Goal: Information Seeking & Learning: Learn about a topic

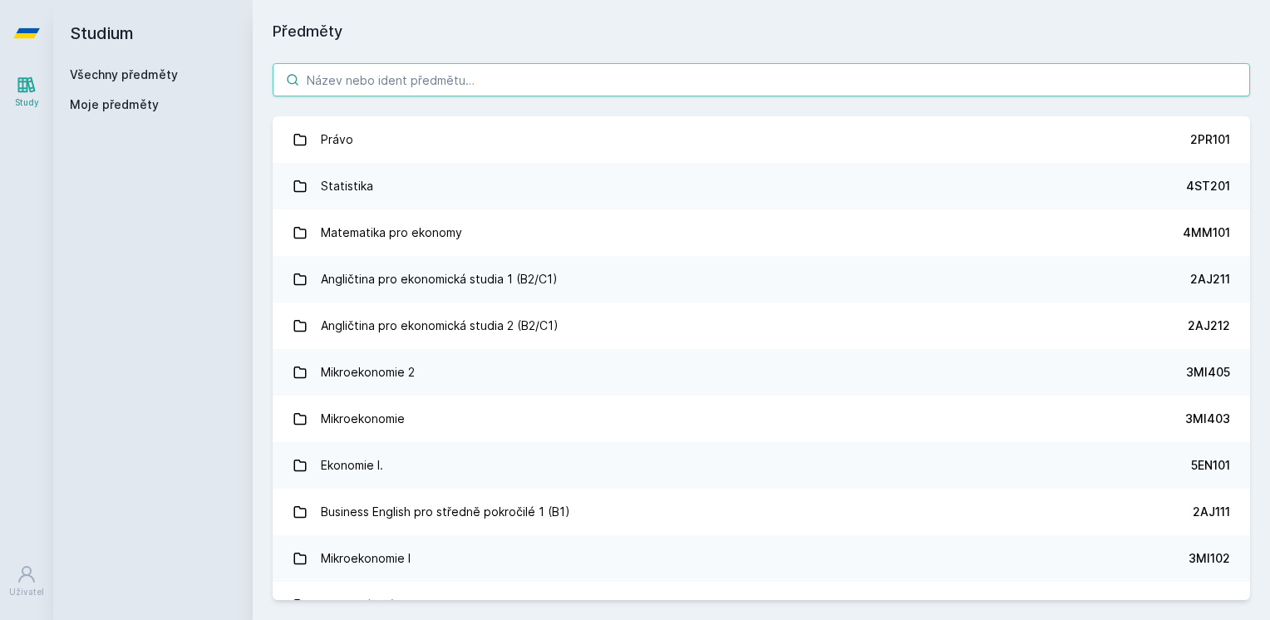
click at [470, 88] on input "search" at bounding box center [761, 79] width 977 height 33
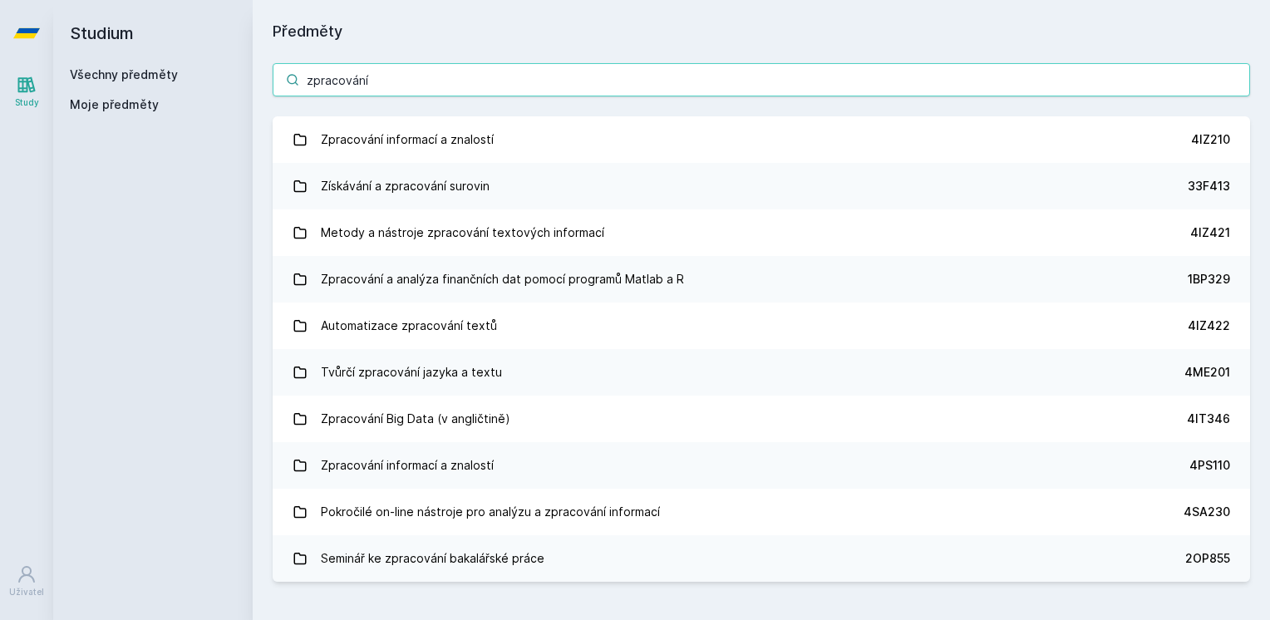
type input "zpracování"
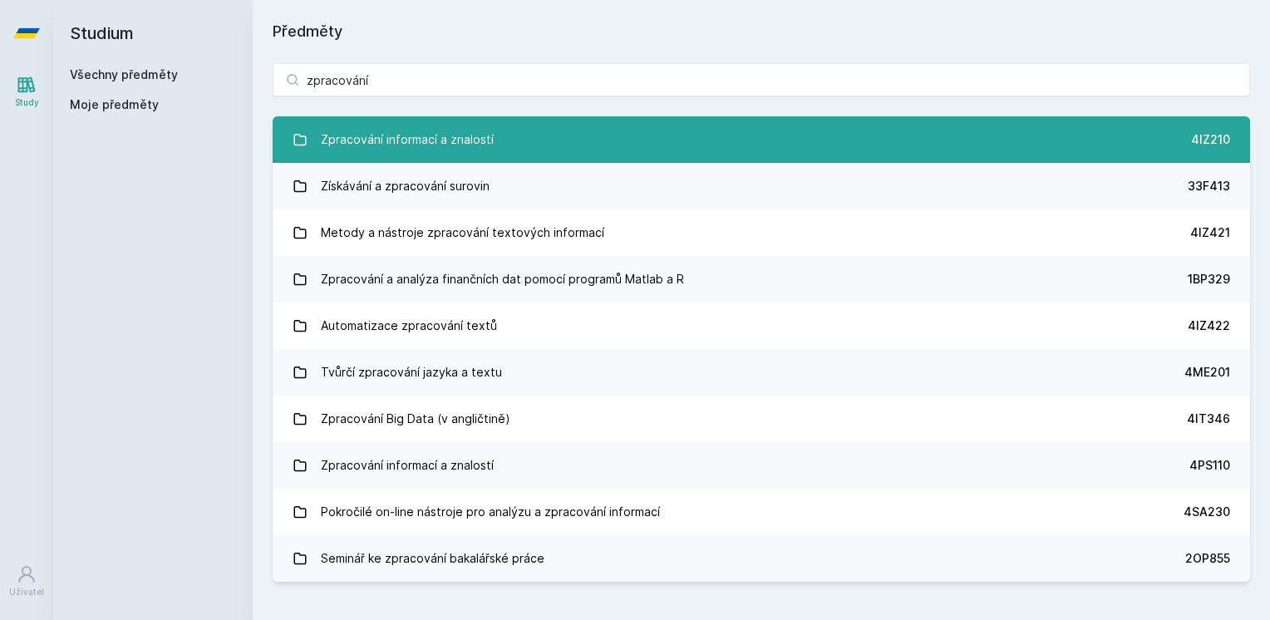
click at [568, 131] on link "Zpracování informací a znalostí 4IZ210" at bounding box center [761, 139] width 977 height 47
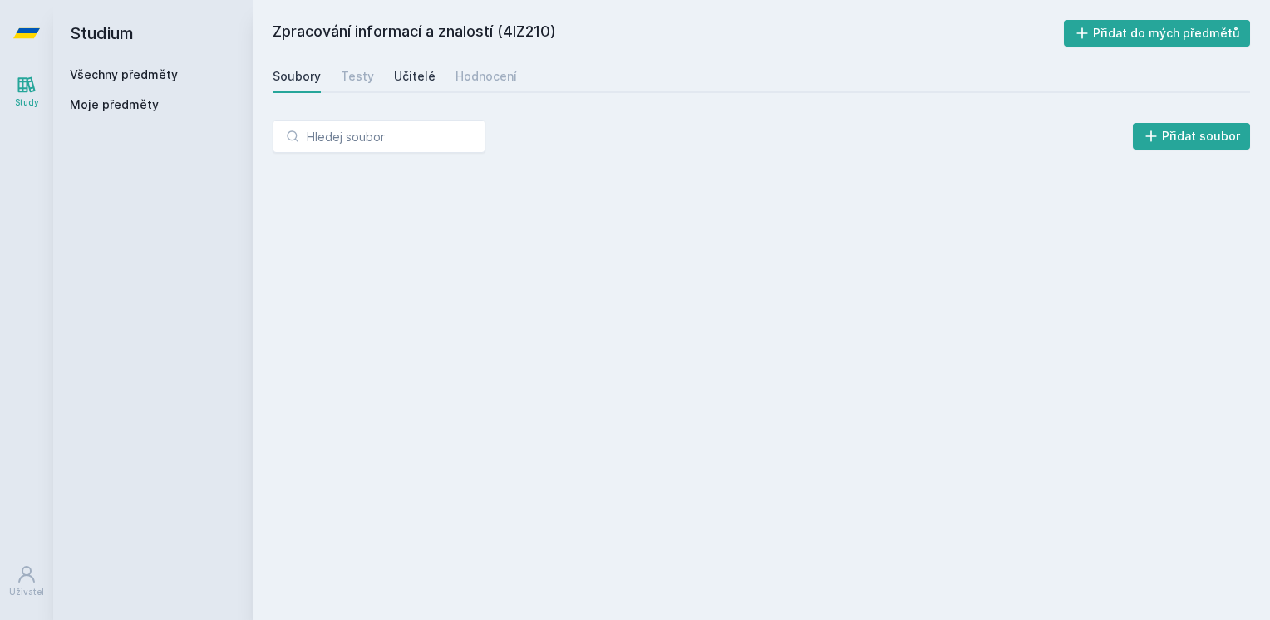
click at [416, 75] on div "Učitelé" at bounding box center [415, 76] width 42 height 17
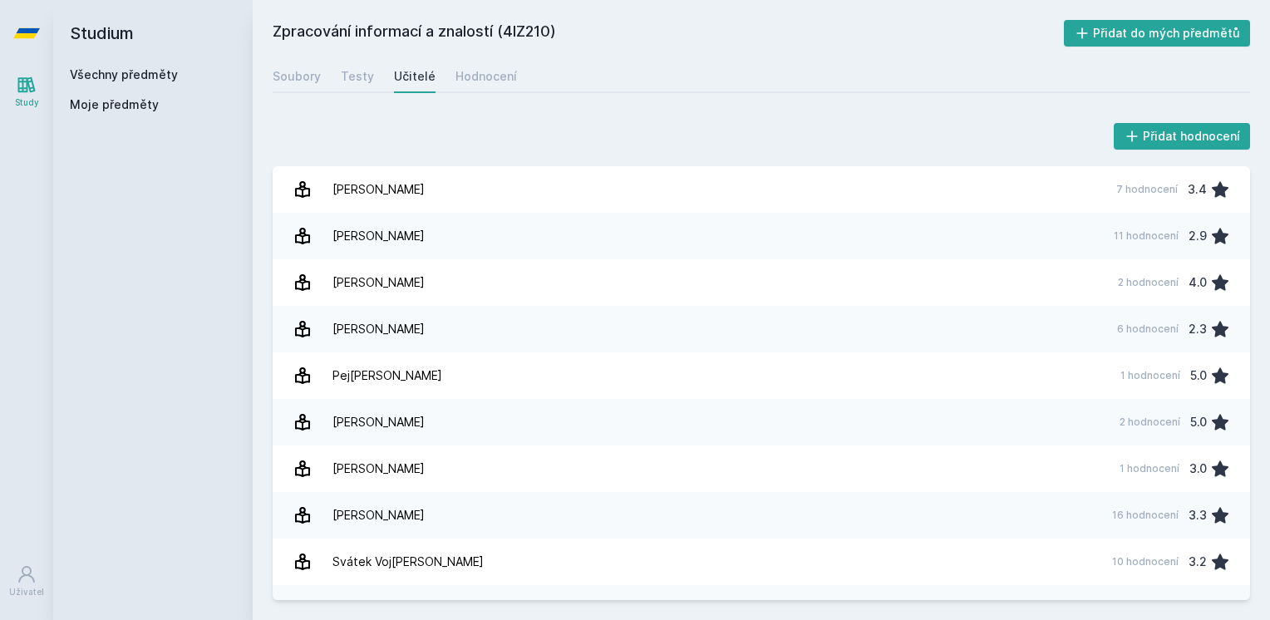
click at [512, 91] on div "Soubory Testy Učitelé Hodnocení" at bounding box center [761, 76] width 977 height 33
click at [509, 85] on div "Soubory Testy Učitelé Hodnocení" at bounding box center [761, 76] width 977 height 33
click at [499, 71] on div "Hodnocení" at bounding box center [486, 76] width 62 height 17
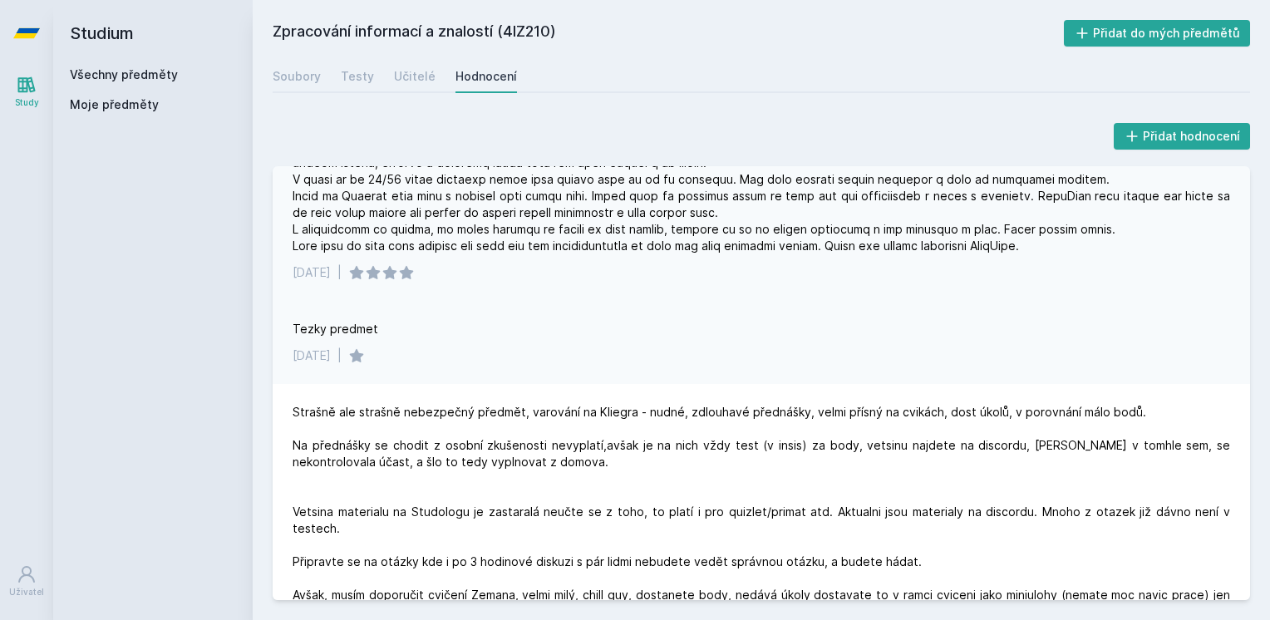
scroll to position [166, 0]
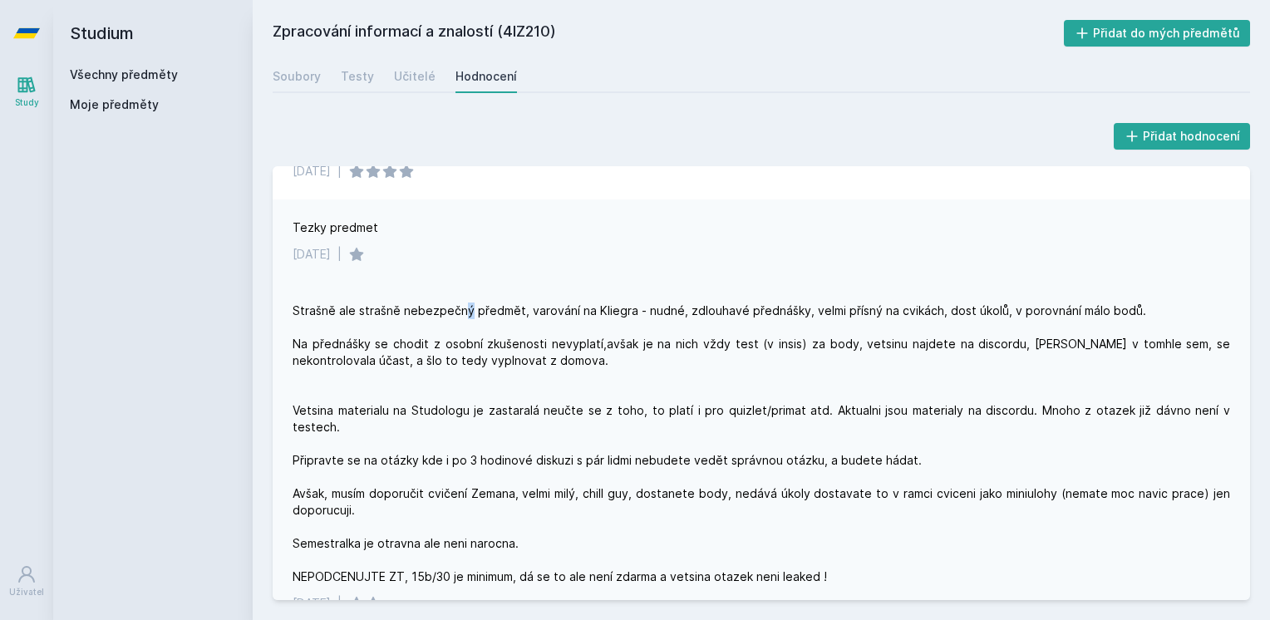
drag, startPoint x: 592, startPoint y: 285, endPoint x: 465, endPoint y: 291, distance: 126.5
click at [465, 291] on div "Strašně ale strašně nebezpečný předmět, varování na Kliegra - nudné, zdlouhavé …" at bounding box center [761, 457] width 977 height 349
drag, startPoint x: 465, startPoint y: 291, endPoint x: 527, endPoint y: 354, distance: 88.2
click at [527, 354] on div "Strašně ale strašně nebezpečný předmět, varování na Kliegra - nudné, zdlouhavé …" at bounding box center [762, 444] width 938 height 283
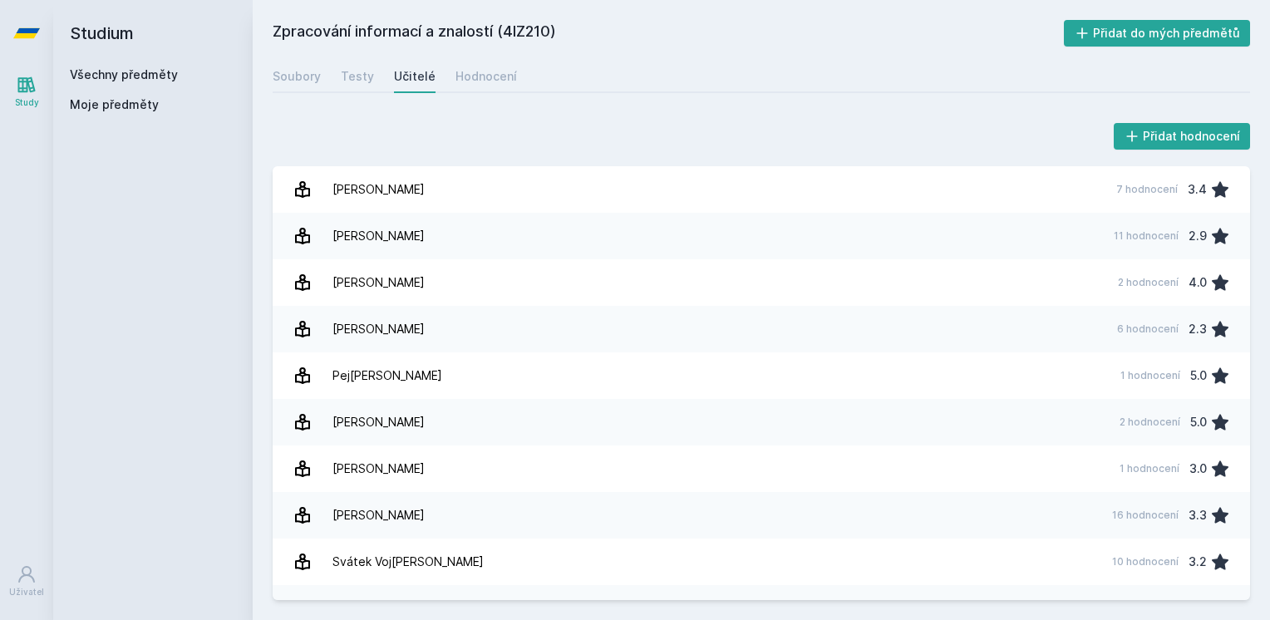
drag, startPoint x: 582, startPoint y: 67, endPoint x: 566, endPoint y: 64, distance: 16.1
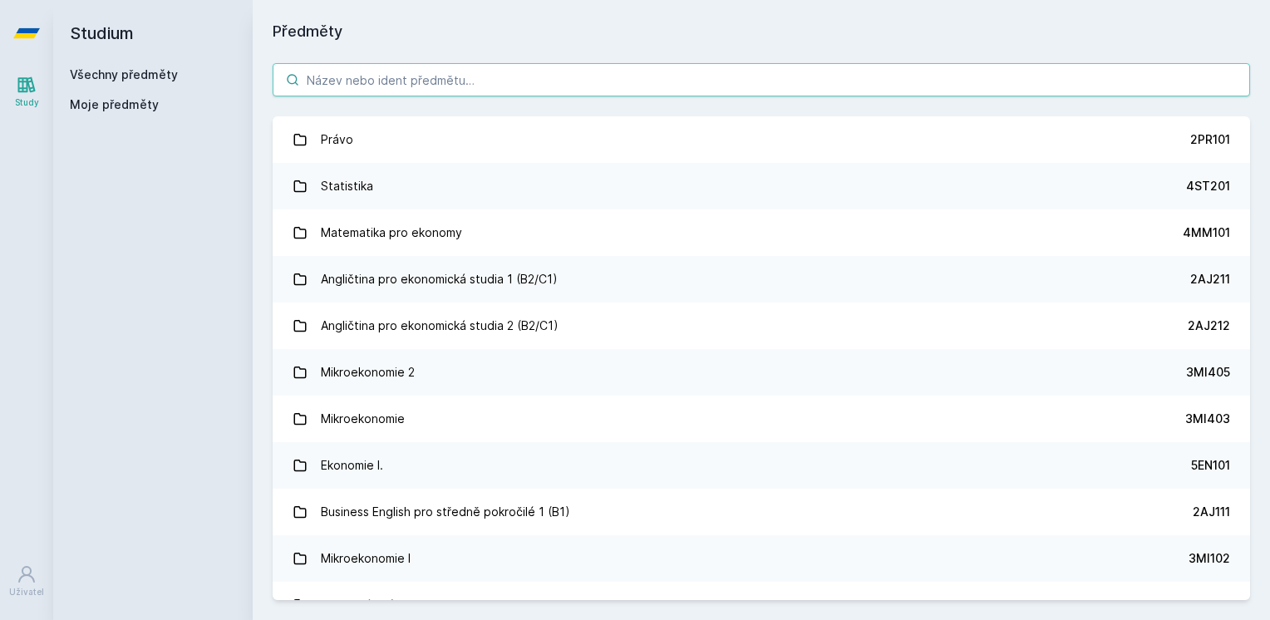
drag, startPoint x: 539, startPoint y: 76, endPoint x: 550, endPoint y: 76, distance: 10.8
click at [539, 76] on input "search" at bounding box center [761, 79] width 977 height 33
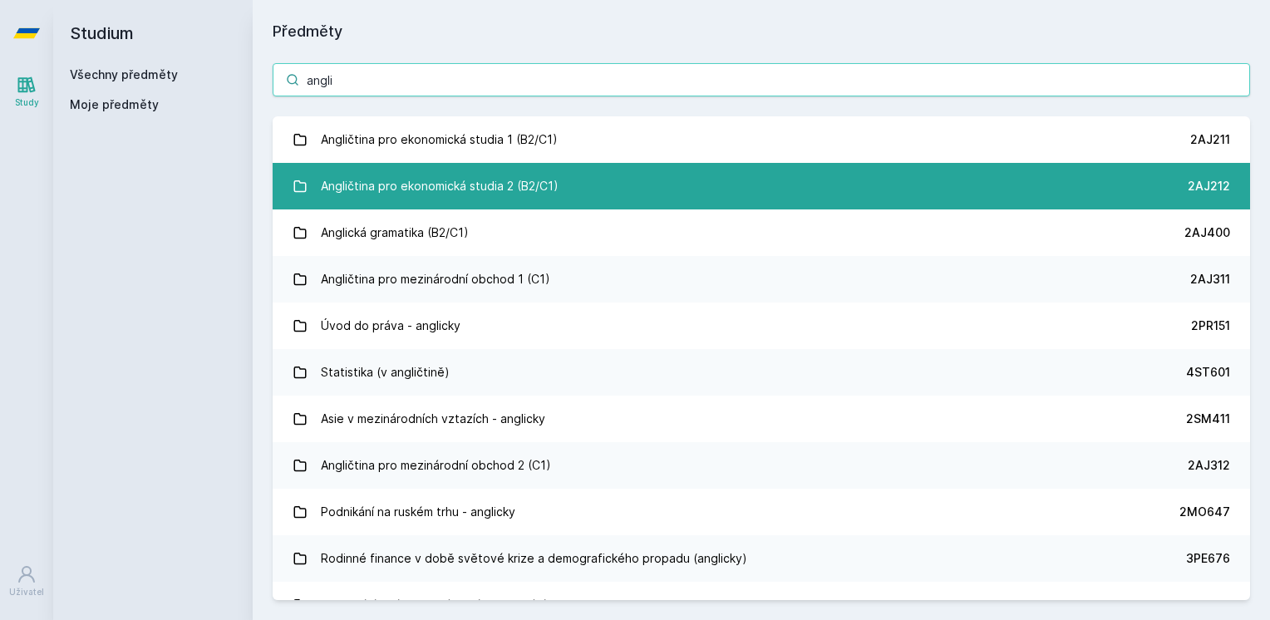
type input "angli"
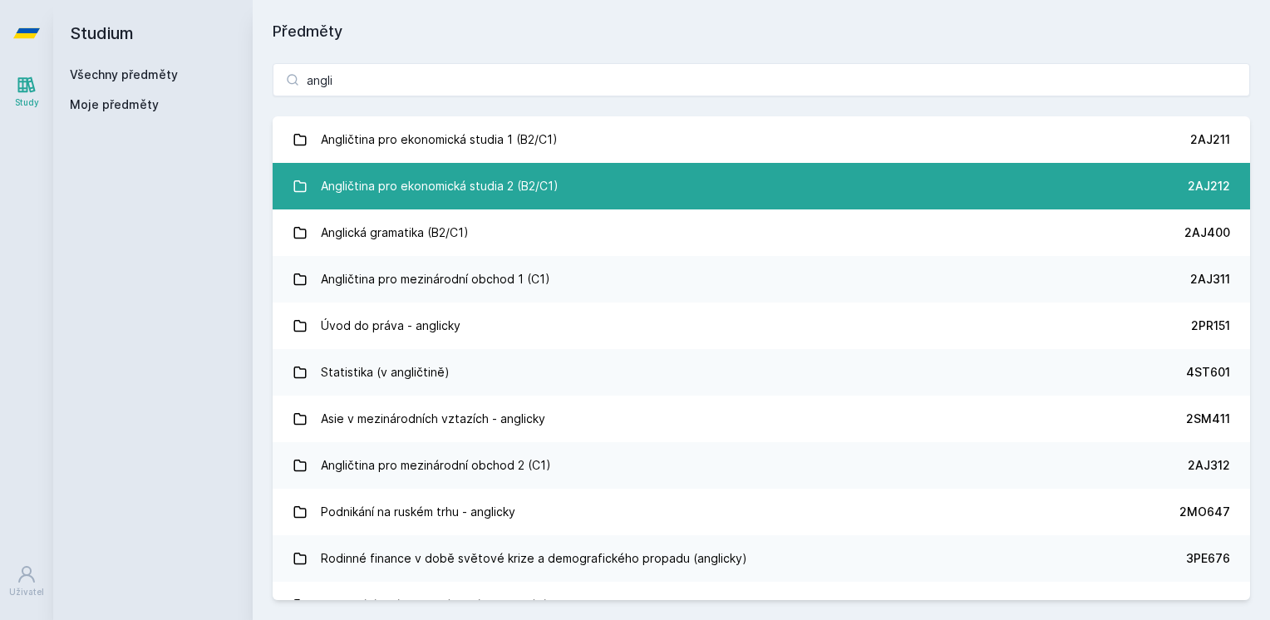
click at [651, 184] on link "Angličtina pro ekonomická studia 2 (B2/C1) 2AJ212" at bounding box center [761, 186] width 977 height 47
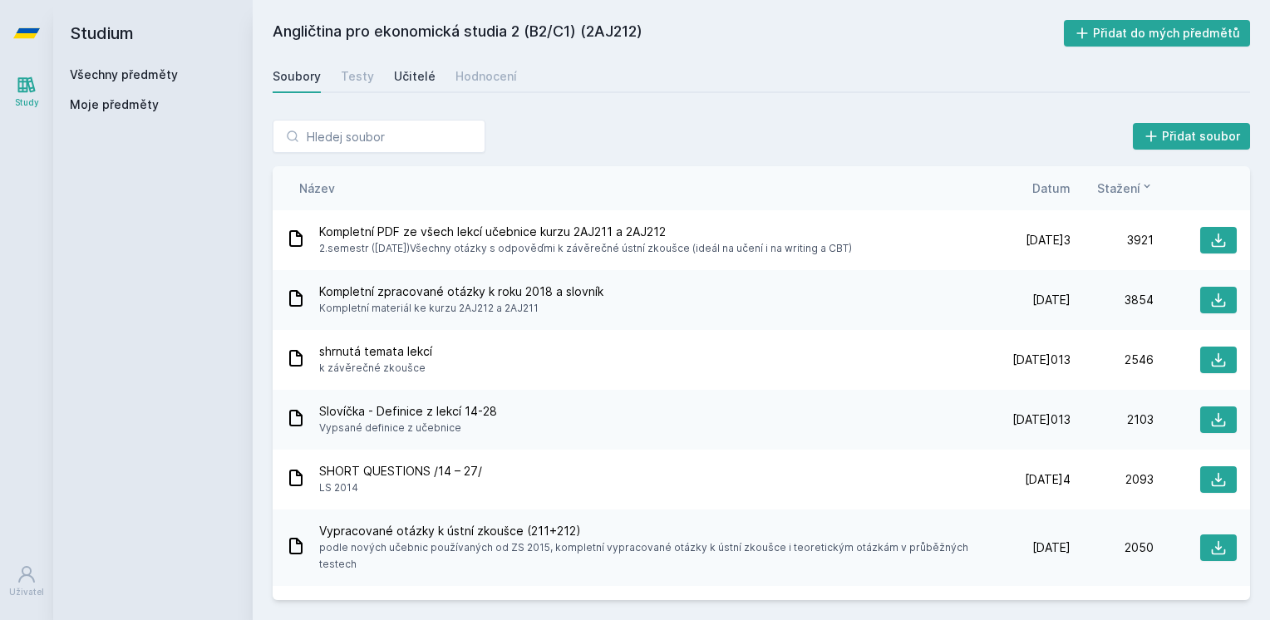
click at [408, 71] on div "Učitelé" at bounding box center [415, 76] width 42 height 17
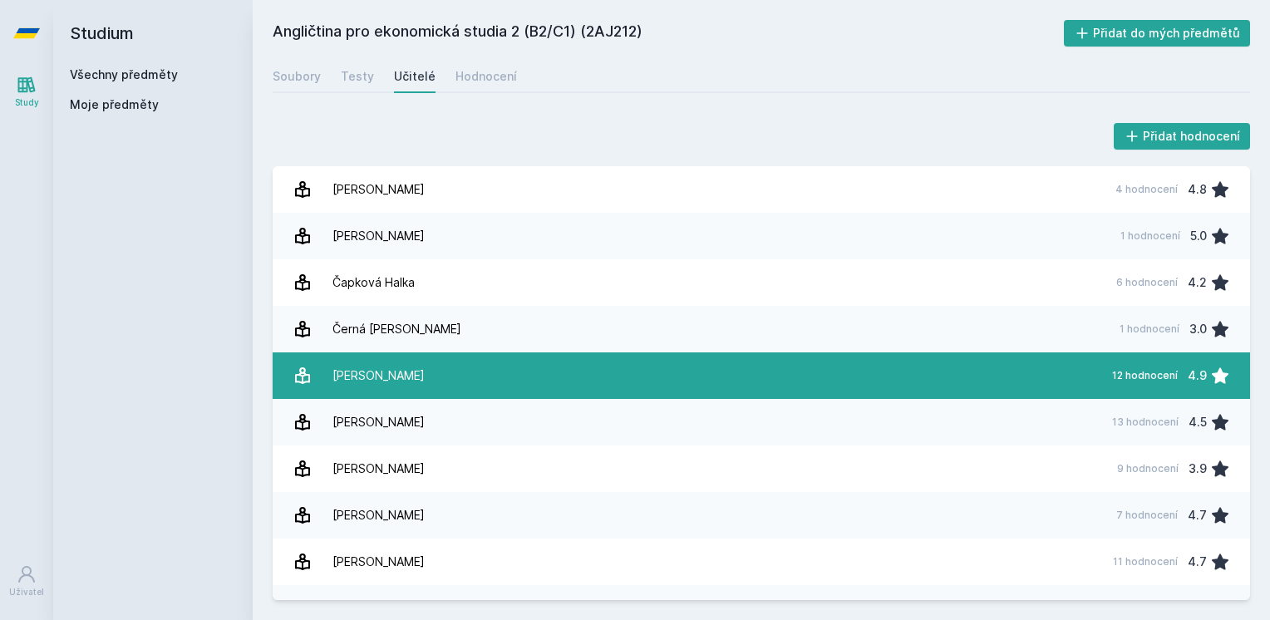
click at [529, 374] on link "[PERSON_NAME] 12 hodnocení 4.9" at bounding box center [761, 375] width 977 height 47
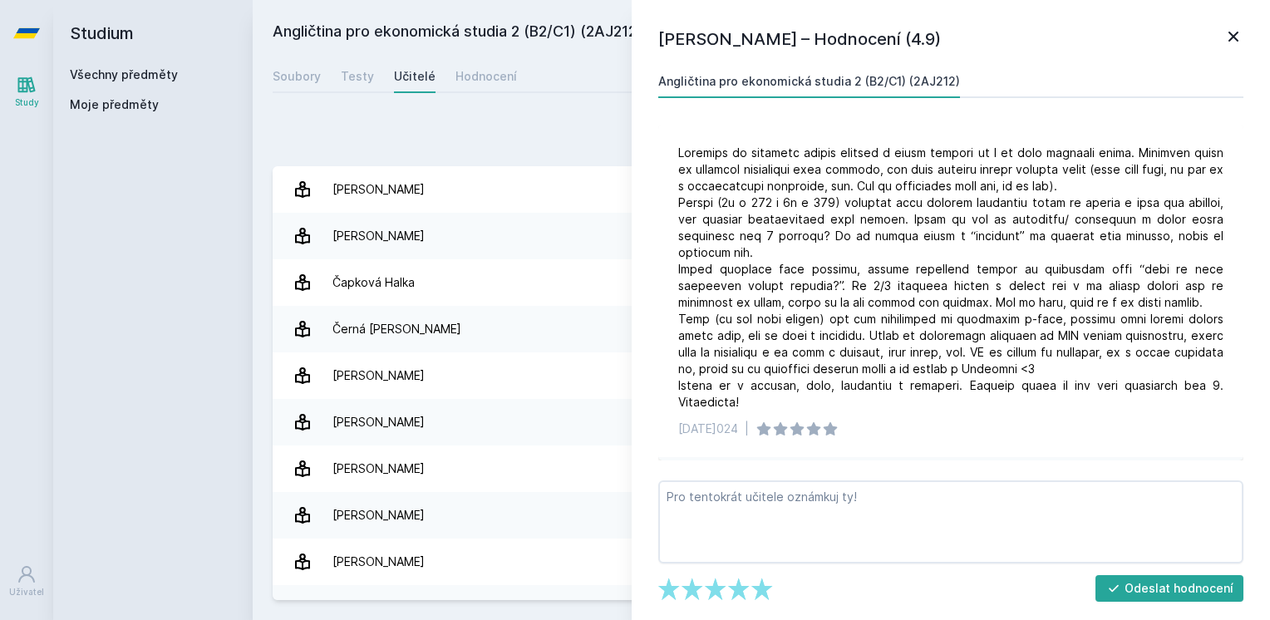
click at [495, 58] on div "Angličtina pro ekonomická studia 2 (B2/C1) (2AJ212) Přidat do mých předmětů [GE…" at bounding box center [761, 310] width 977 height 580
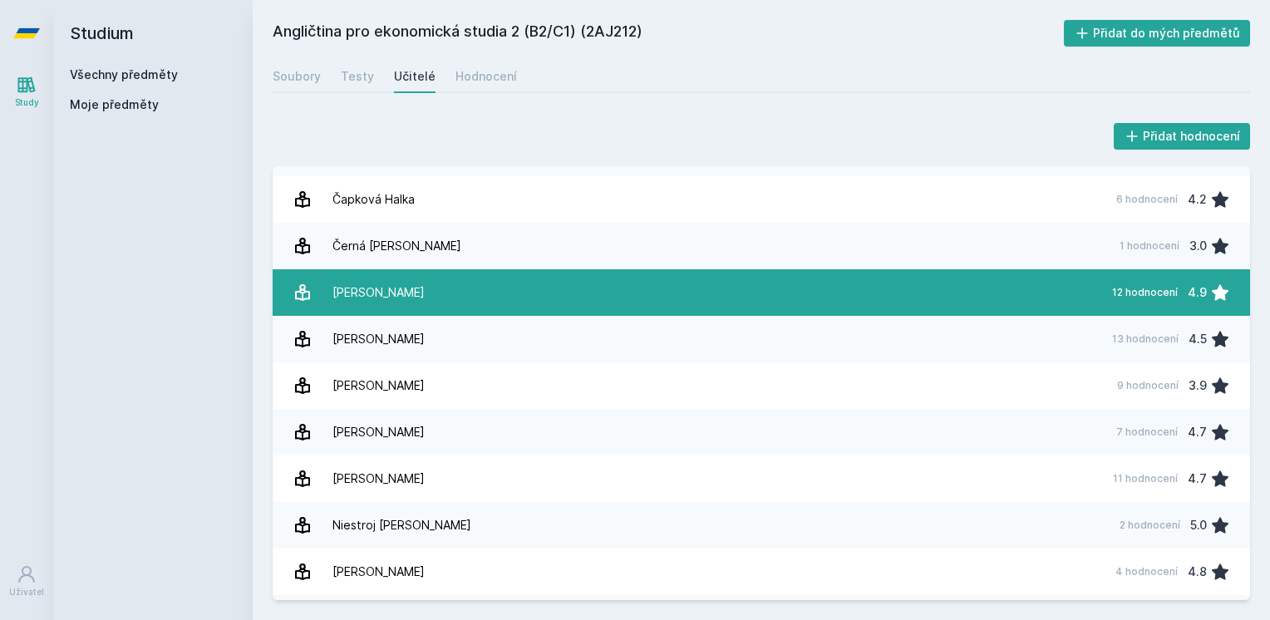
scroll to position [309, 0]
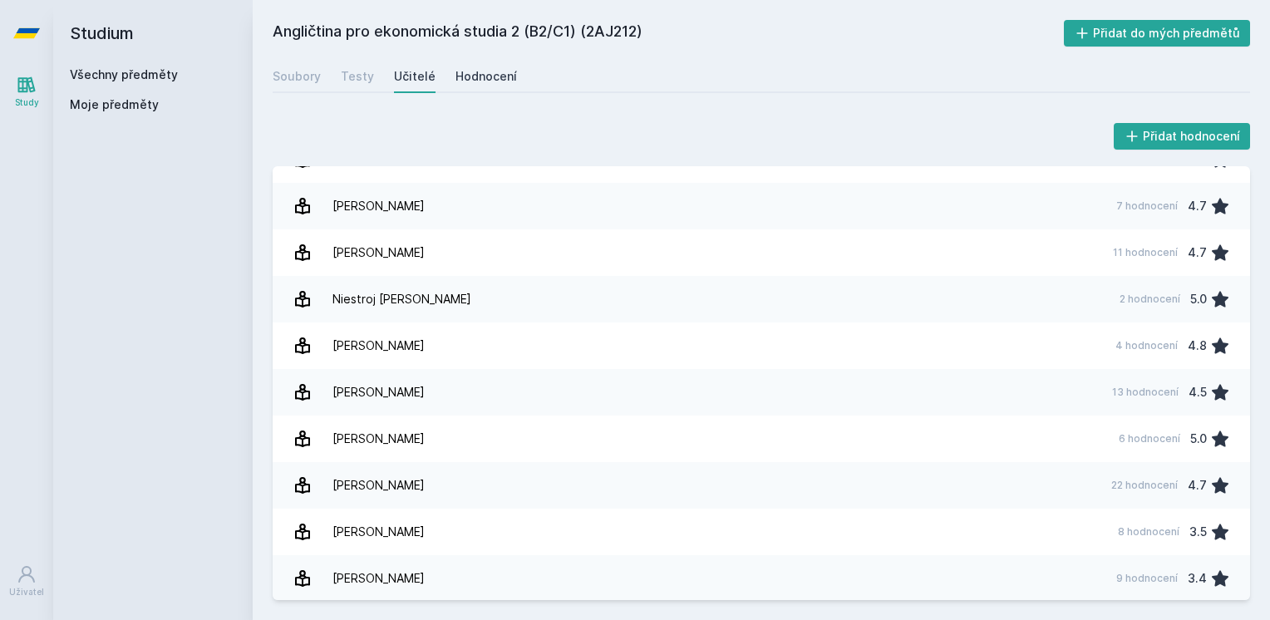
click at [465, 75] on div "Hodnocení" at bounding box center [486, 76] width 62 height 17
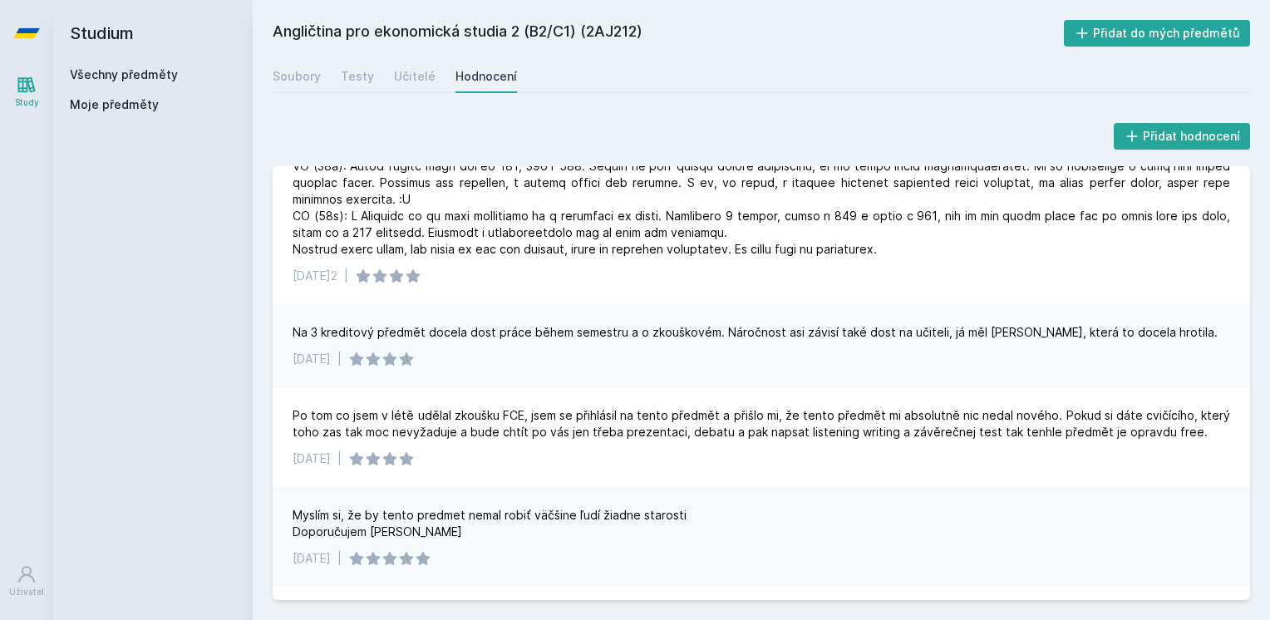
scroll to position [499, 0]
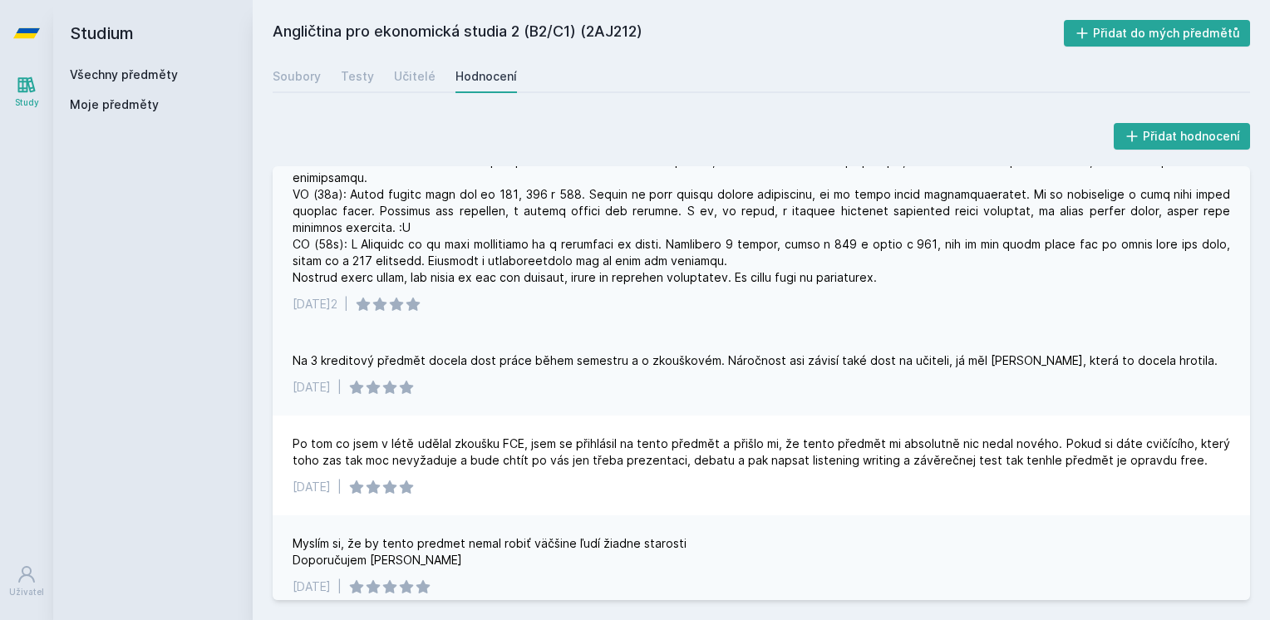
drag, startPoint x: 535, startPoint y: 265, endPoint x: 692, endPoint y: 268, distance: 157.1
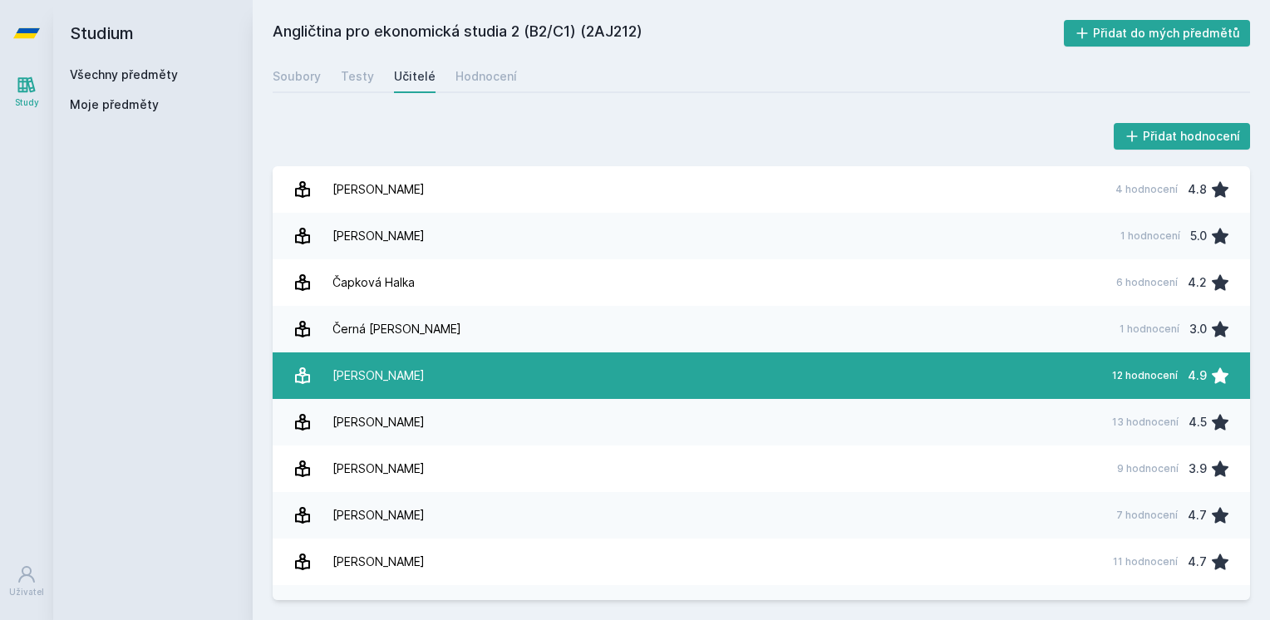
click at [527, 359] on link "[PERSON_NAME] 12 hodnocení 4.9" at bounding box center [761, 375] width 977 height 47
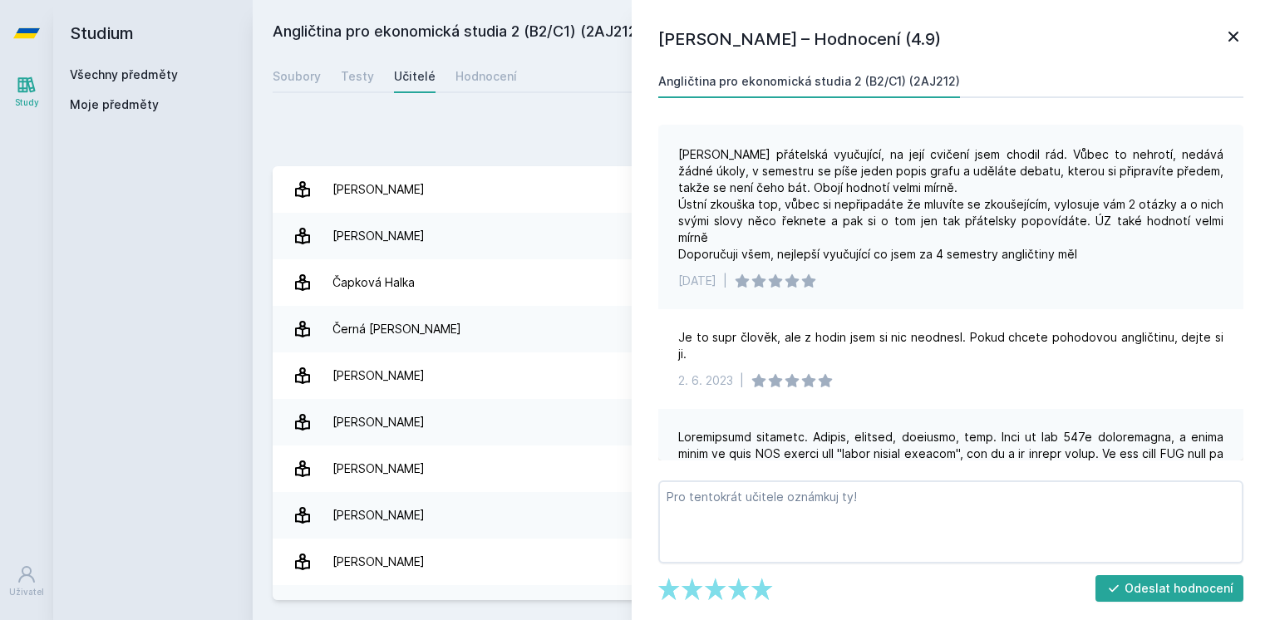
scroll to position [332, 0]
click at [1225, 38] on icon at bounding box center [1233, 37] width 20 height 20
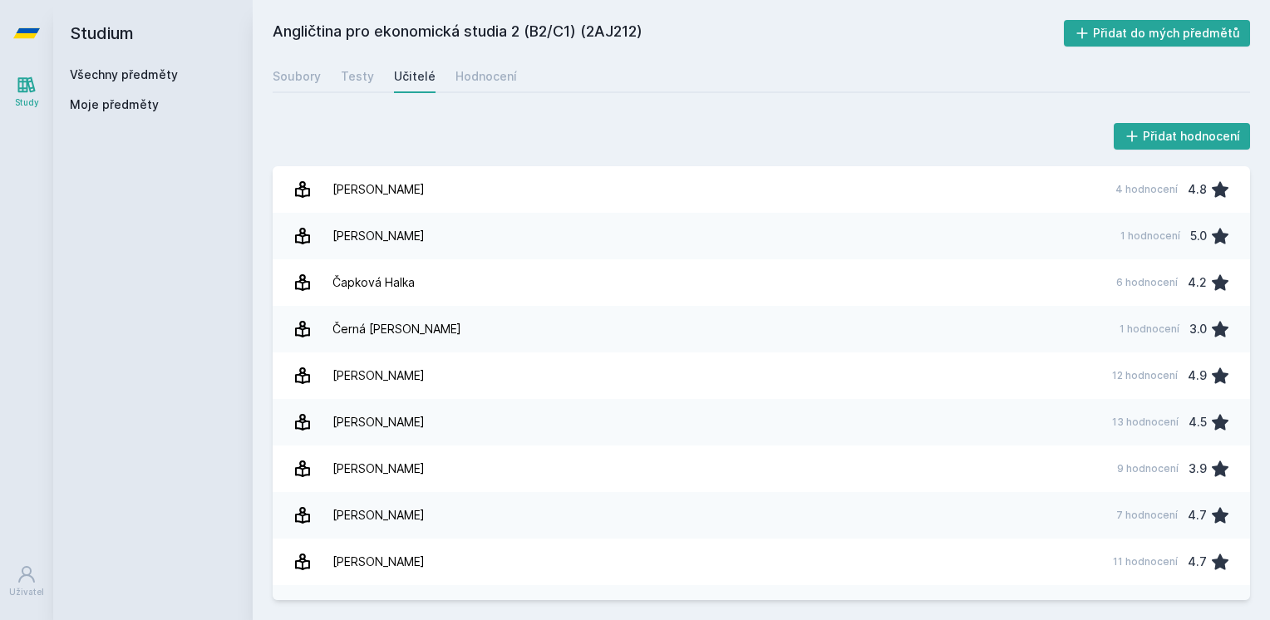
drag, startPoint x: 420, startPoint y: 52, endPoint x: 401, endPoint y: 57, distance: 20.0
drag, startPoint x: 414, startPoint y: 74, endPoint x: 400, endPoint y: 69, distance: 15.0
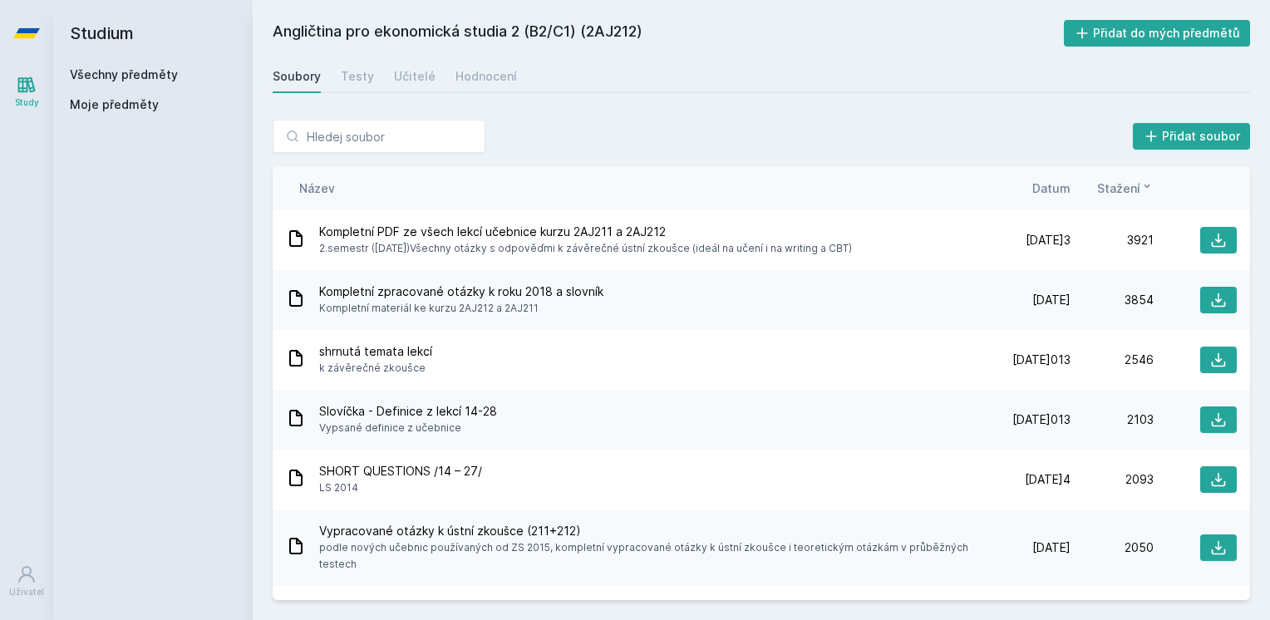
drag, startPoint x: 406, startPoint y: 61, endPoint x: 440, endPoint y: 58, distance: 34.2
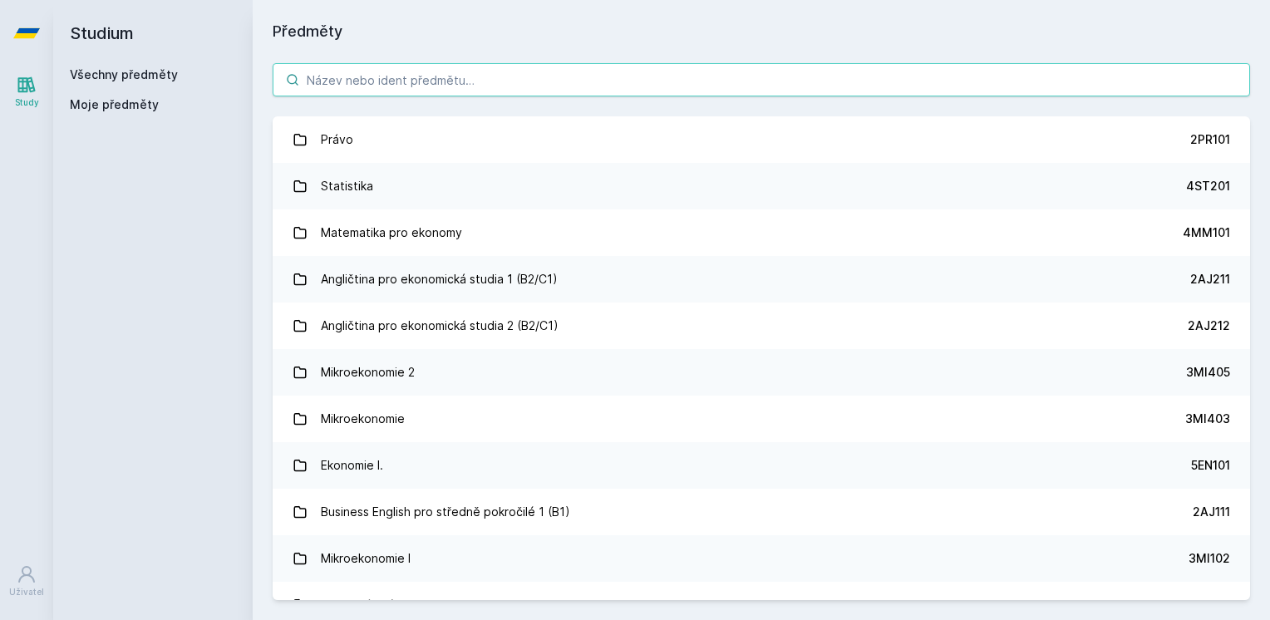
click at [437, 72] on input "search" at bounding box center [761, 79] width 977 height 33
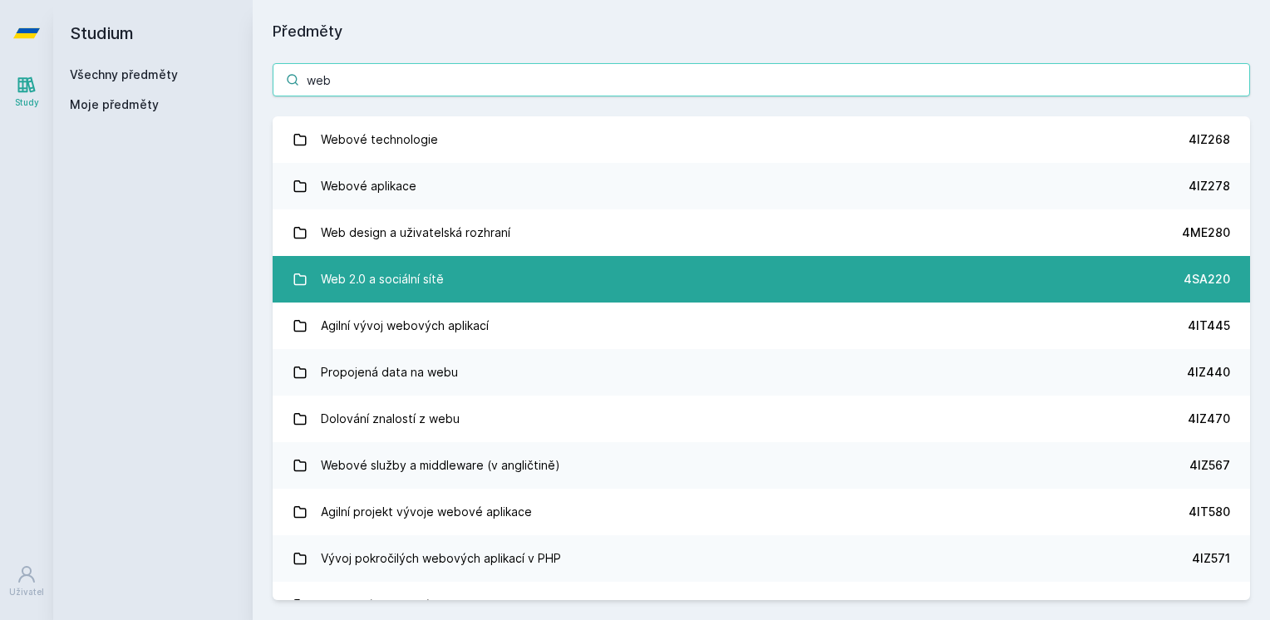
type input "web"
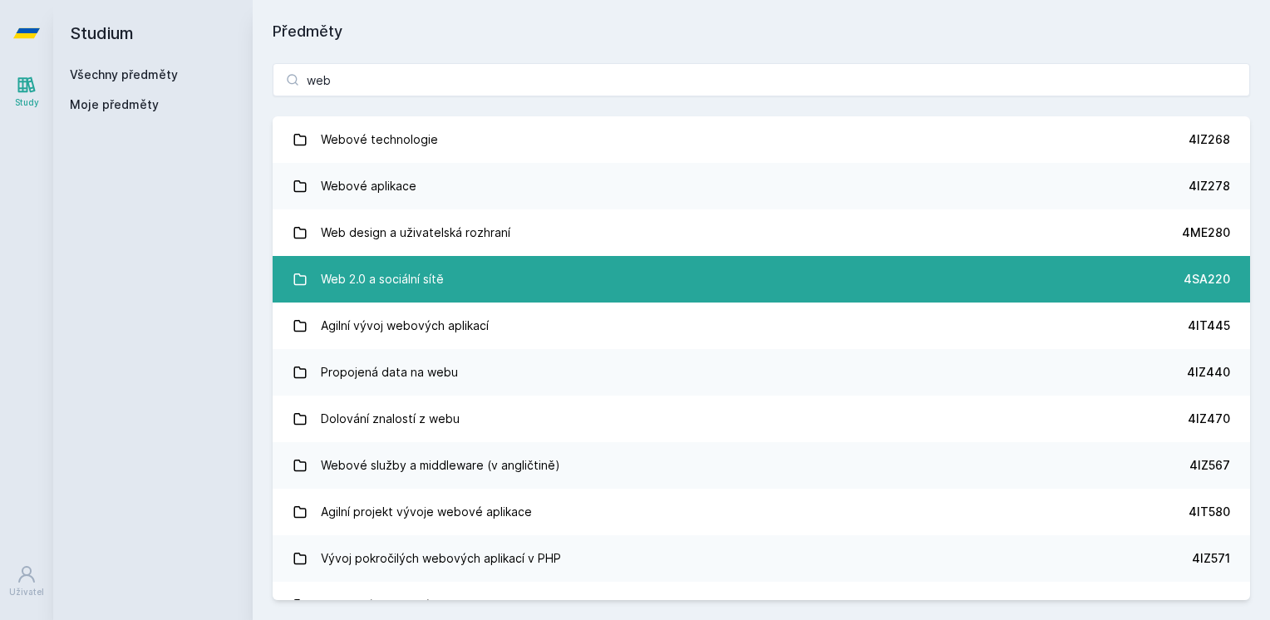
click at [529, 293] on link "Web 2.0 a sociální sítě 4SA220" at bounding box center [761, 279] width 977 height 47
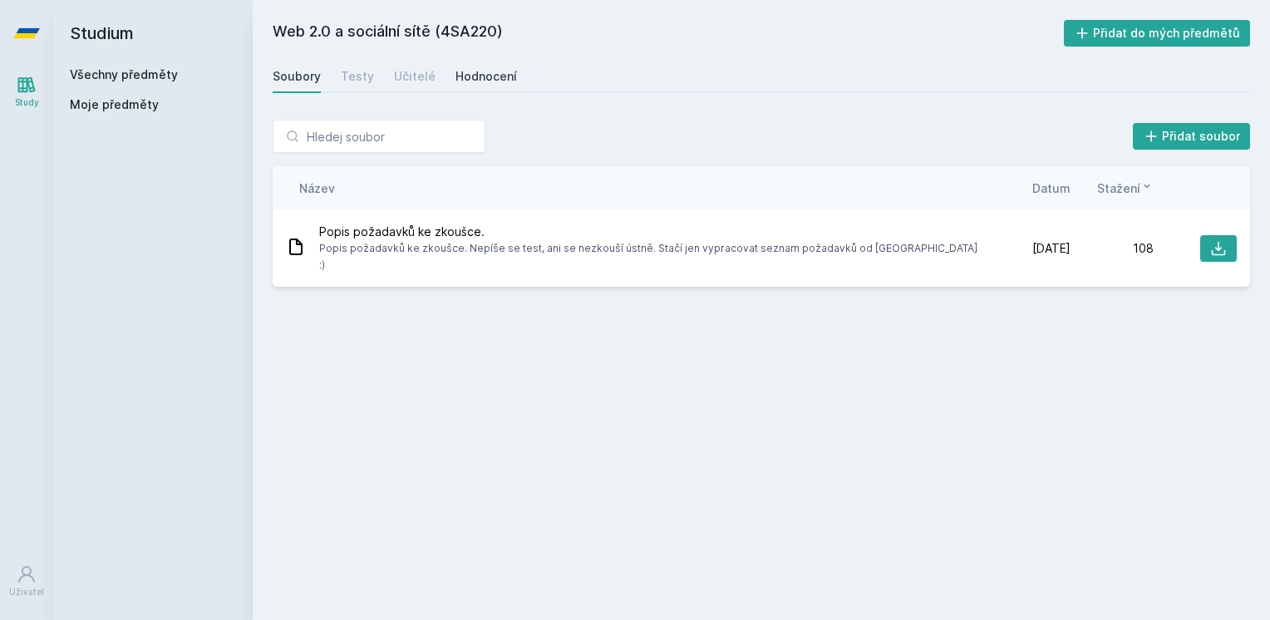
click at [478, 75] on div "Hodnocení" at bounding box center [486, 76] width 62 height 17
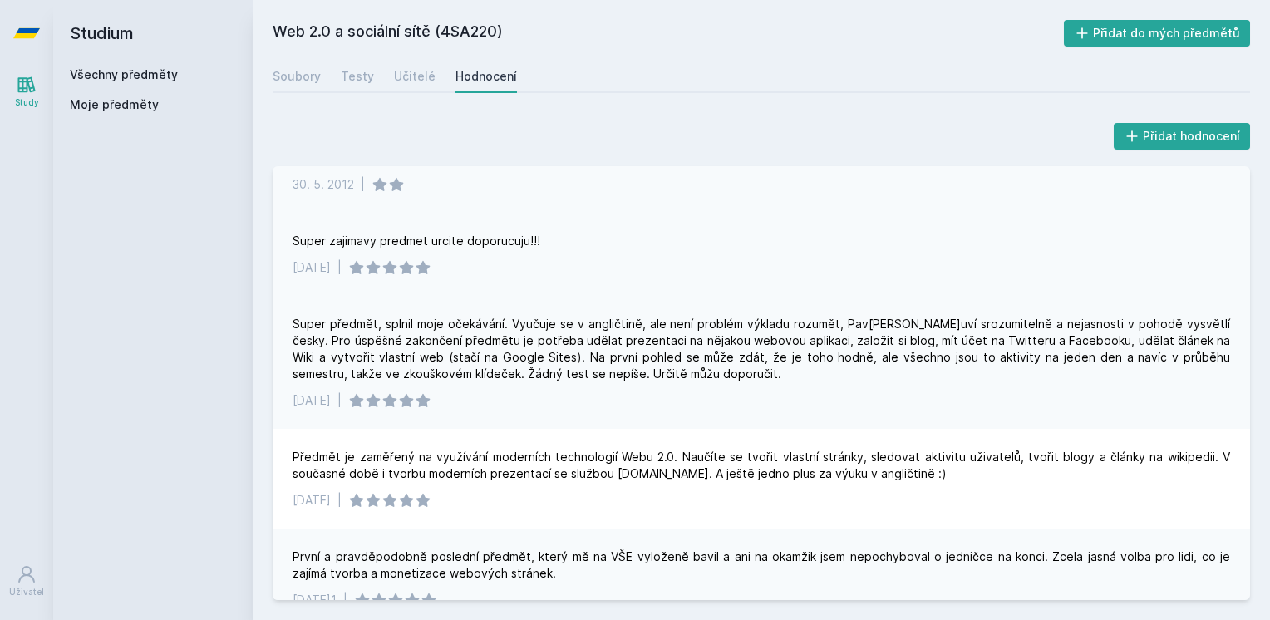
scroll to position [1858, 0]
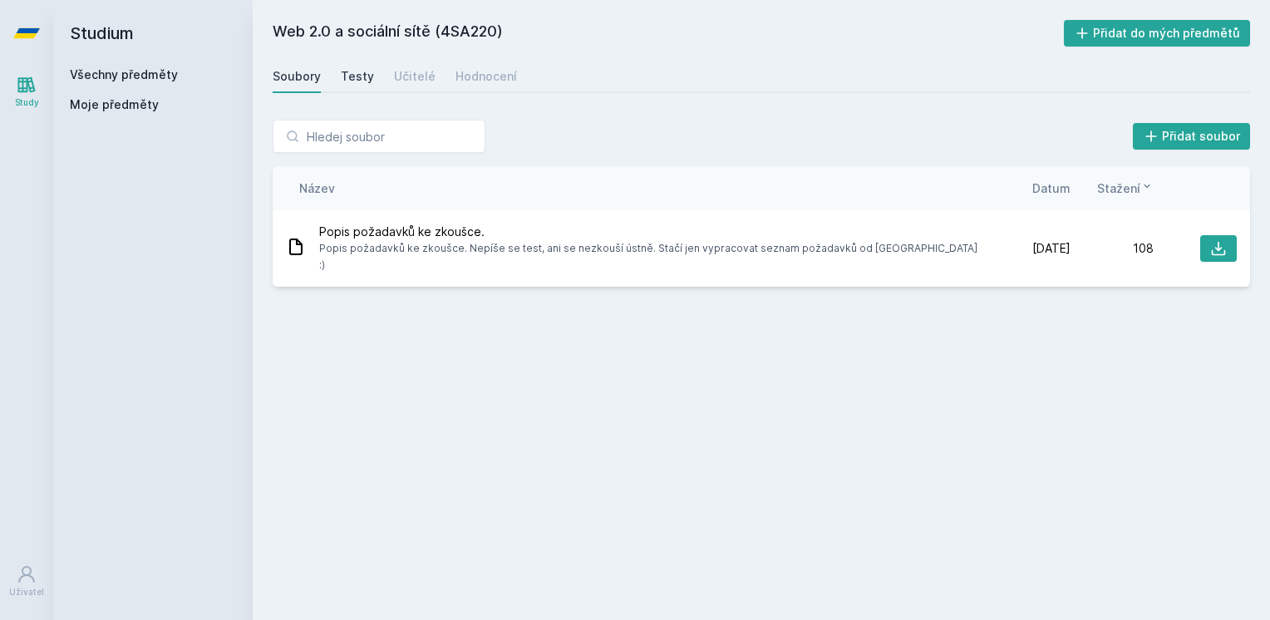
click at [358, 86] on link "Testy" at bounding box center [357, 76] width 33 height 33
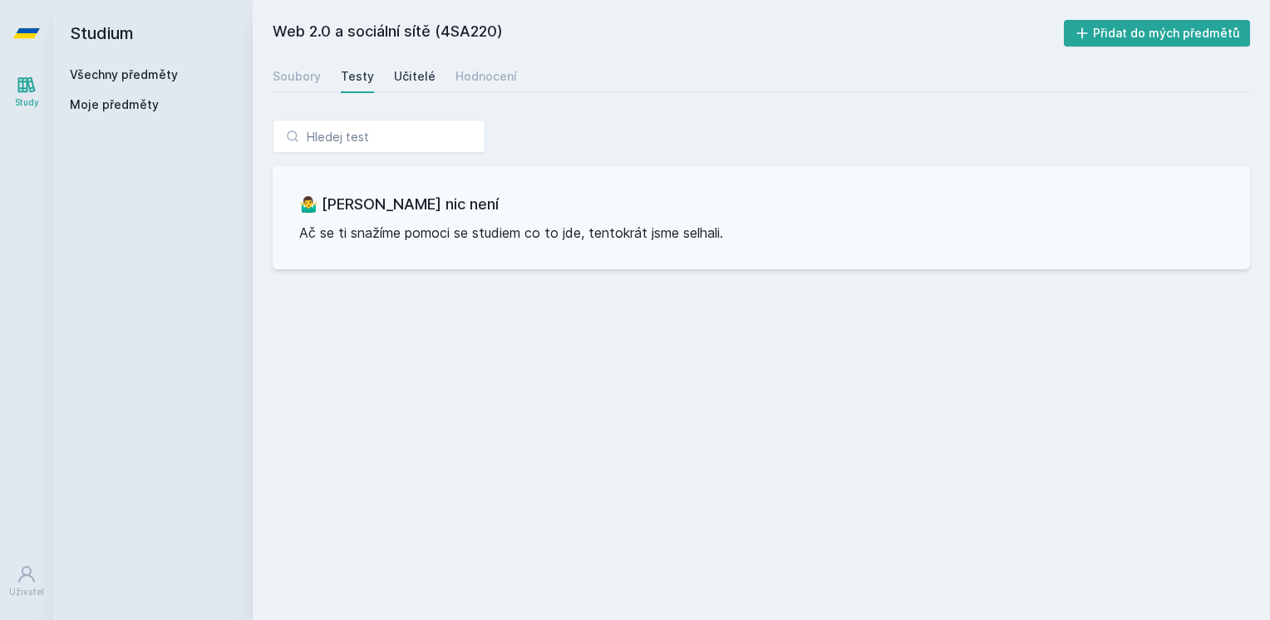
click at [402, 77] on div "Učitelé" at bounding box center [415, 76] width 42 height 17
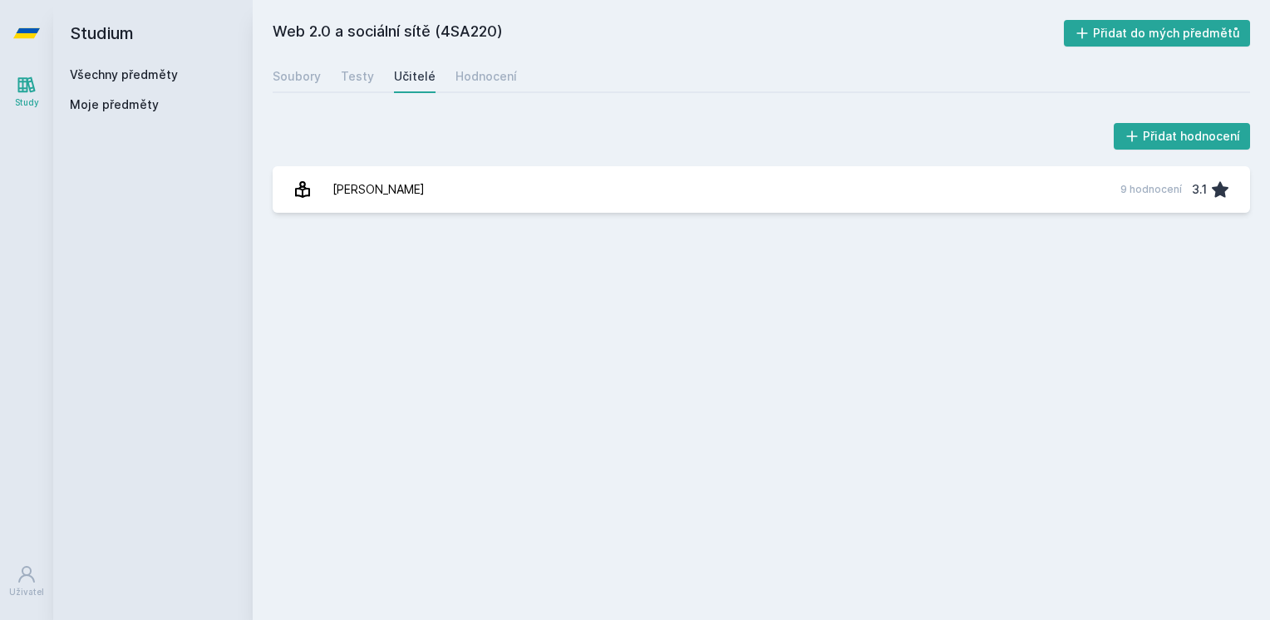
click at [435, 72] on div "Soubory Testy Učitelé Hodnocení" at bounding box center [761, 76] width 977 height 33
click at [449, 72] on div "Soubory Testy Učitelé Hodnocení" at bounding box center [761, 76] width 977 height 33
click at [458, 72] on div "Hodnocení" at bounding box center [486, 76] width 62 height 17
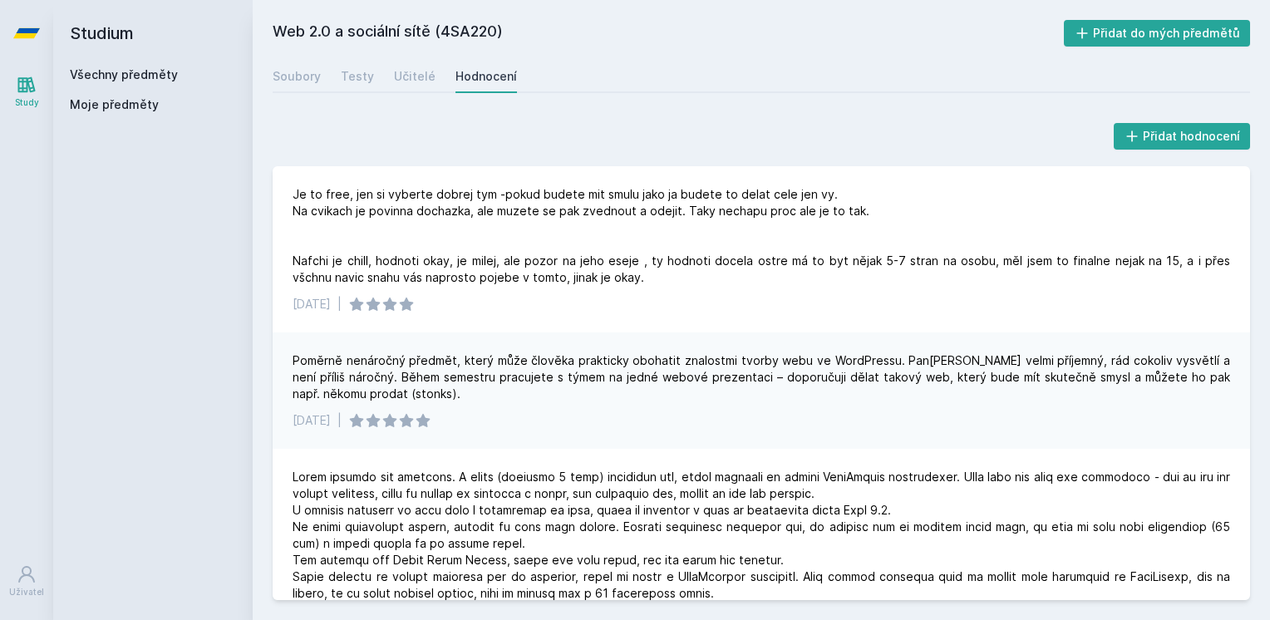
drag, startPoint x: 522, startPoint y: 73, endPoint x: 551, endPoint y: 65, distance: 30.3
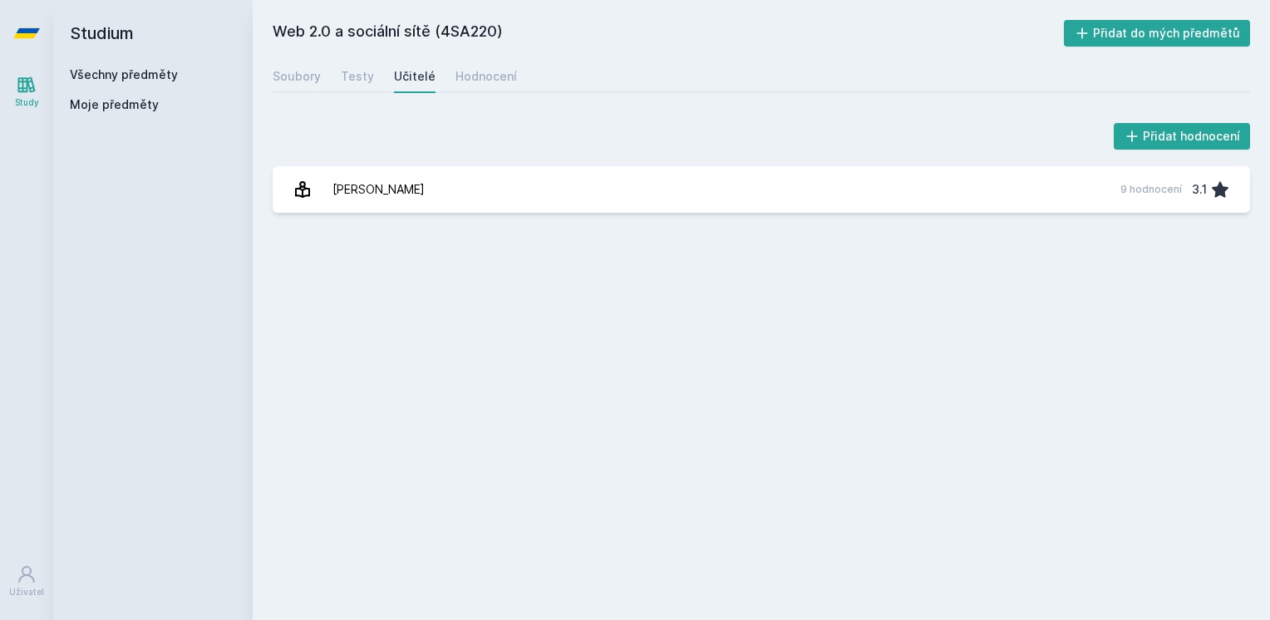
drag, startPoint x: 524, startPoint y: 159, endPoint x: 532, endPoint y: 132, distance: 27.6
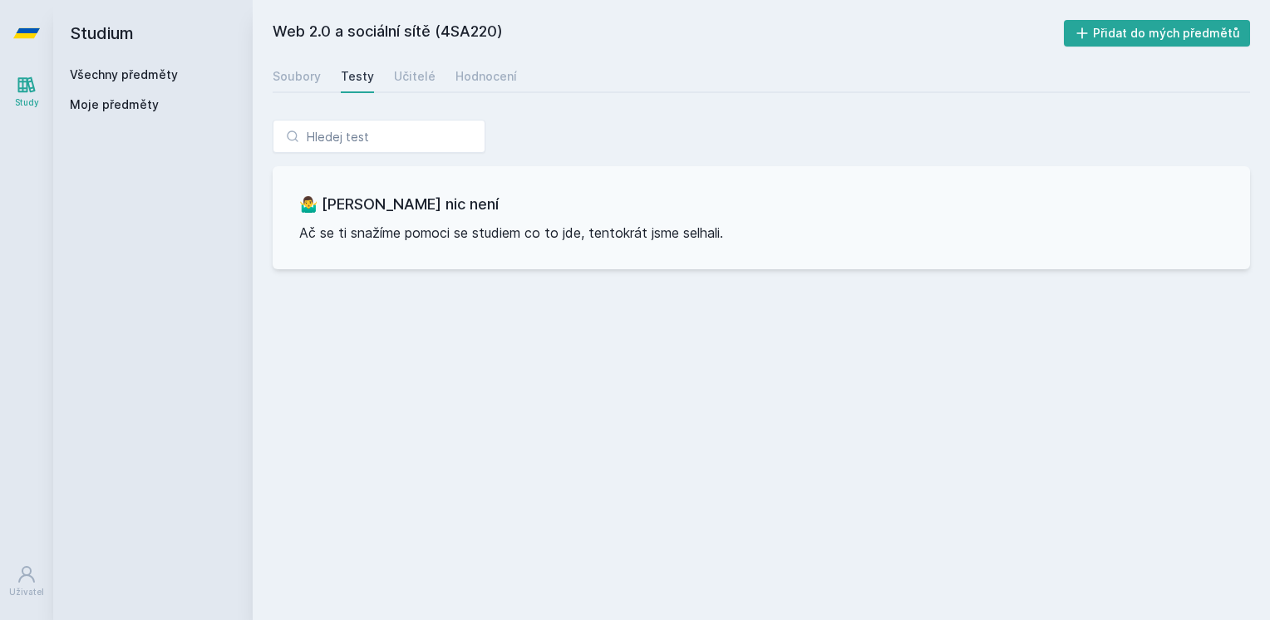
drag, startPoint x: 539, startPoint y: 77, endPoint x: 519, endPoint y: 65, distance: 23.5
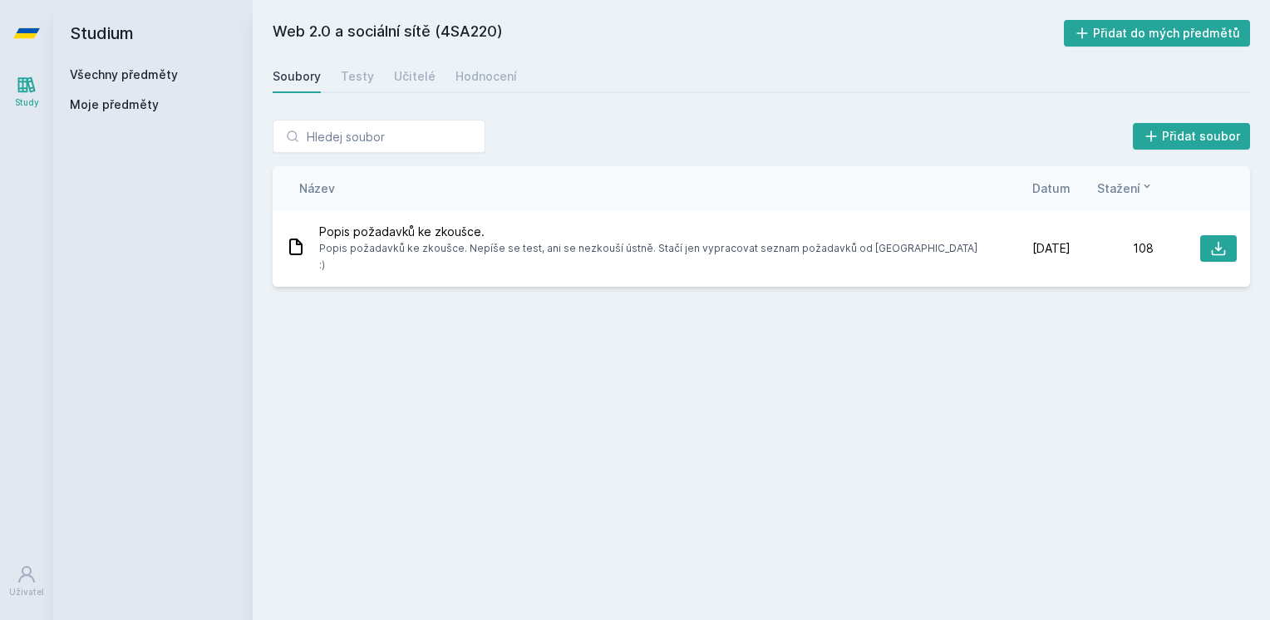
drag, startPoint x: 516, startPoint y: 66, endPoint x: 517, endPoint y: 52, distance: 14.2
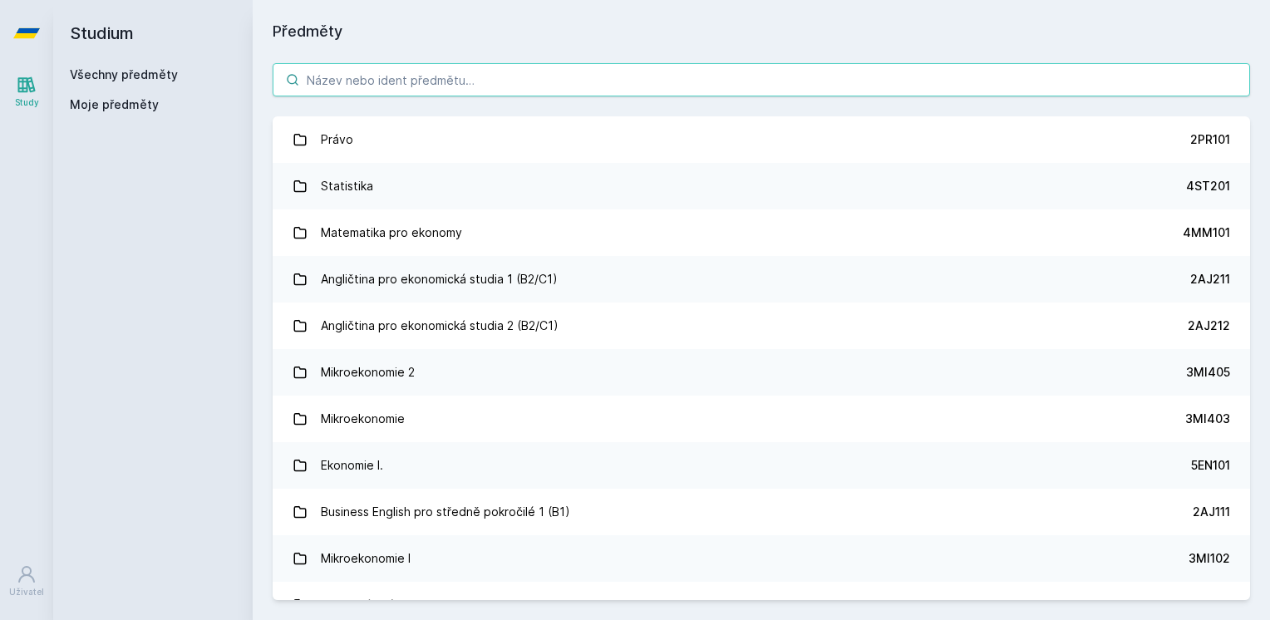
click at [508, 67] on input "search" at bounding box center [761, 79] width 977 height 33
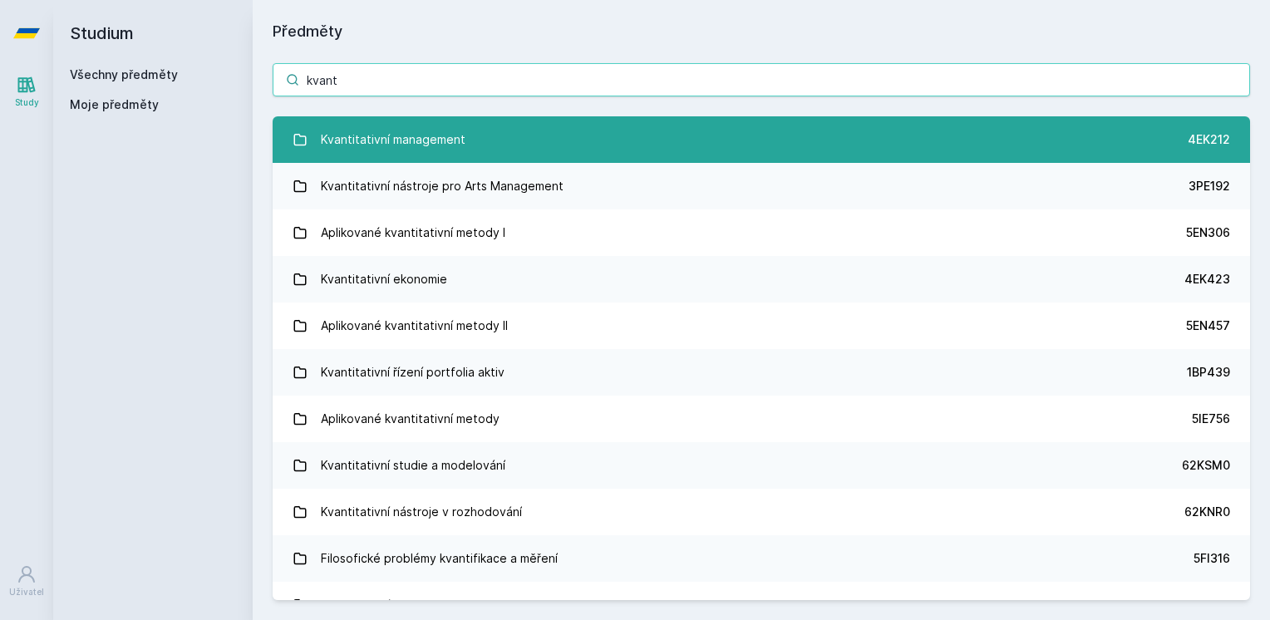
type input "kvant"
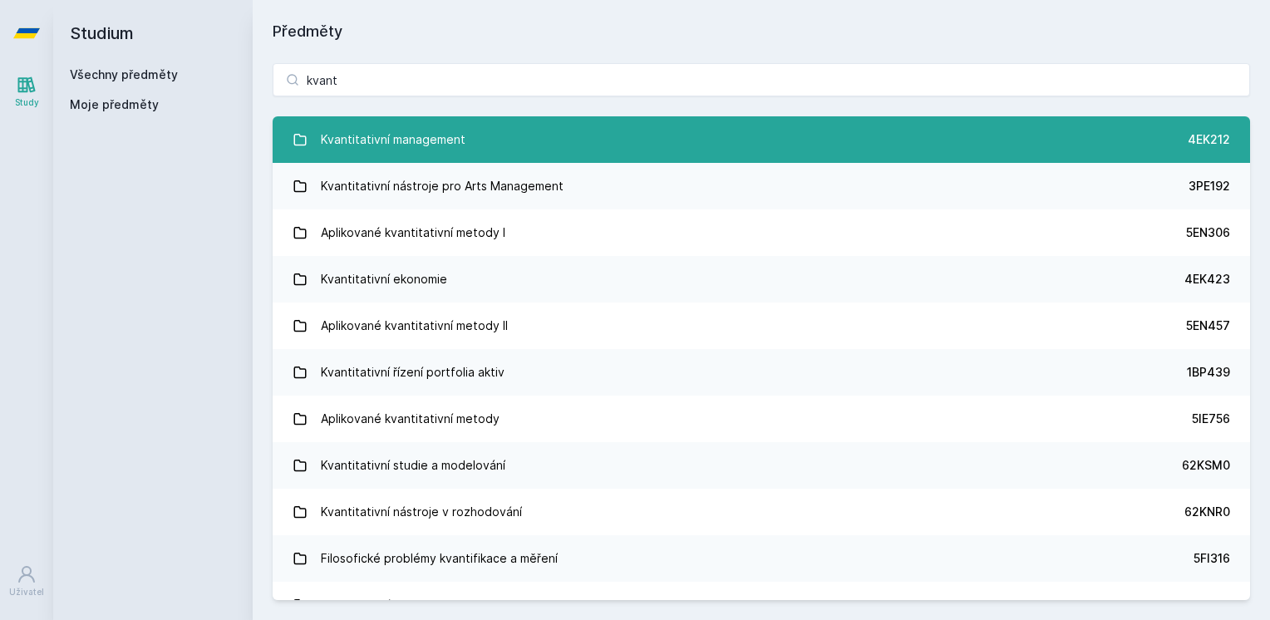
click at [696, 125] on link "Kvantitativní management 4EK212" at bounding box center [761, 139] width 977 height 47
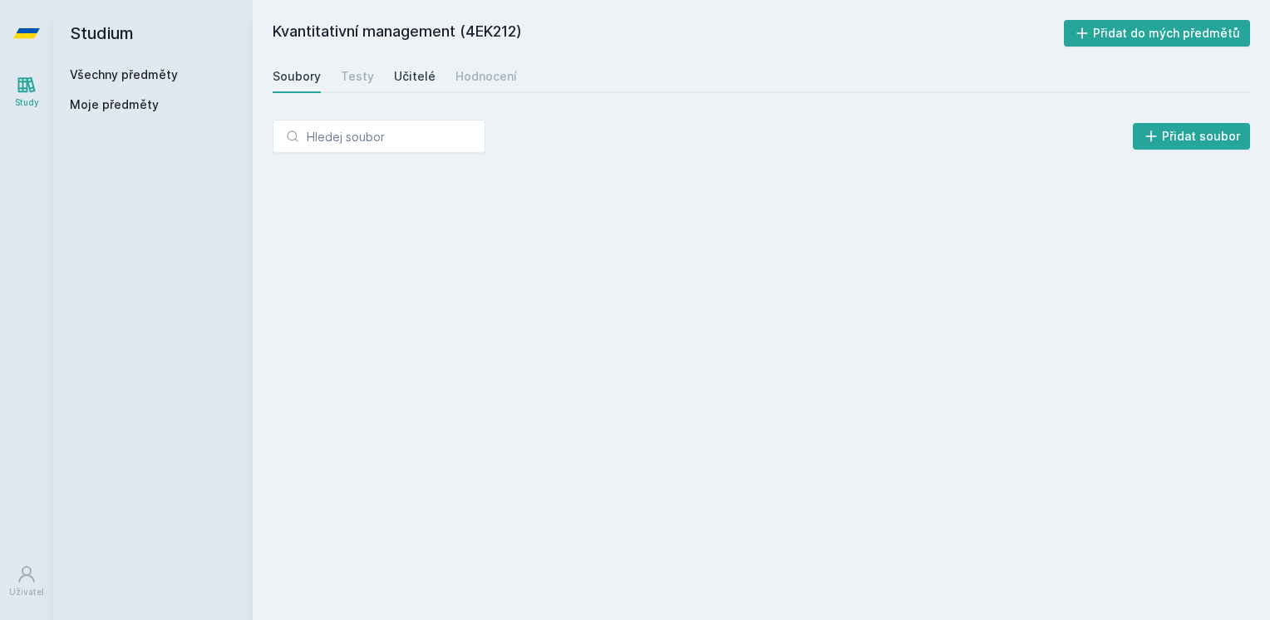
click at [398, 67] on link "Učitelé" at bounding box center [415, 76] width 42 height 33
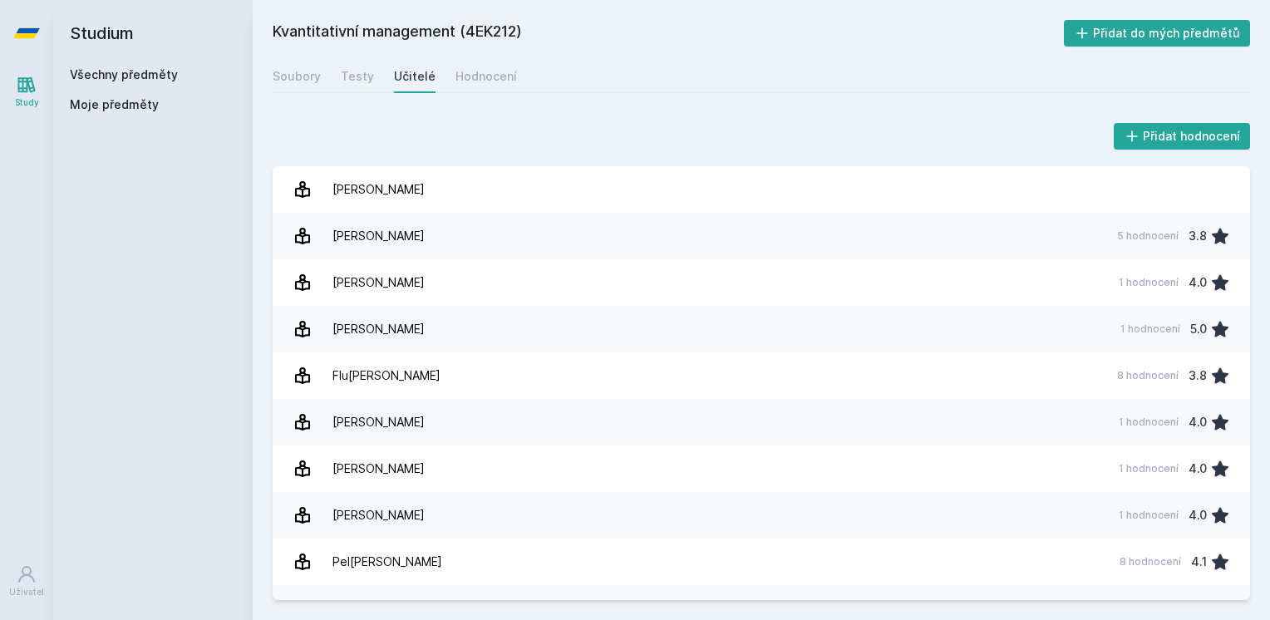
click at [515, 76] on div "Soubory Testy Učitelé Hodnocení" at bounding box center [761, 76] width 977 height 33
click at [500, 71] on div "Hodnocení" at bounding box center [486, 76] width 62 height 17
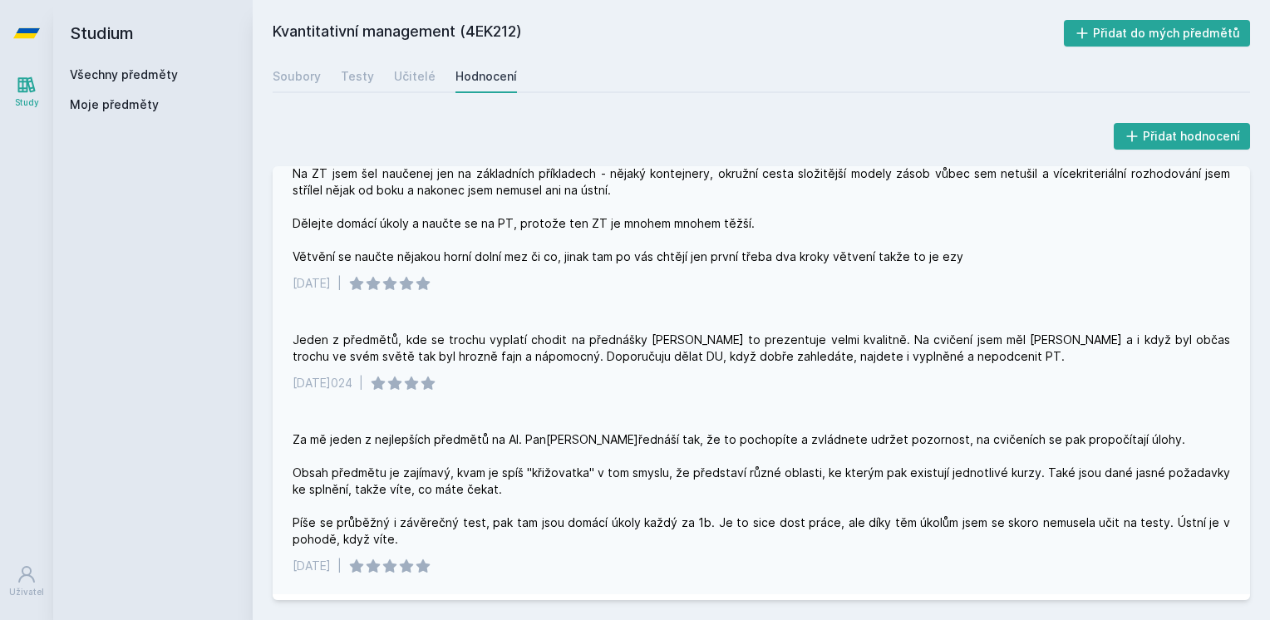
scroll to position [499, 0]
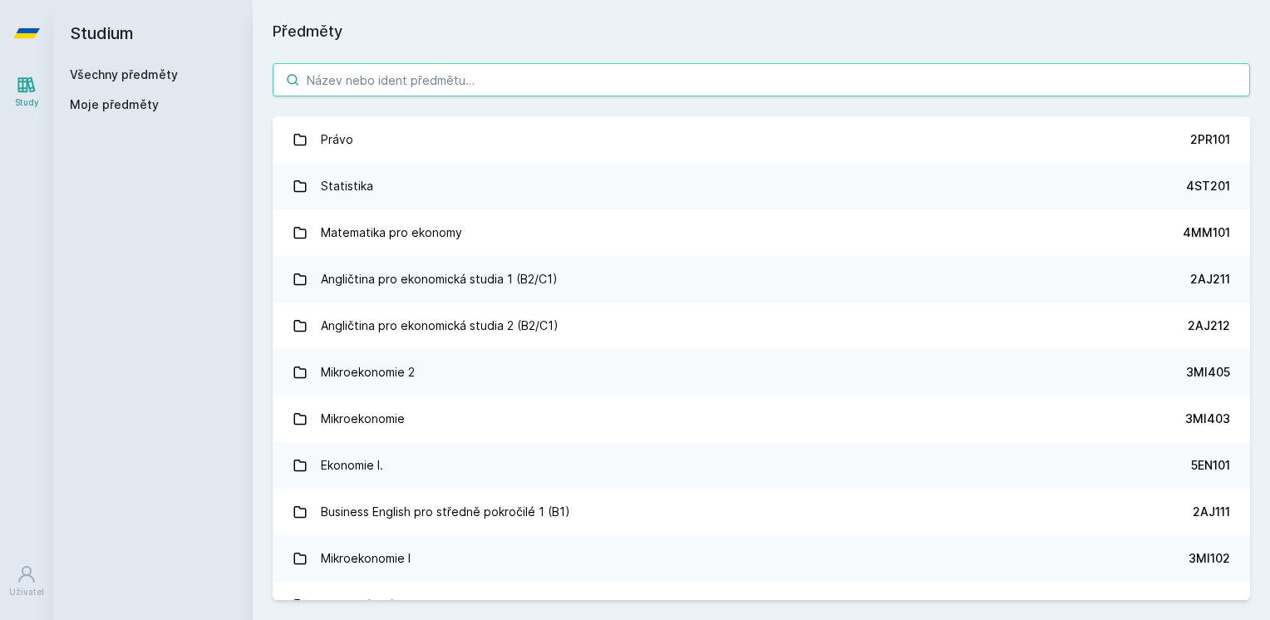
click at [354, 83] on input "search" at bounding box center [761, 79] width 977 height 33
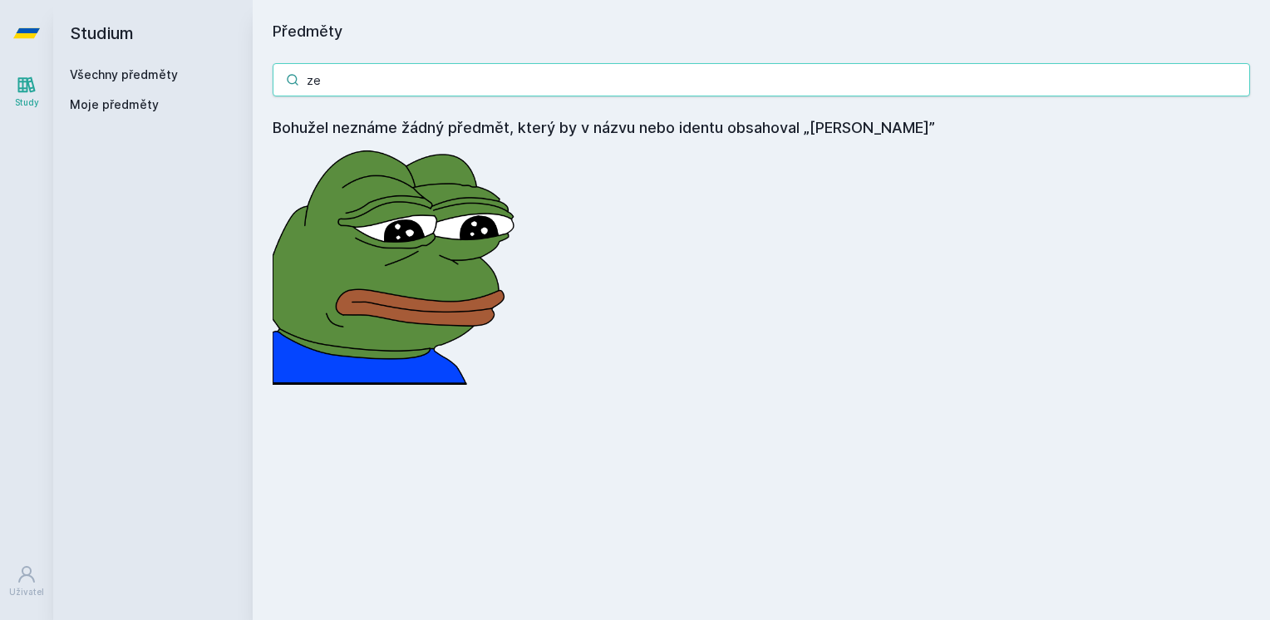
type input "z"
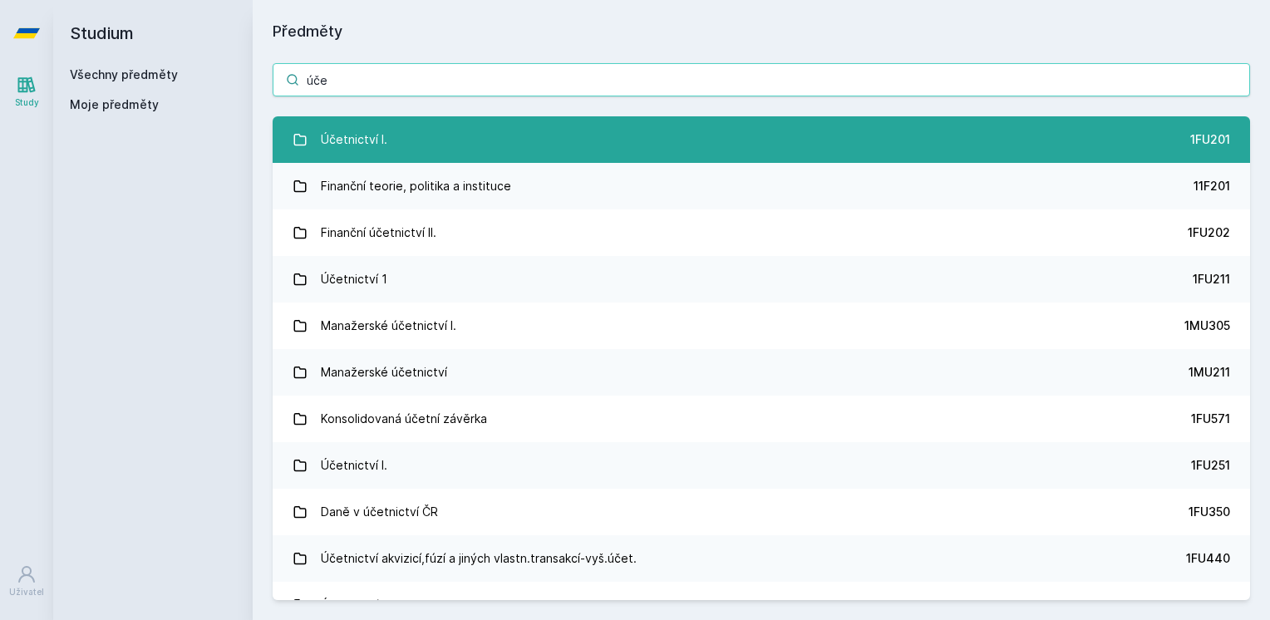
type input "úče"
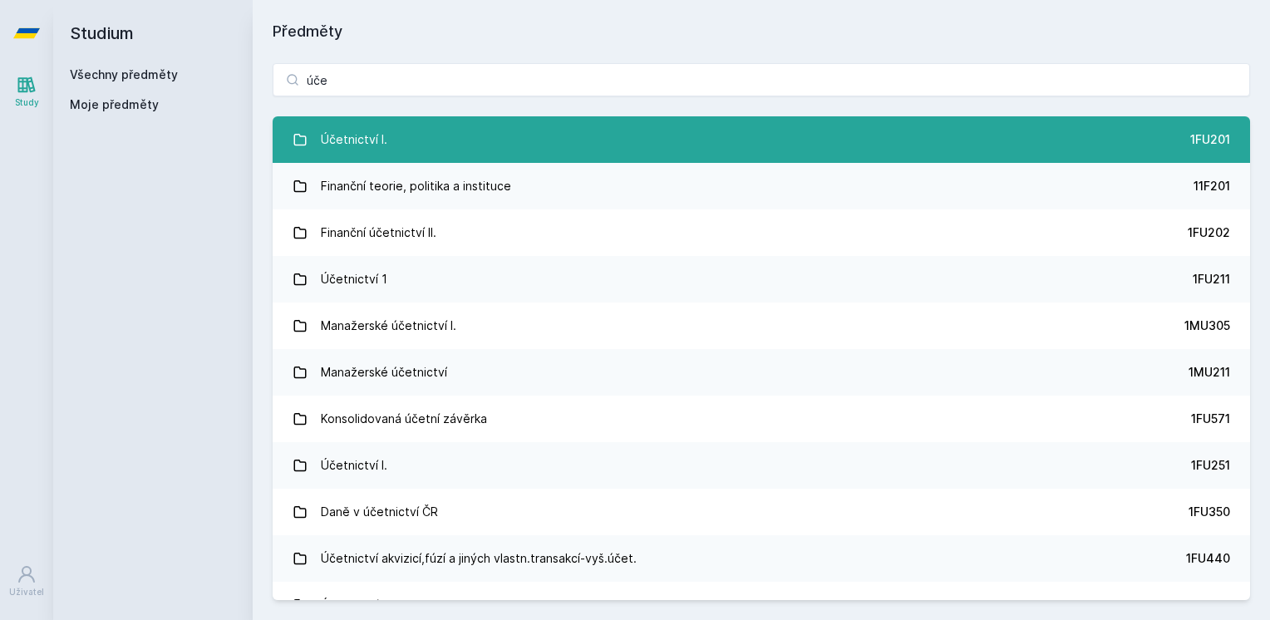
click at [570, 123] on link "Účetnictví I. 1FU201" at bounding box center [761, 139] width 977 height 47
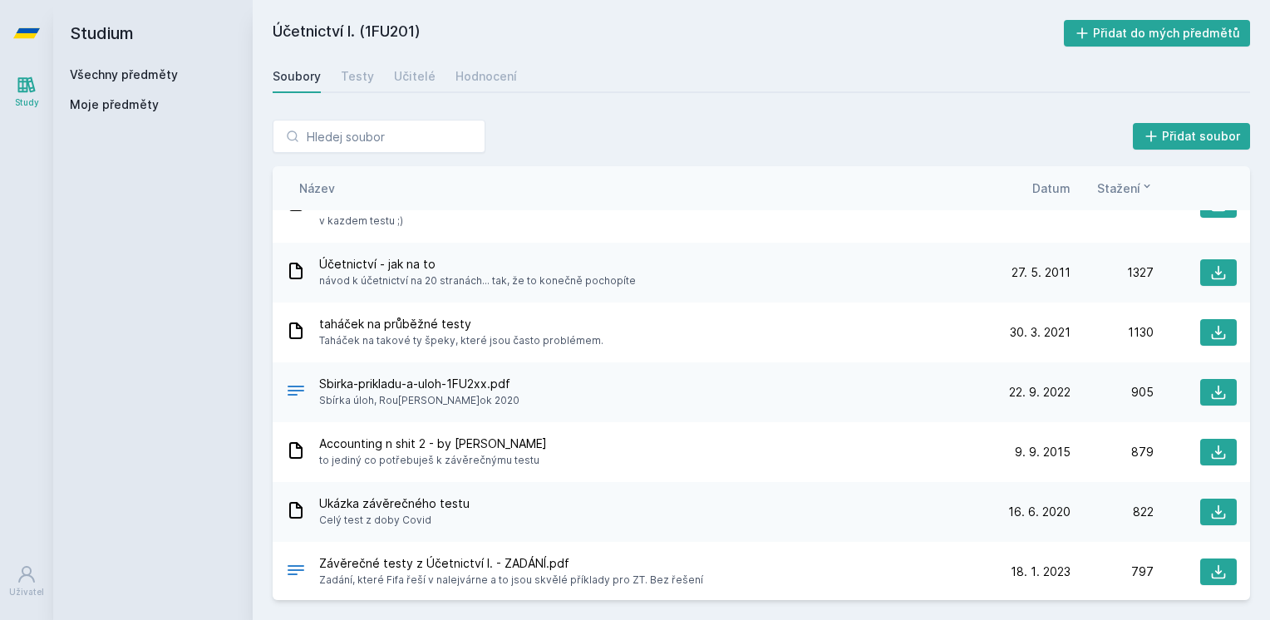
scroll to position [83, 0]
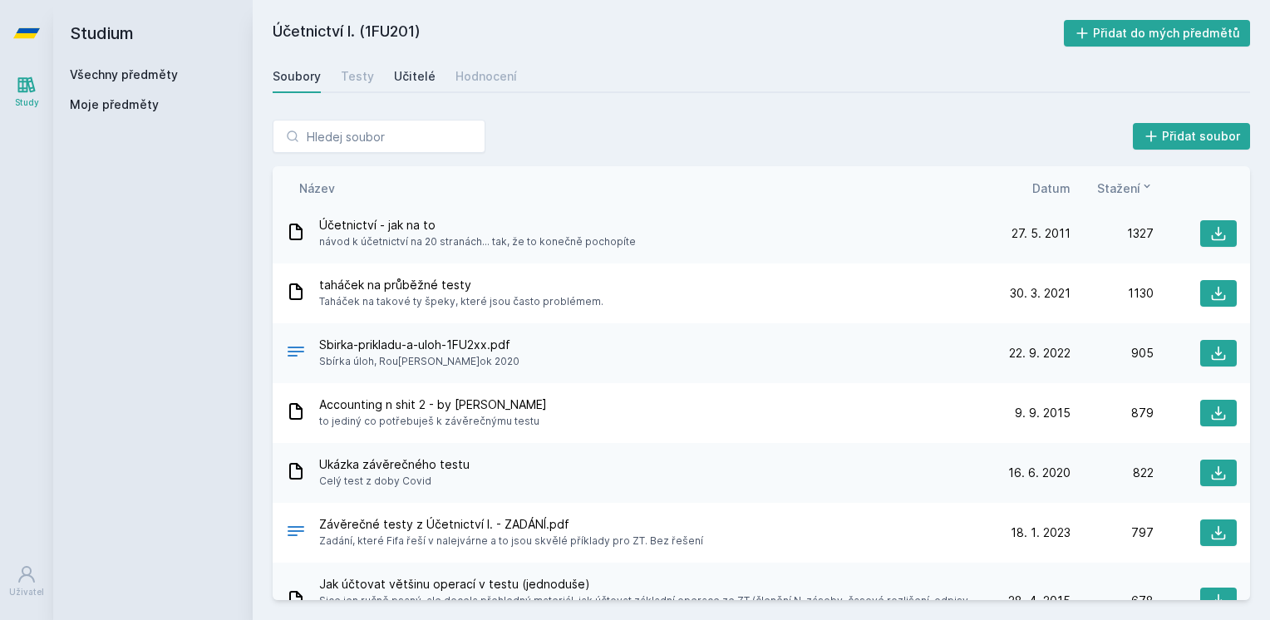
click at [404, 75] on div "Učitelé" at bounding box center [415, 76] width 42 height 17
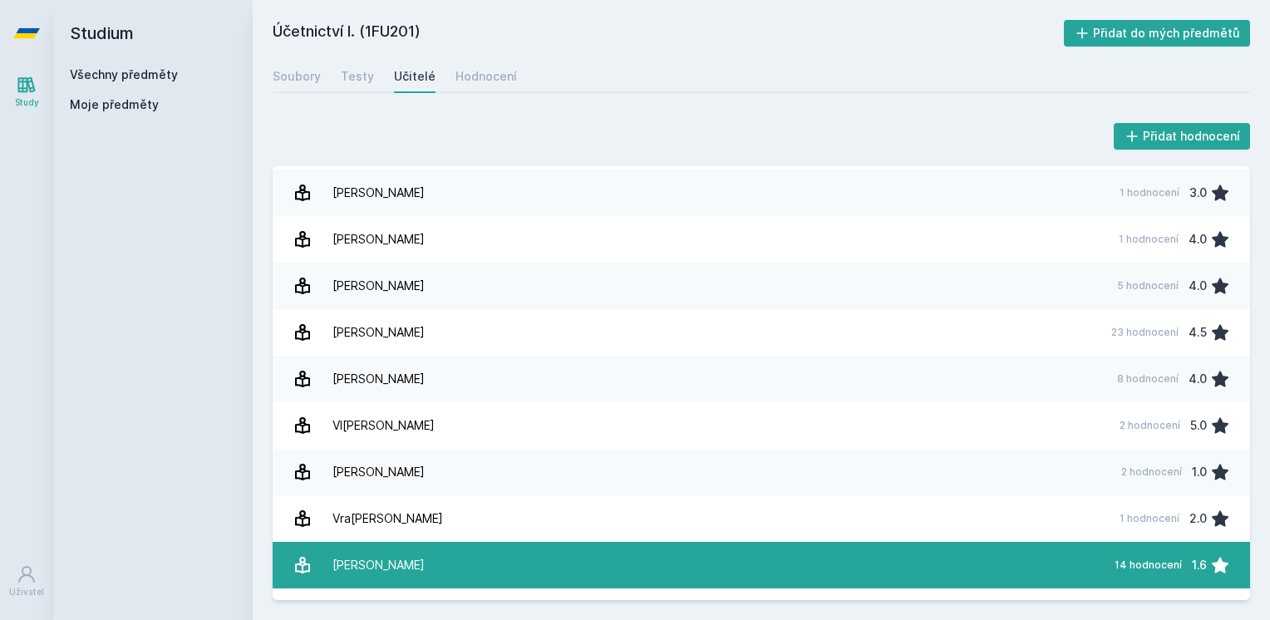
scroll to position [2962, 0]
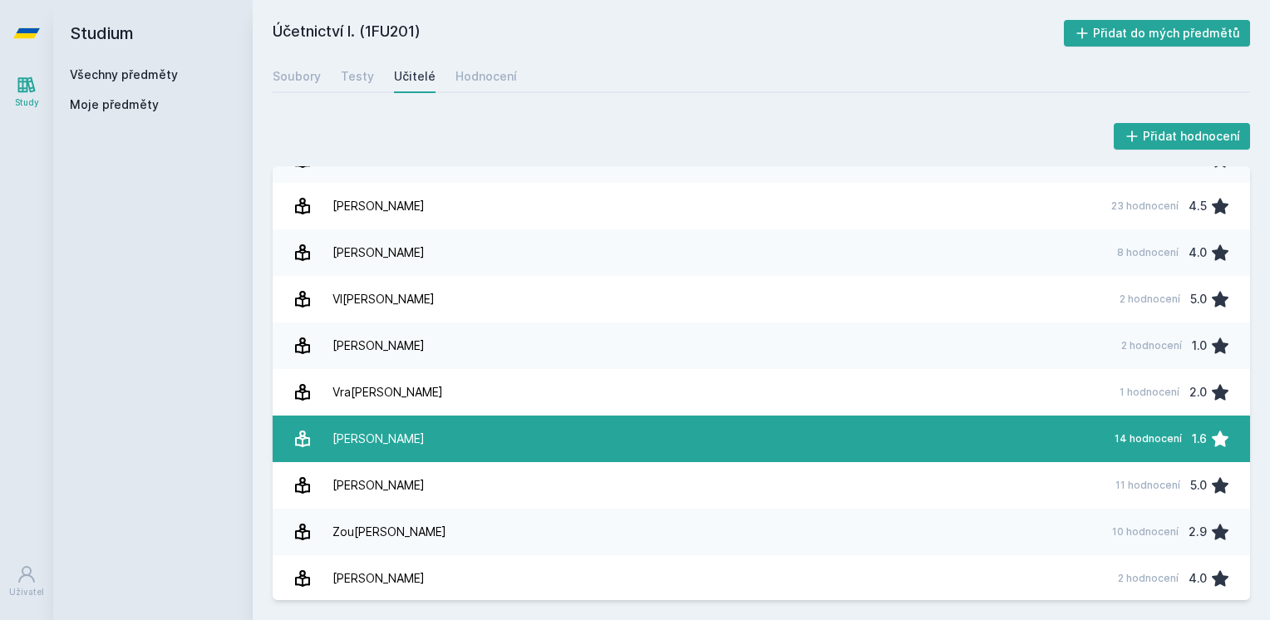
click at [490, 444] on link "[PERSON_NAME] 14 hodnocení 1.6" at bounding box center [761, 439] width 977 height 47
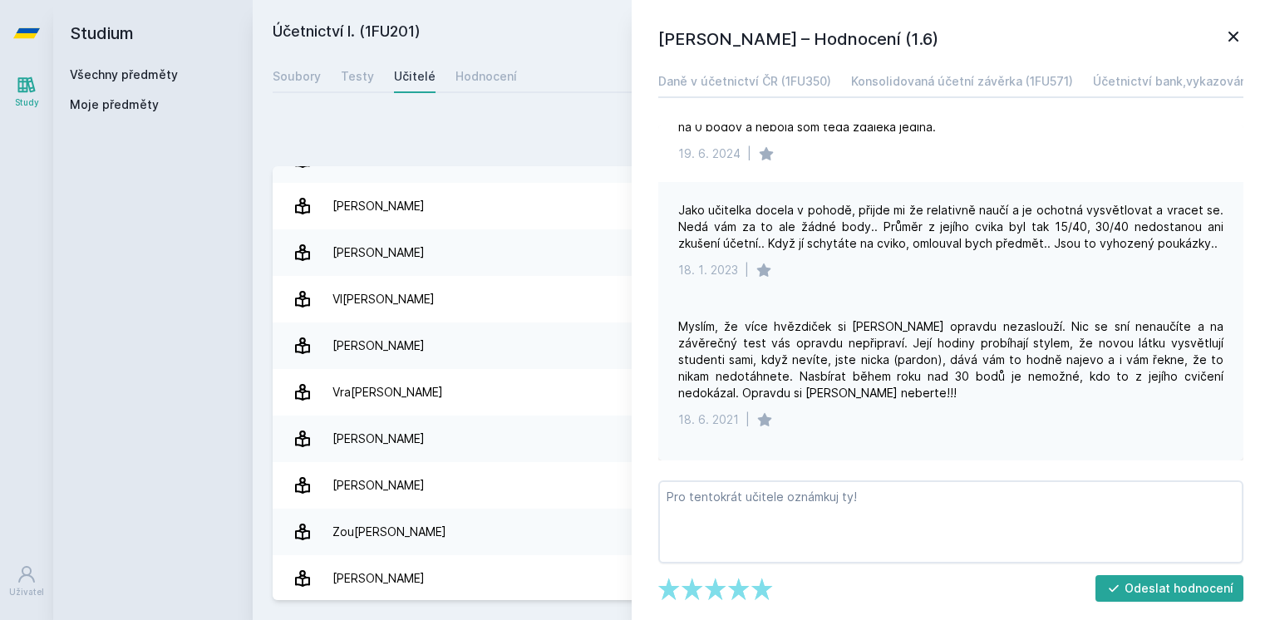
scroll to position [166, 0]
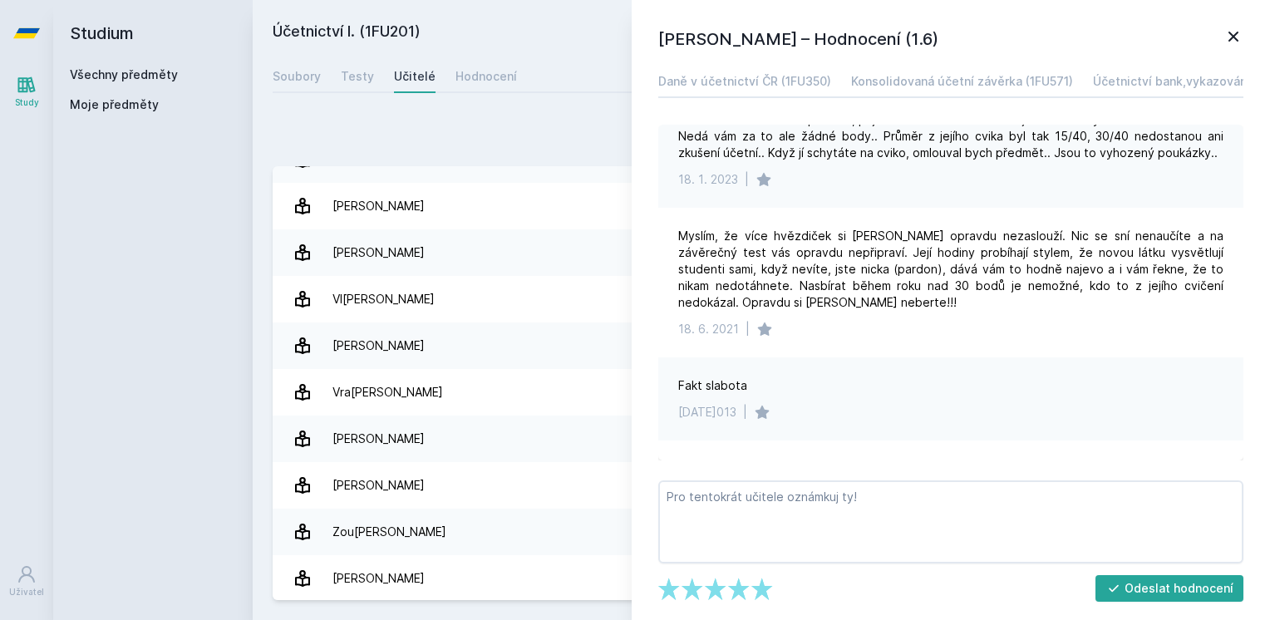
click at [463, 117] on div "Přidat hodnocení [PERSON_NAME]– Hodnocení (1.6) Daně v účetnictví ČR (1FU350) K…" at bounding box center [761, 360] width 1017 height 520
click at [513, 62] on div "Soubory Testy Učitelé Hodnocení" at bounding box center [761, 76] width 977 height 33
click at [512, 58] on div "Účetnictví I. (1FU201) Přidat do mých předmětů [GEOGRAPHIC_DATA] Testy Učitelé …" at bounding box center [761, 310] width 977 height 580
drag, startPoint x: 525, startPoint y: 57, endPoint x: 557, endPoint y: 55, distance: 31.6
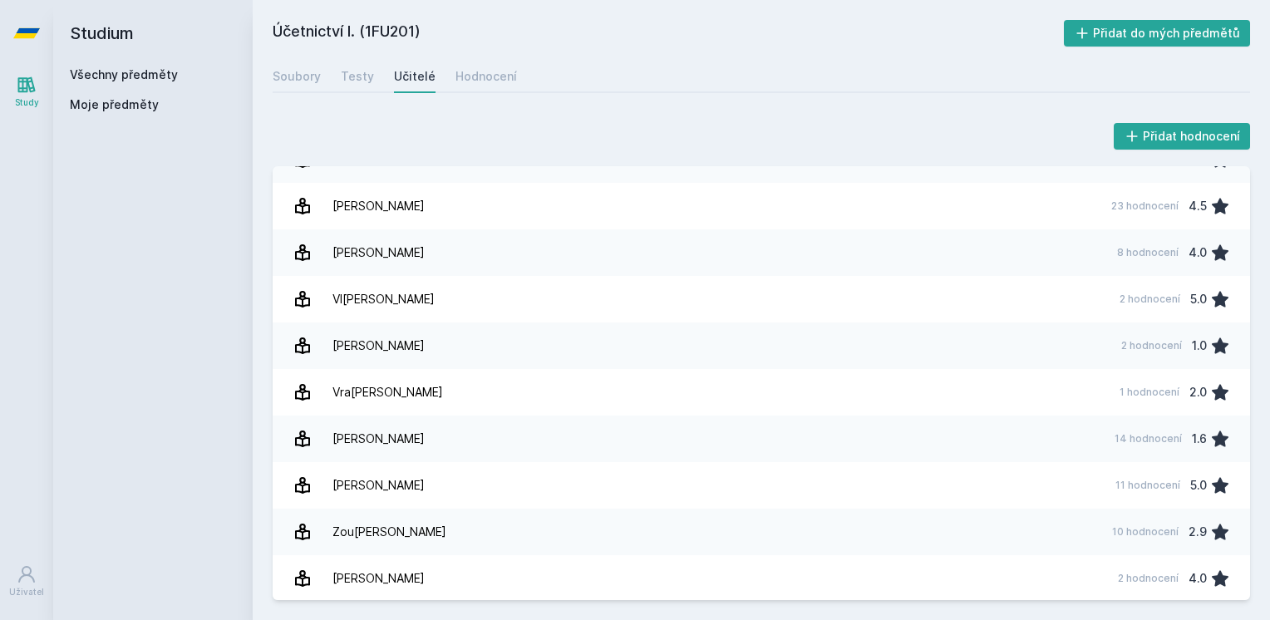
drag, startPoint x: 545, startPoint y: 81, endPoint x: 567, endPoint y: 86, distance: 22.2
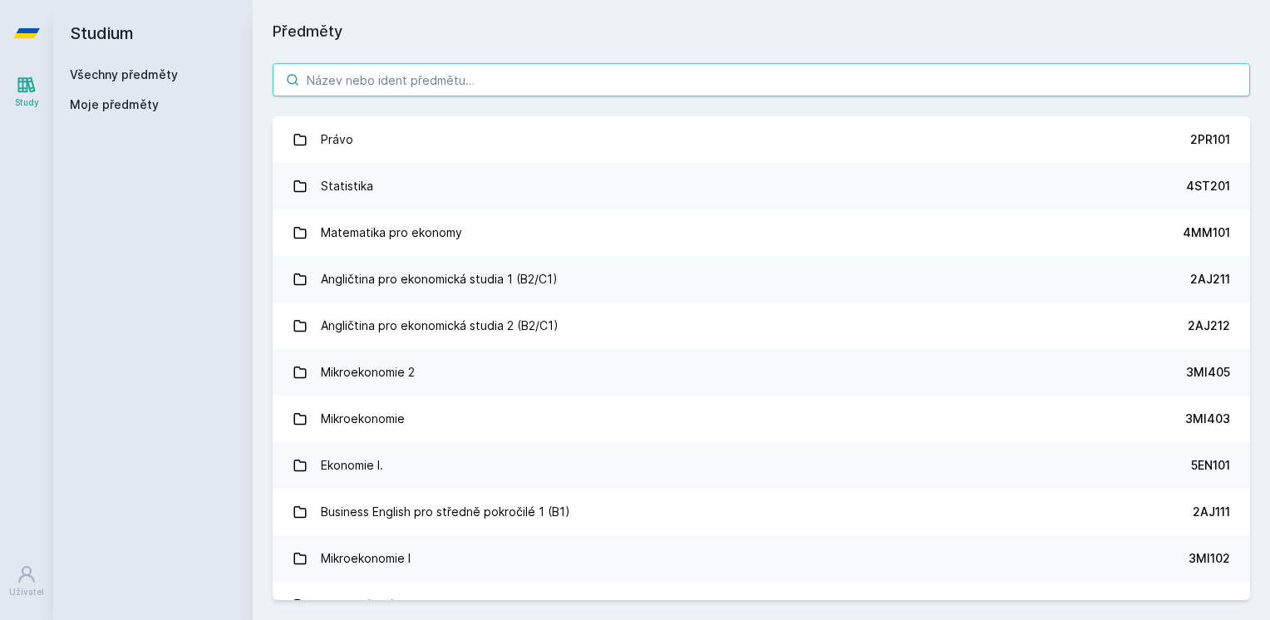
click at [566, 69] on input "search" at bounding box center [761, 79] width 977 height 33
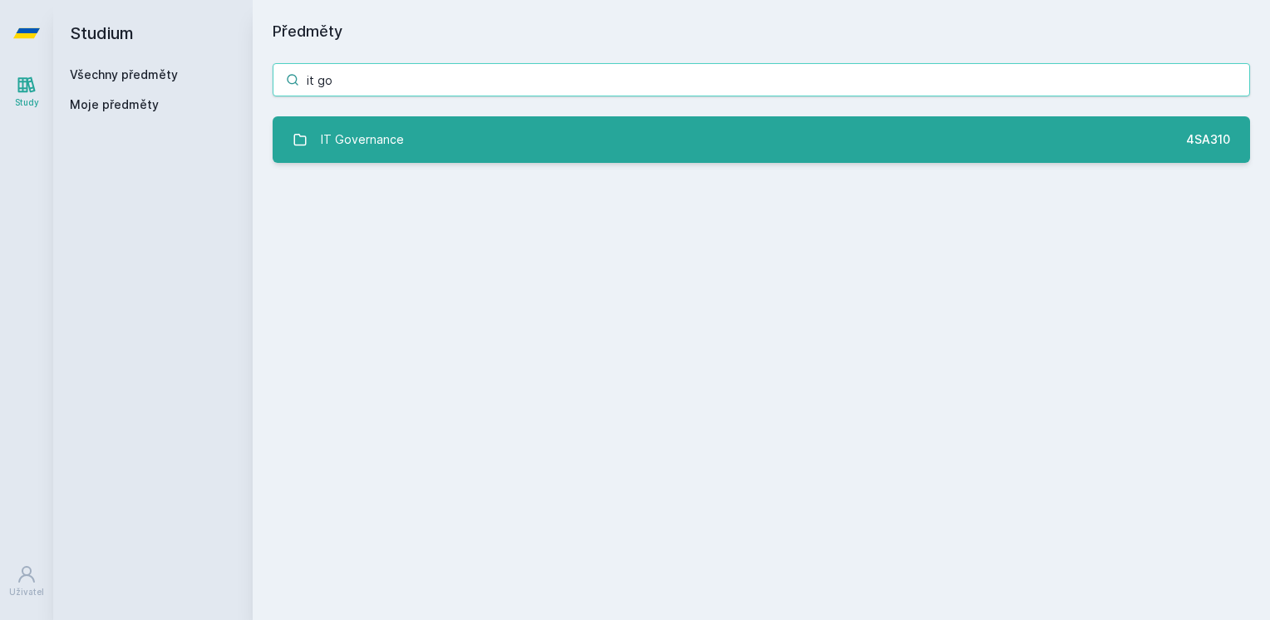
type input "it go"
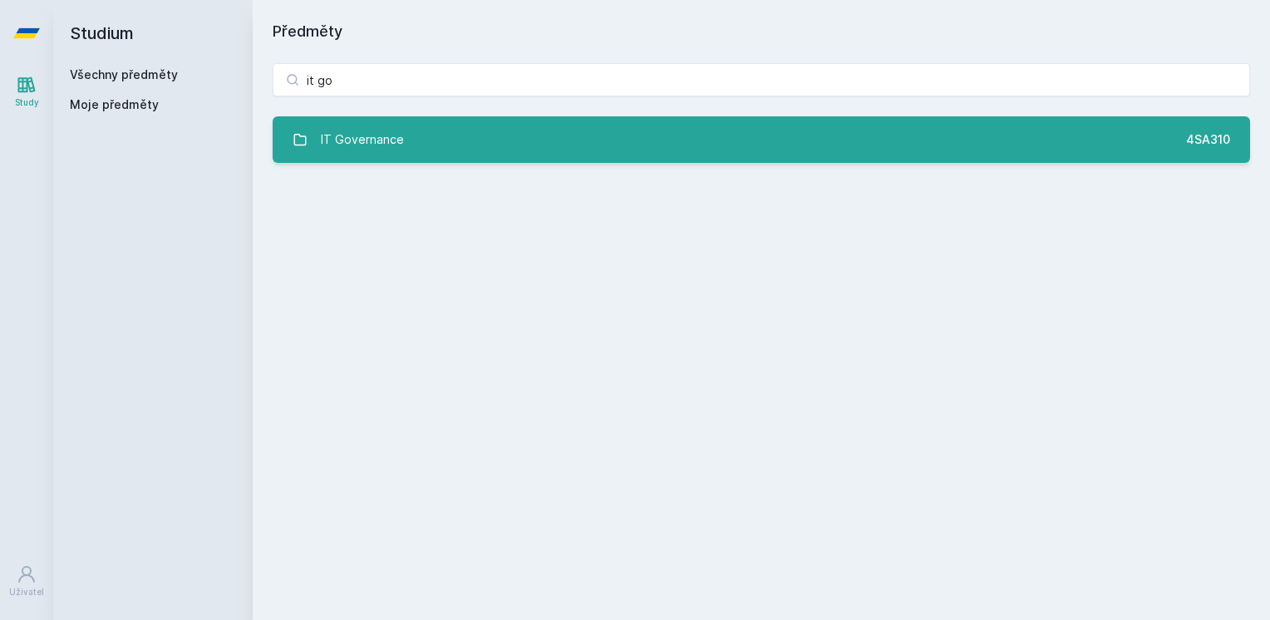
click at [709, 150] on link "IT Governance 4SA310" at bounding box center [761, 139] width 977 height 47
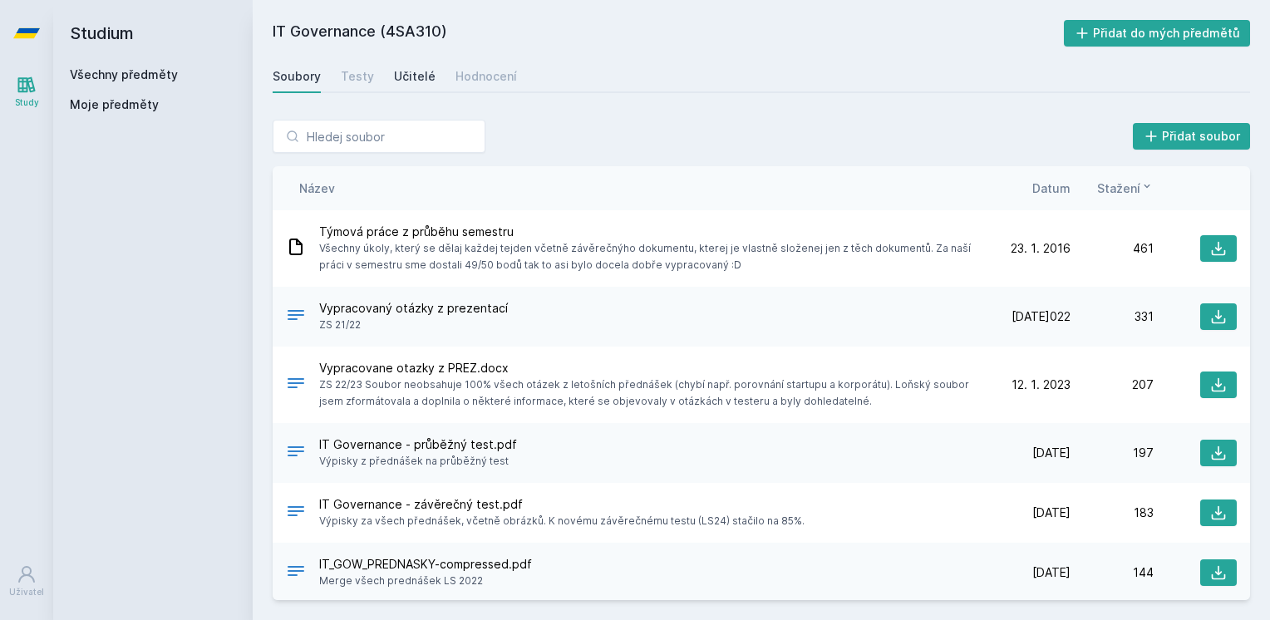
click at [412, 86] on link "Učitelé" at bounding box center [415, 76] width 42 height 33
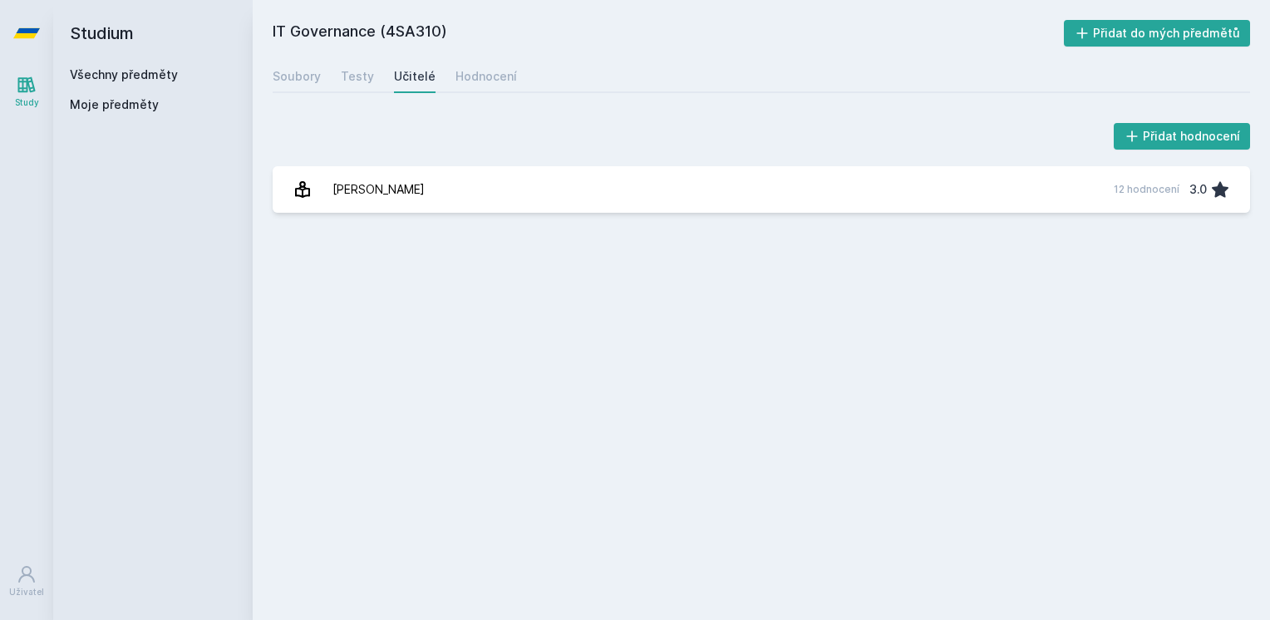
click at [514, 65] on div "Soubory Testy Učitelé Hodnocení" at bounding box center [761, 76] width 977 height 33
click at [485, 74] on div "Hodnocení" at bounding box center [486, 76] width 62 height 17
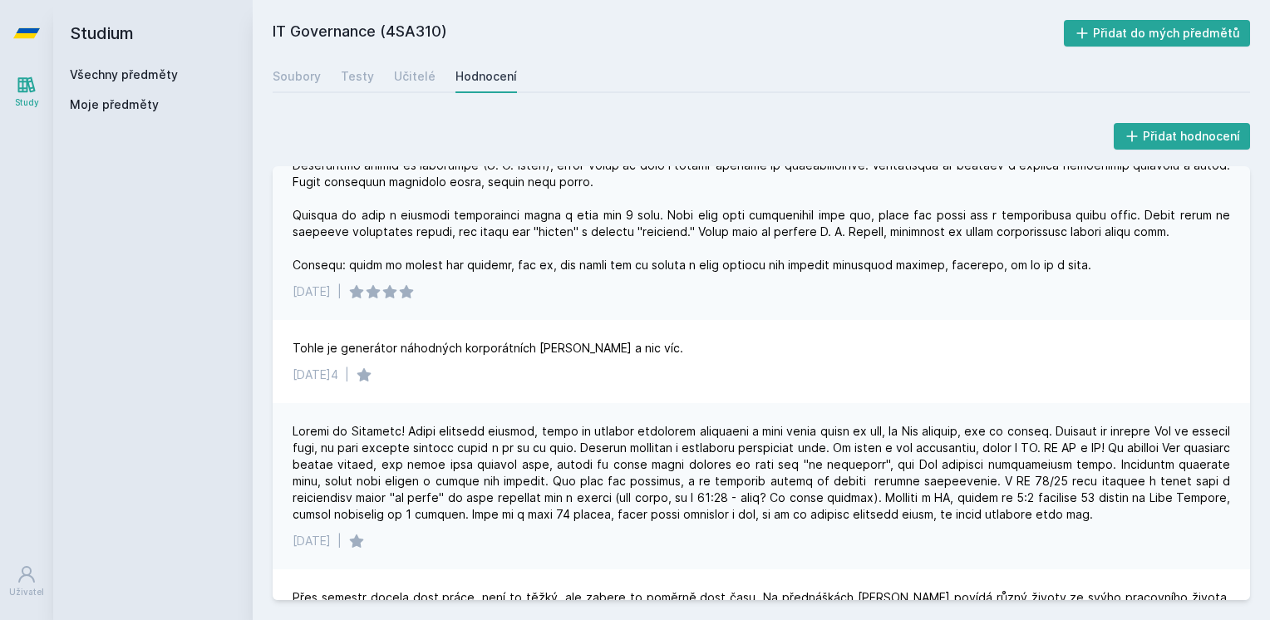
scroll to position [665, 0]
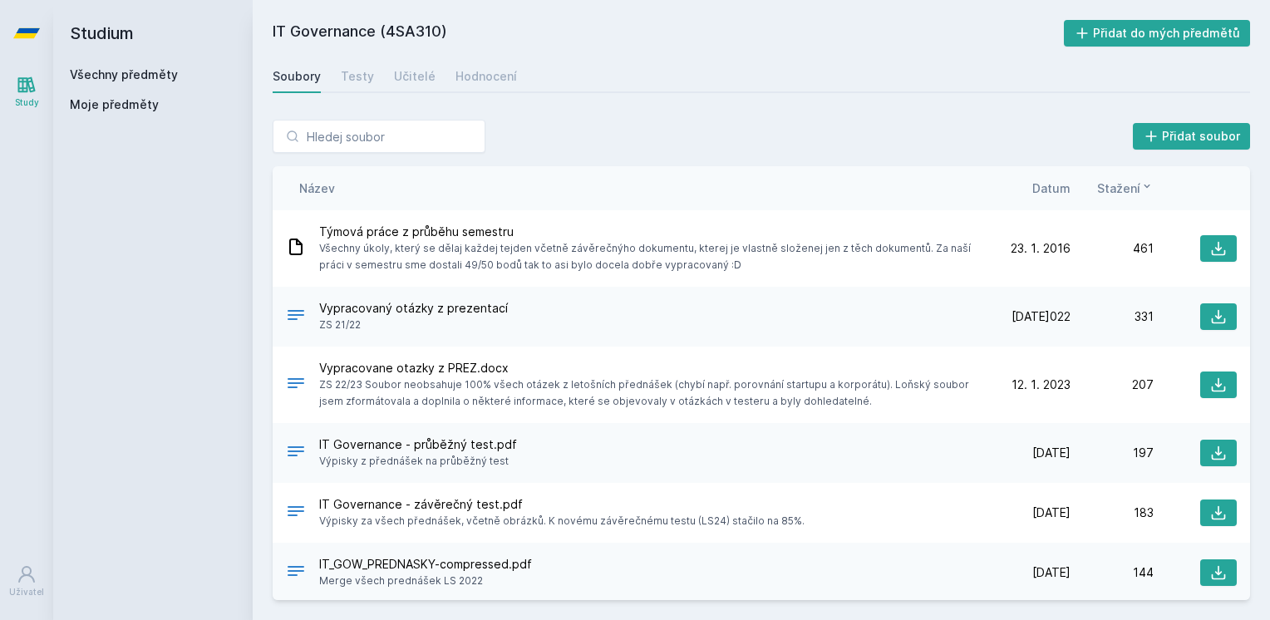
drag, startPoint x: 543, startPoint y: 61, endPoint x: 559, endPoint y: 57, distance: 16.1
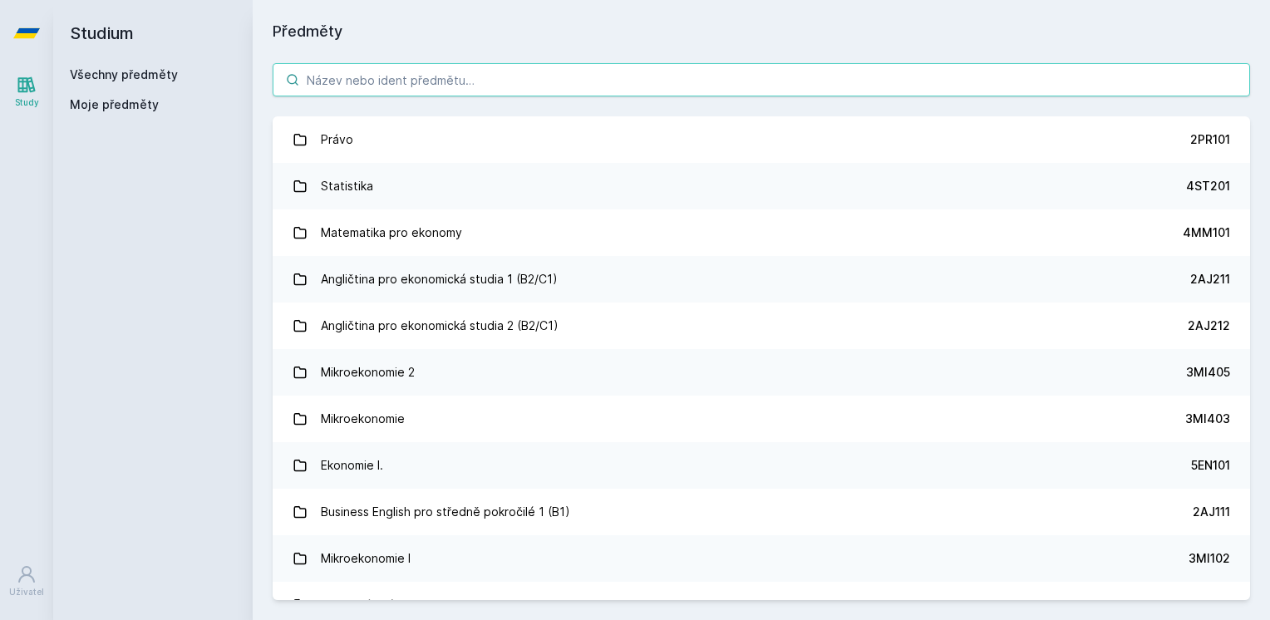
click at [563, 75] on input "search" at bounding box center [761, 79] width 977 height 33
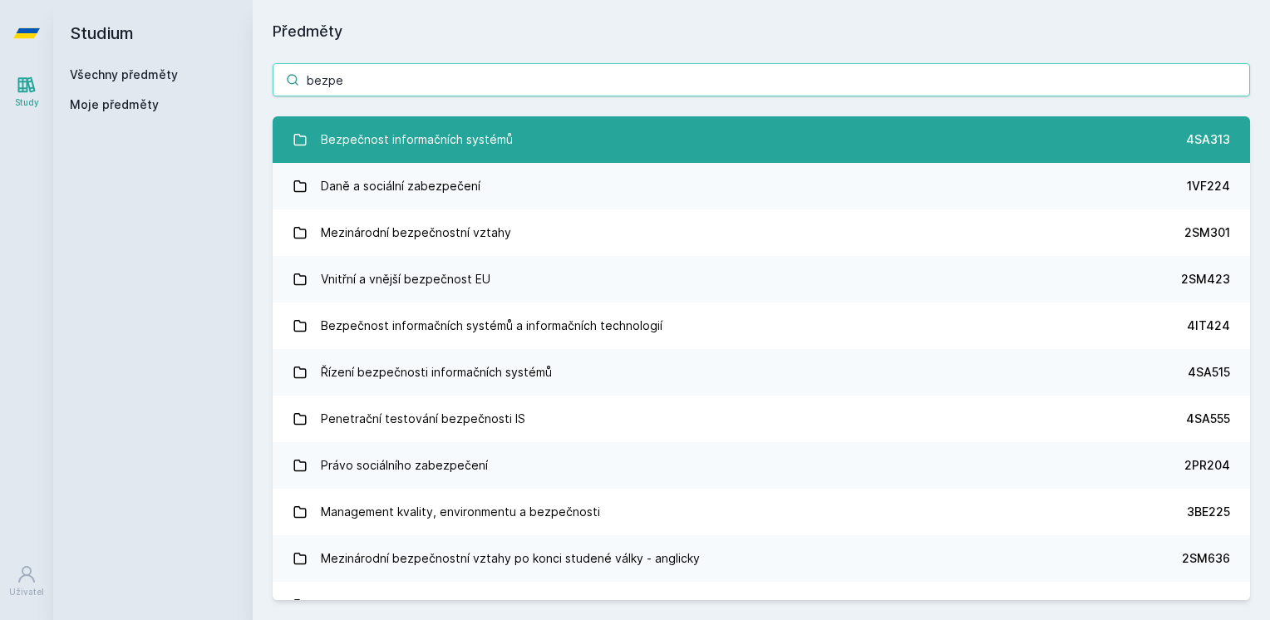
type input "bezpe"
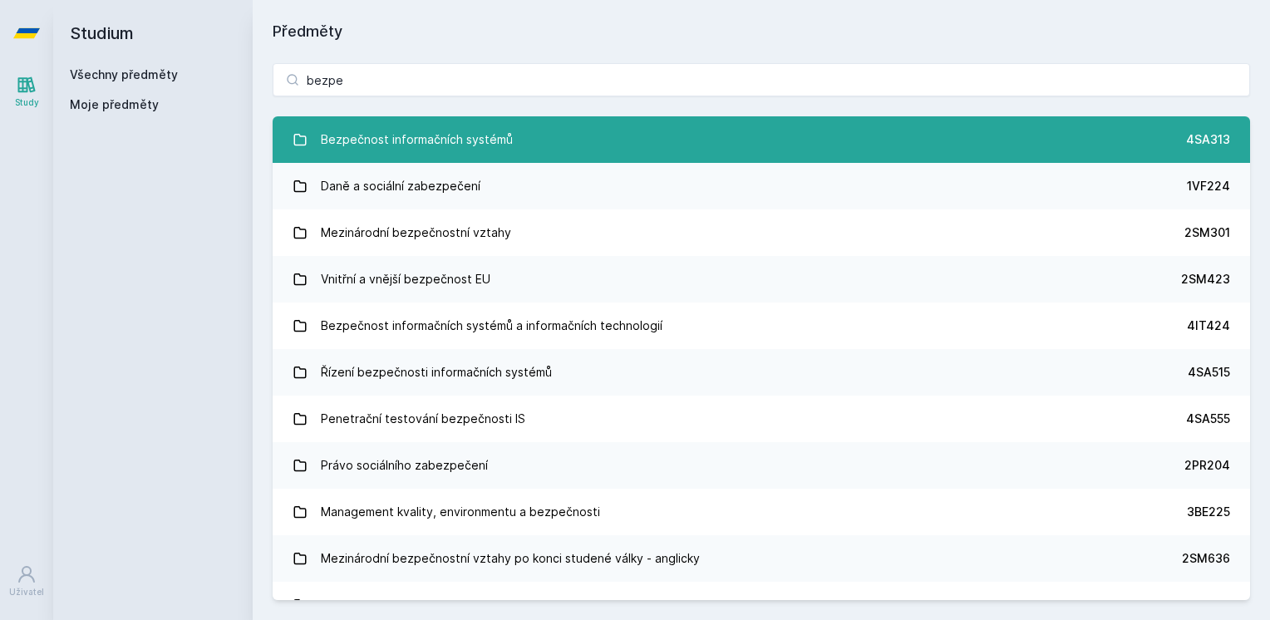
click at [668, 149] on link "Bezpečnost informačních systémů 4SA313" at bounding box center [761, 139] width 977 height 47
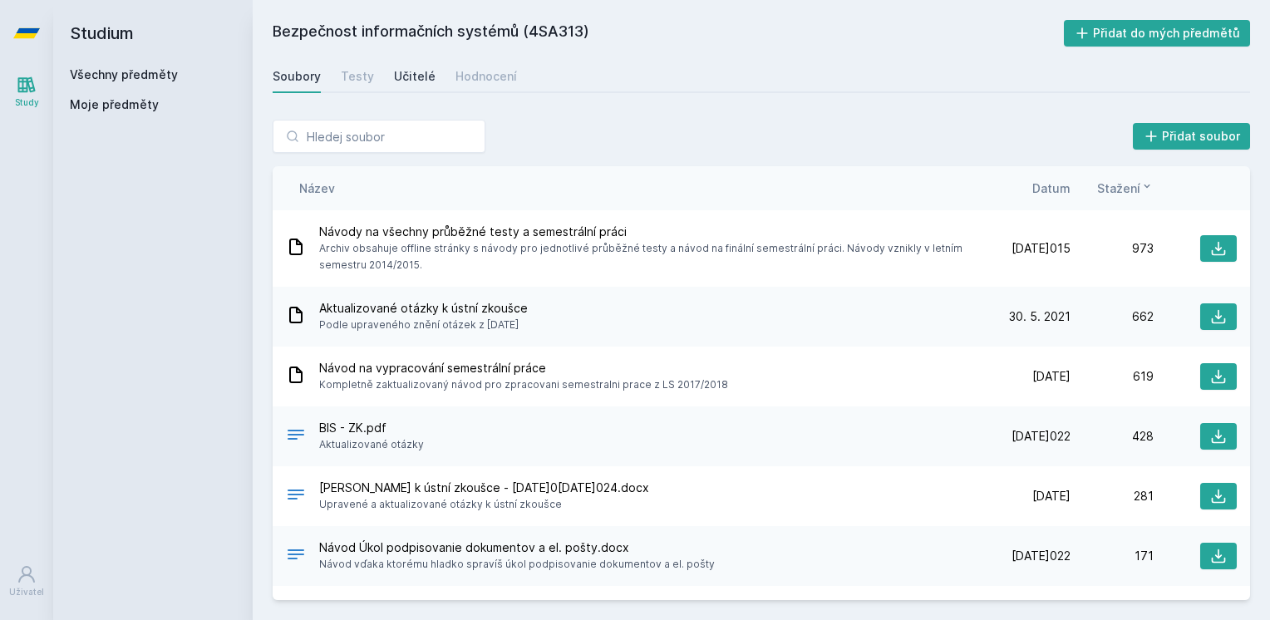
click at [416, 81] on div "Učitelé" at bounding box center [415, 76] width 42 height 17
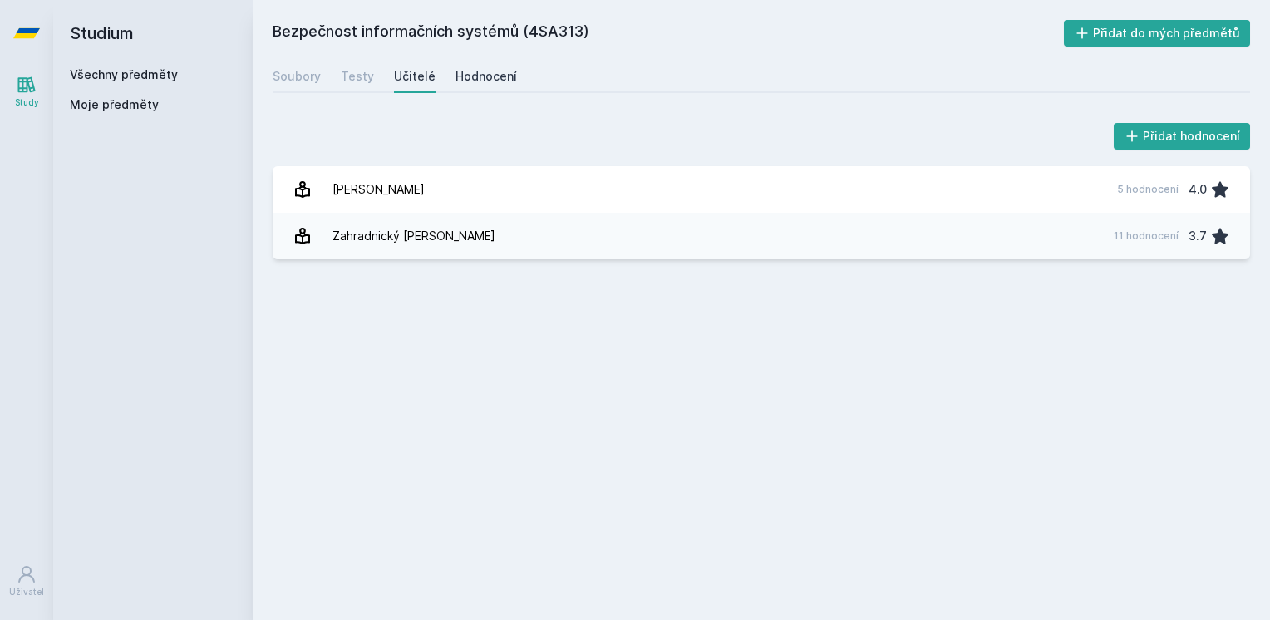
click at [489, 76] on div "Hodnocení" at bounding box center [486, 76] width 62 height 17
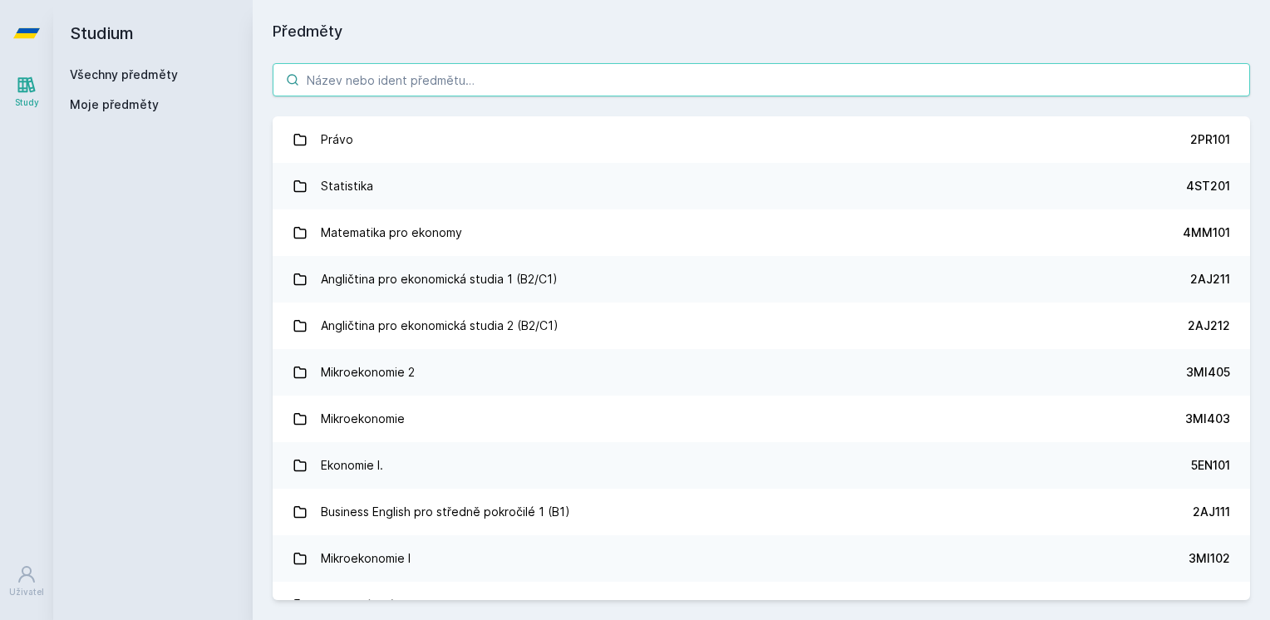
click at [416, 76] on input "search" at bounding box center [761, 79] width 977 height 33
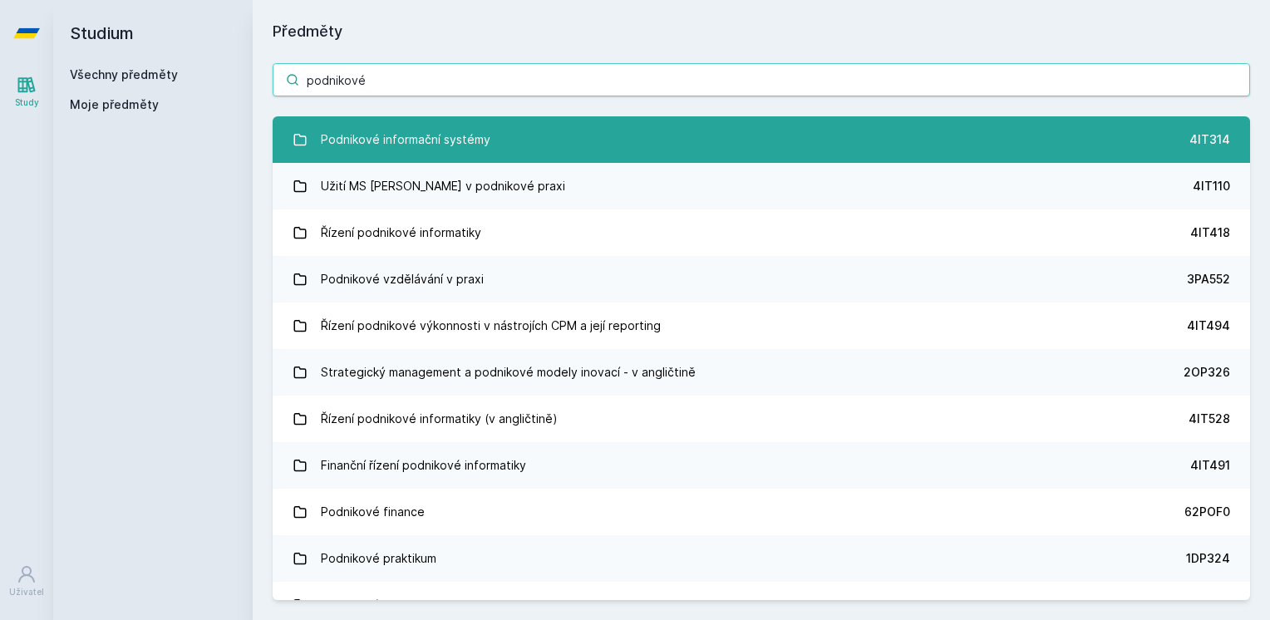
type input "podnikové"
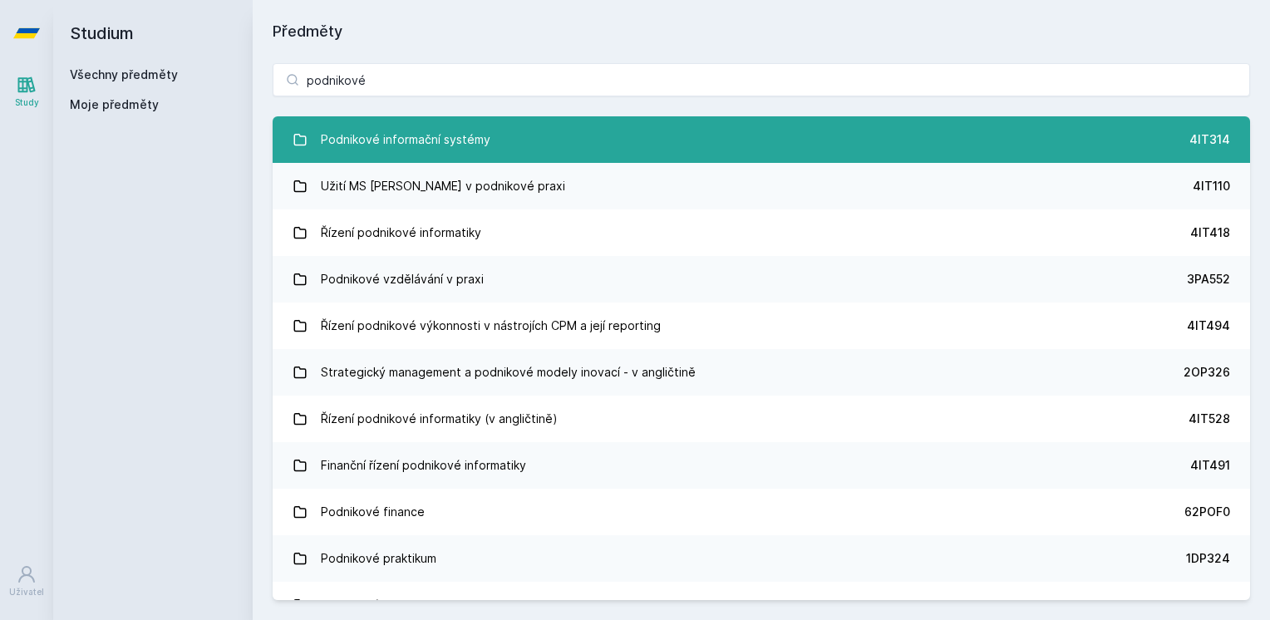
click at [480, 139] on div "Podnikové informační systémy" at bounding box center [406, 139] width 170 height 33
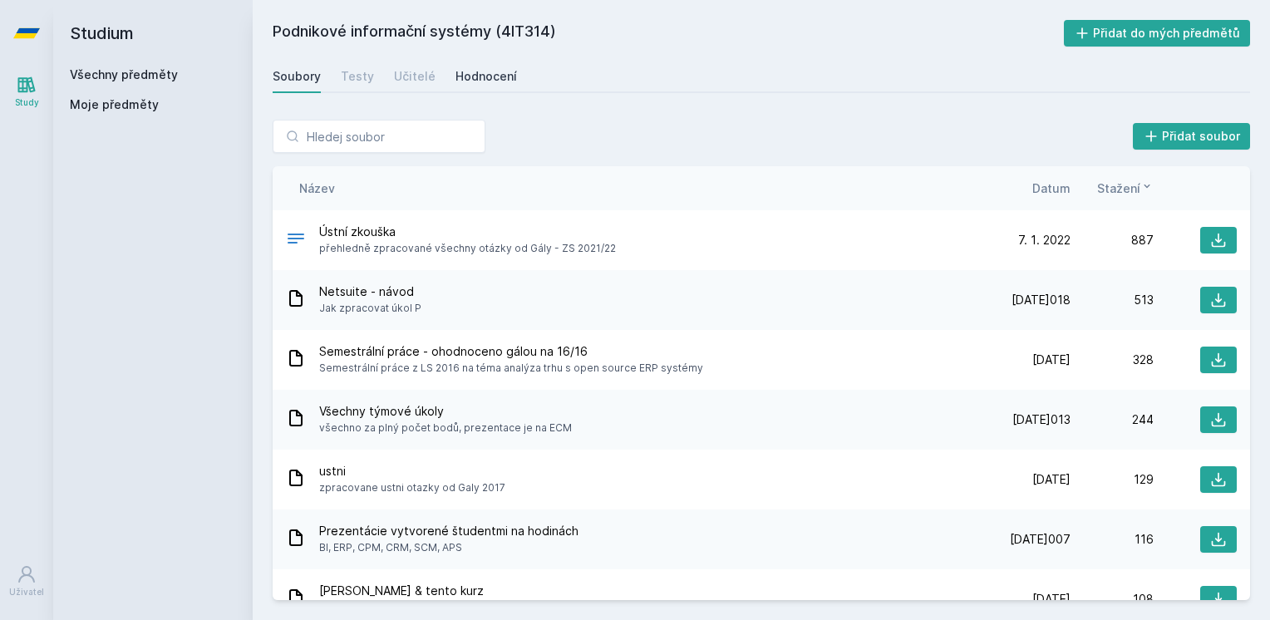
click at [465, 75] on div "Hodnocení" at bounding box center [486, 76] width 62 height 17
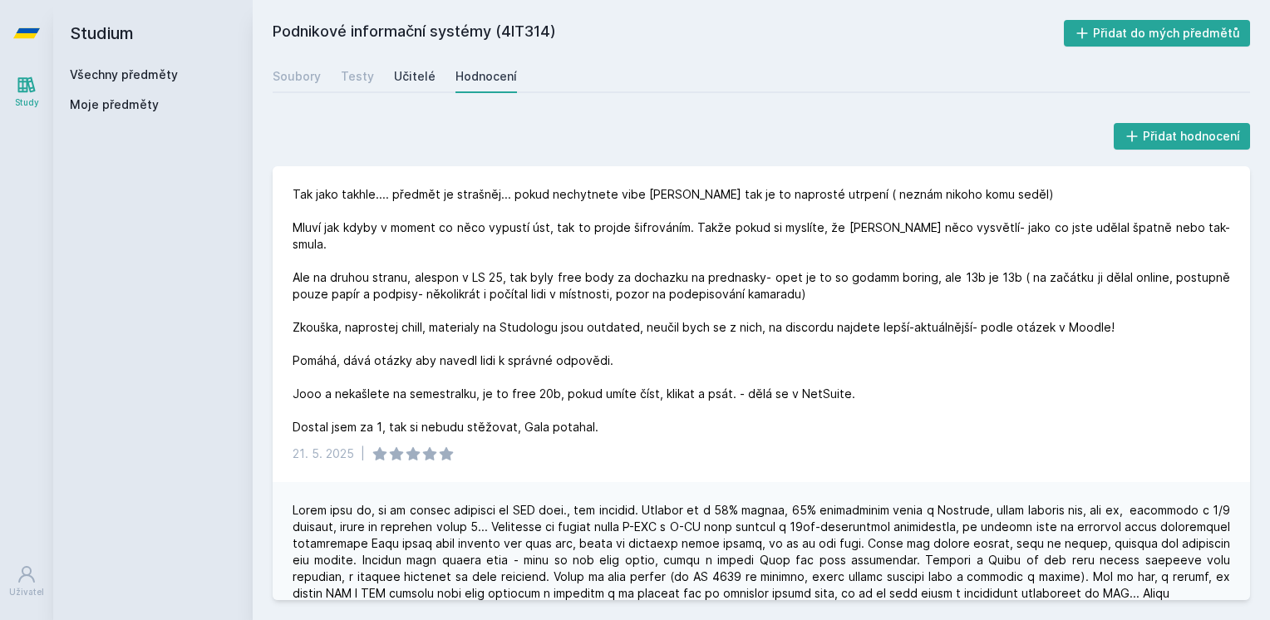
click at [416, 76] on div "Učitelé" at bounding box center [415, 76] width 42 height 17
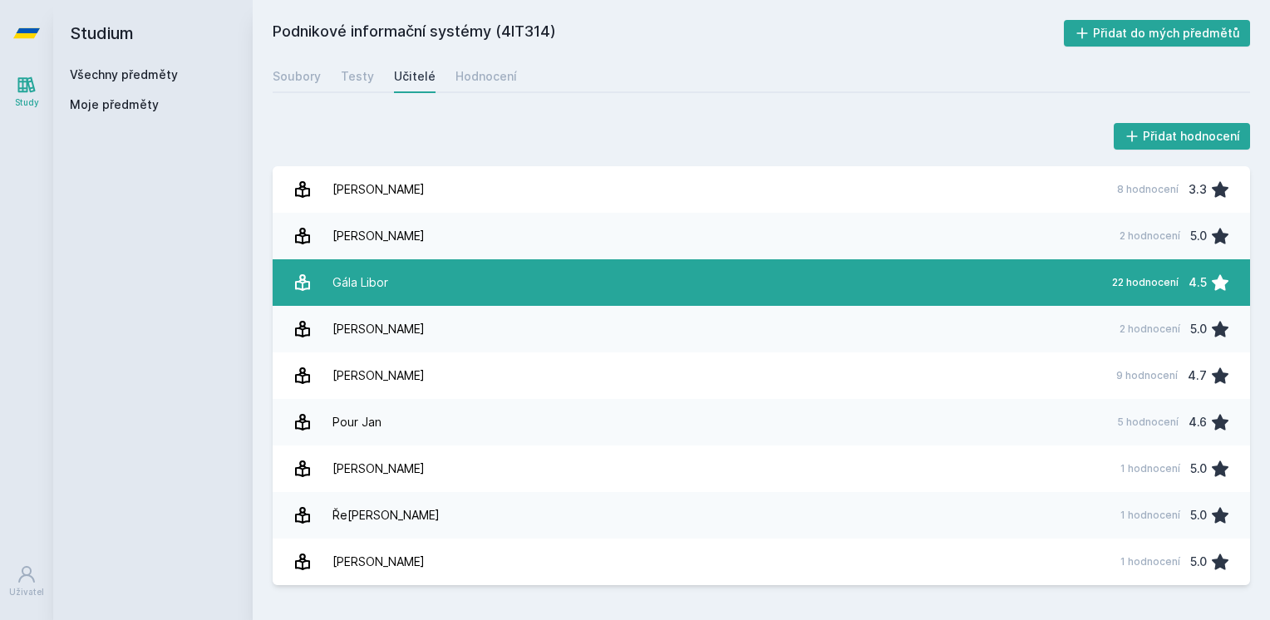
click at [550, 291] on link "Gála Libor 22 hodnocení 4.5" at bounding box center [761, 282] width 977 height 47
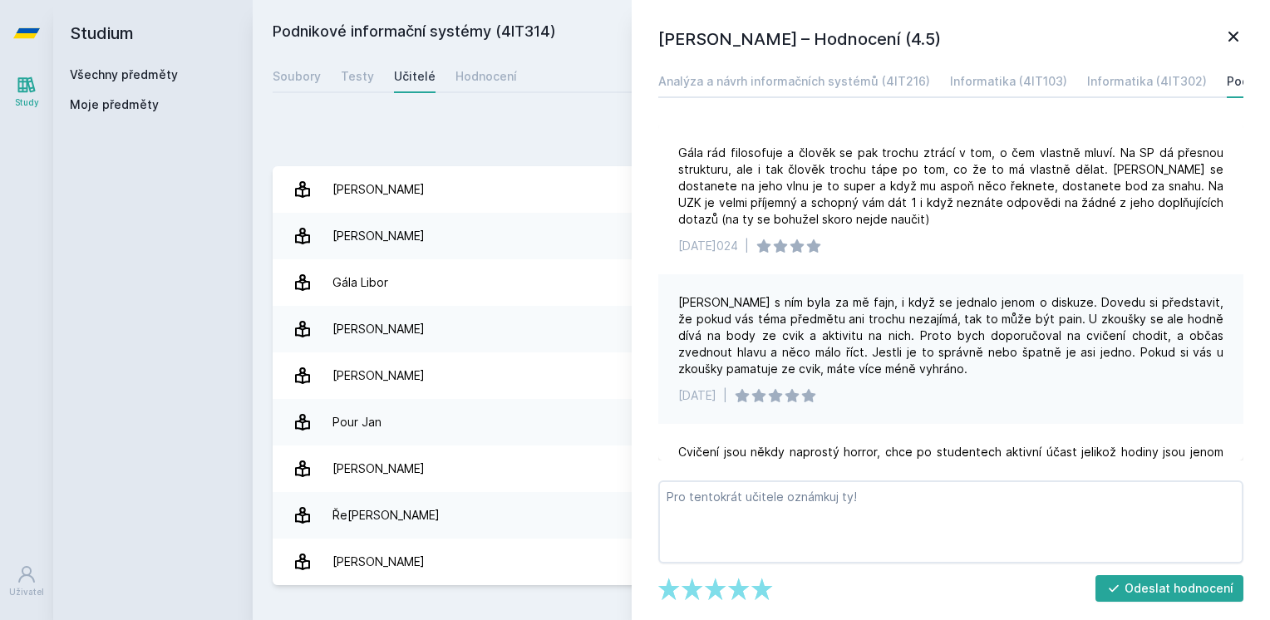
click at [529, 120] on div "Přidat hodnocení" at bounding box center [761, 136] width 977 height 33
click at [484, 73] on div "Hodnocení" at bounding box center [486, 76] width 62 height 17
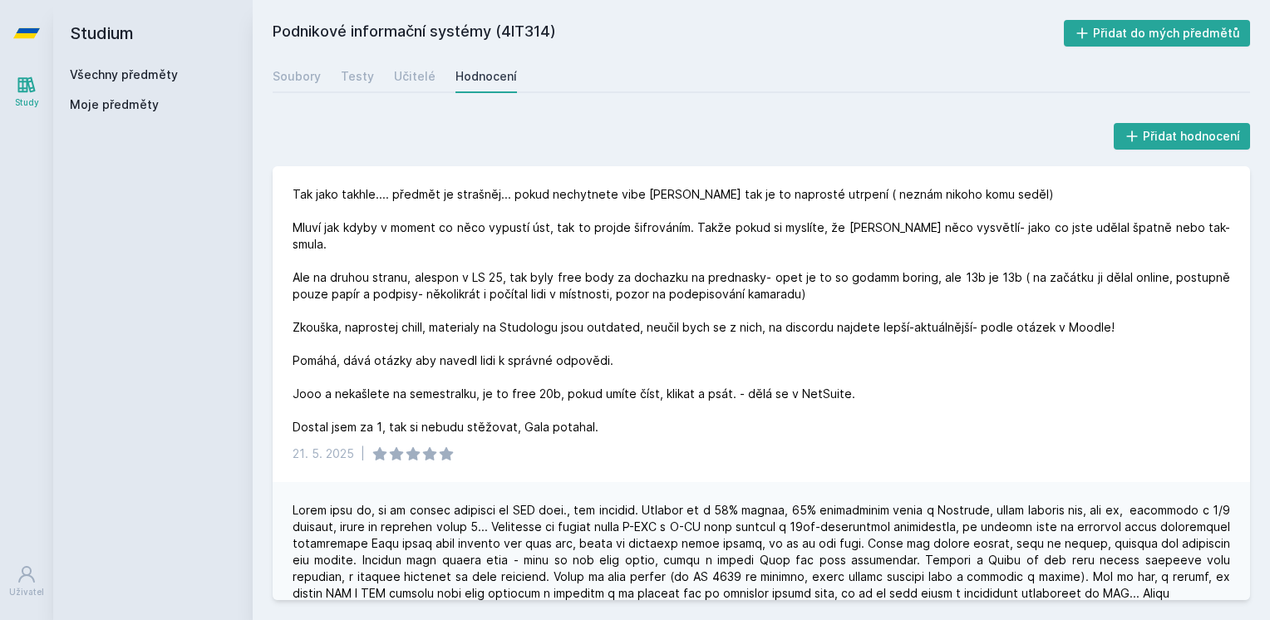
drag, startPoint x: 500, startPoint y: 111, endPoint x: 508, endPoint y: 101, distance: 13.0
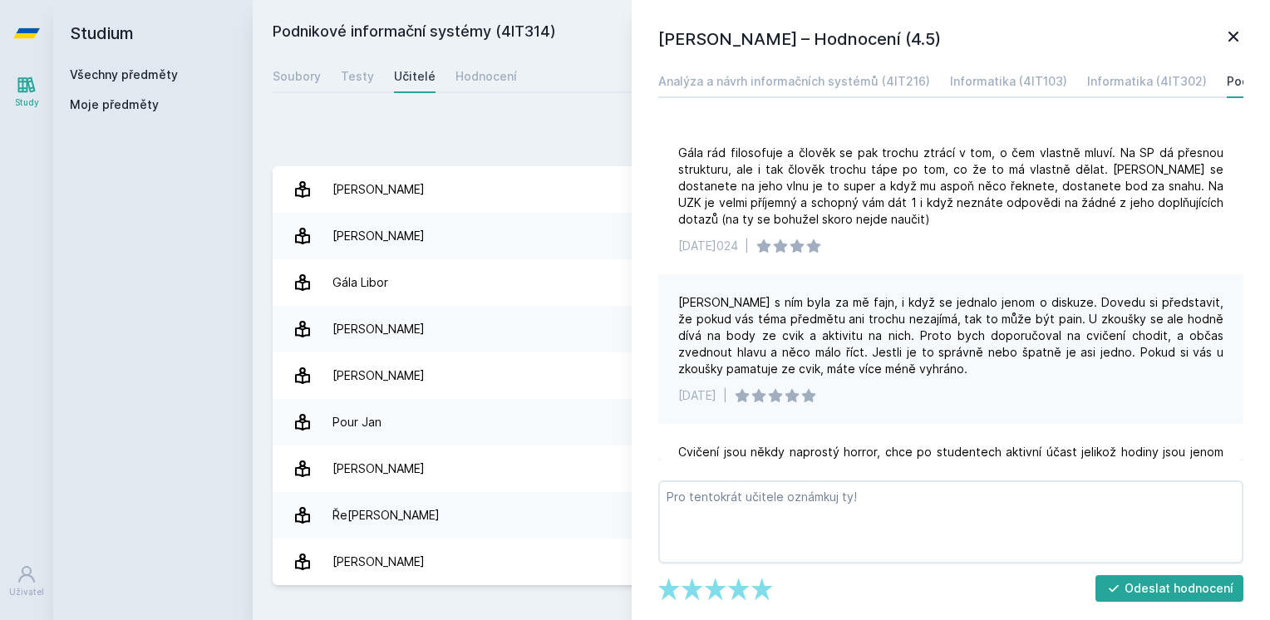
drag, startPoint x: 505, startPoint y: 103, endPoint x: 512, endPoint y: 95, distance: 10.6
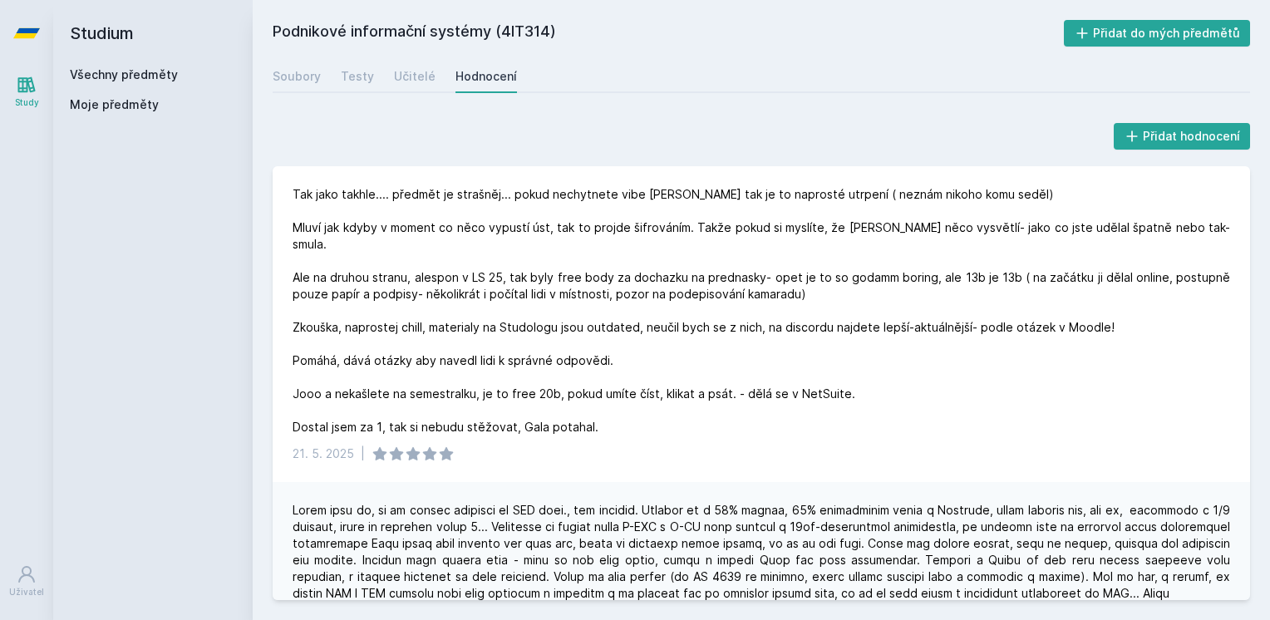
drag, startPoint x: 517, startPoint y: 90, endPoint x: 519, endPoint y: 81, distance: 8.7
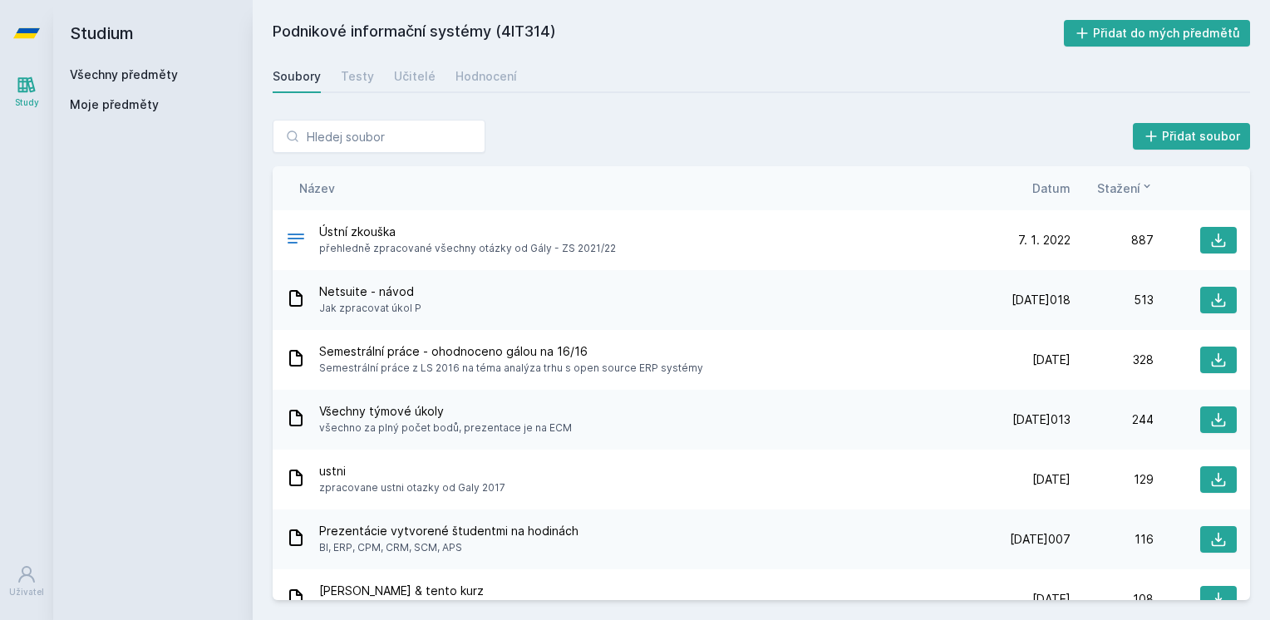
drag, startPoint x: 527, startPoint y: 87, endPoint x: 572, endPoint y: 81, distance: 45.3
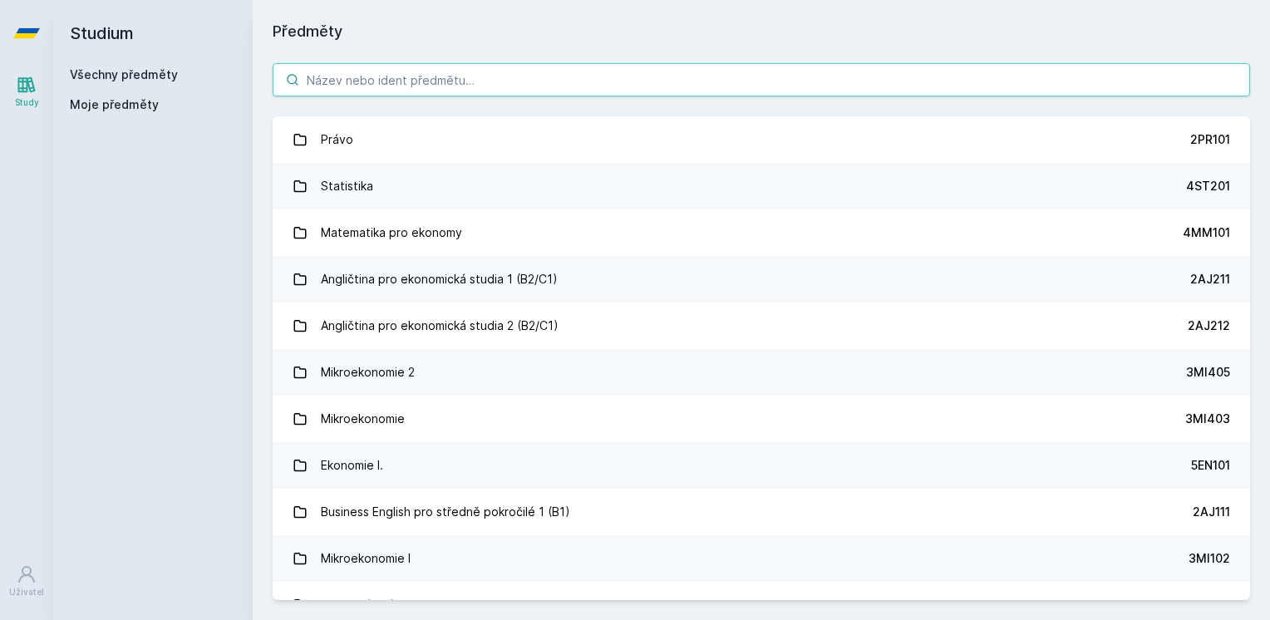
click at [557, 76] on input "search" at bounding box center [761, 79] width 977 height 33
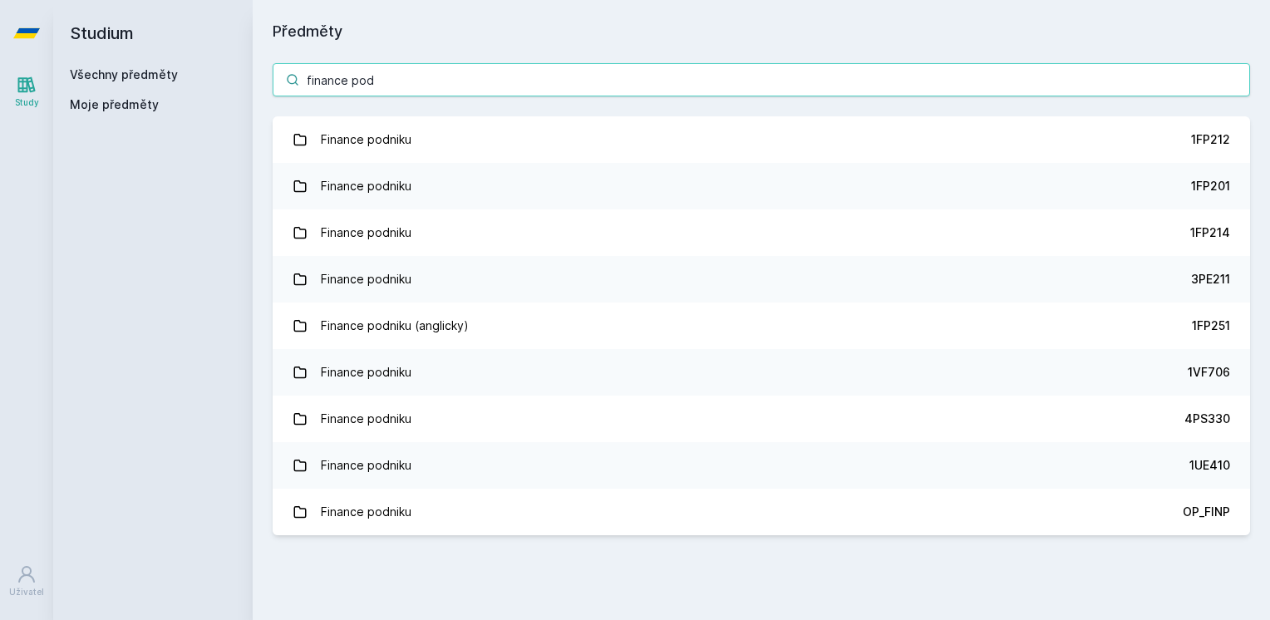
type input "finance pod"
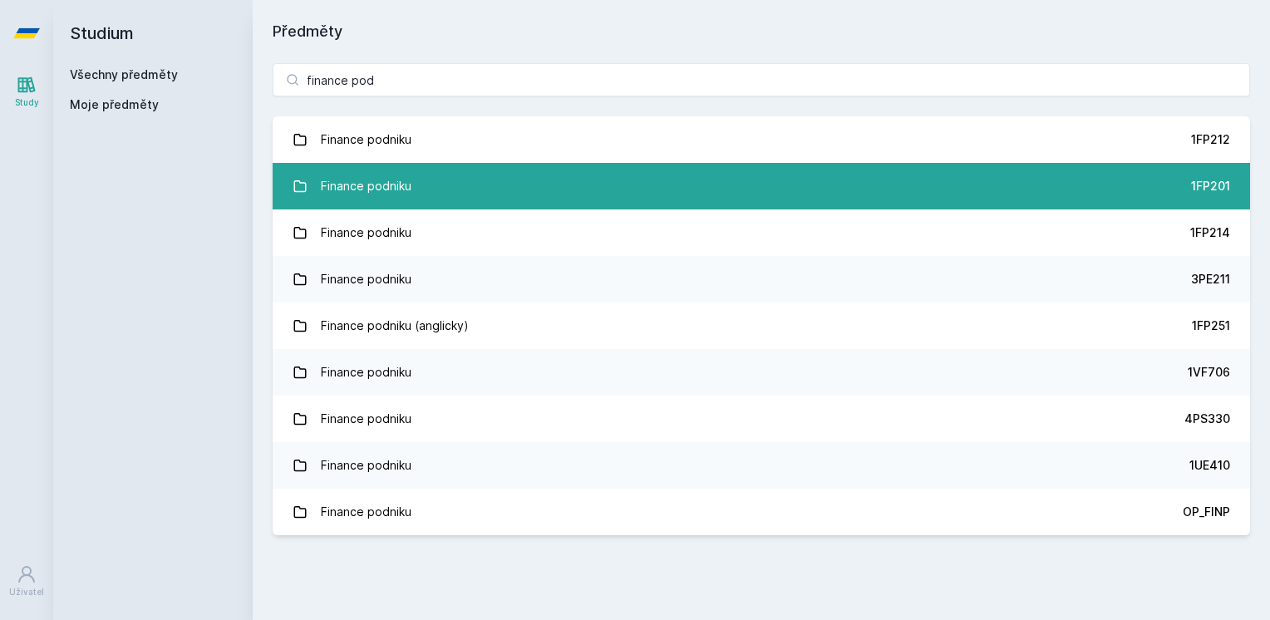
click at [573, 192] on link "Finance podniku 1FP201" at bounding box center [761, 186] width 977 height 47
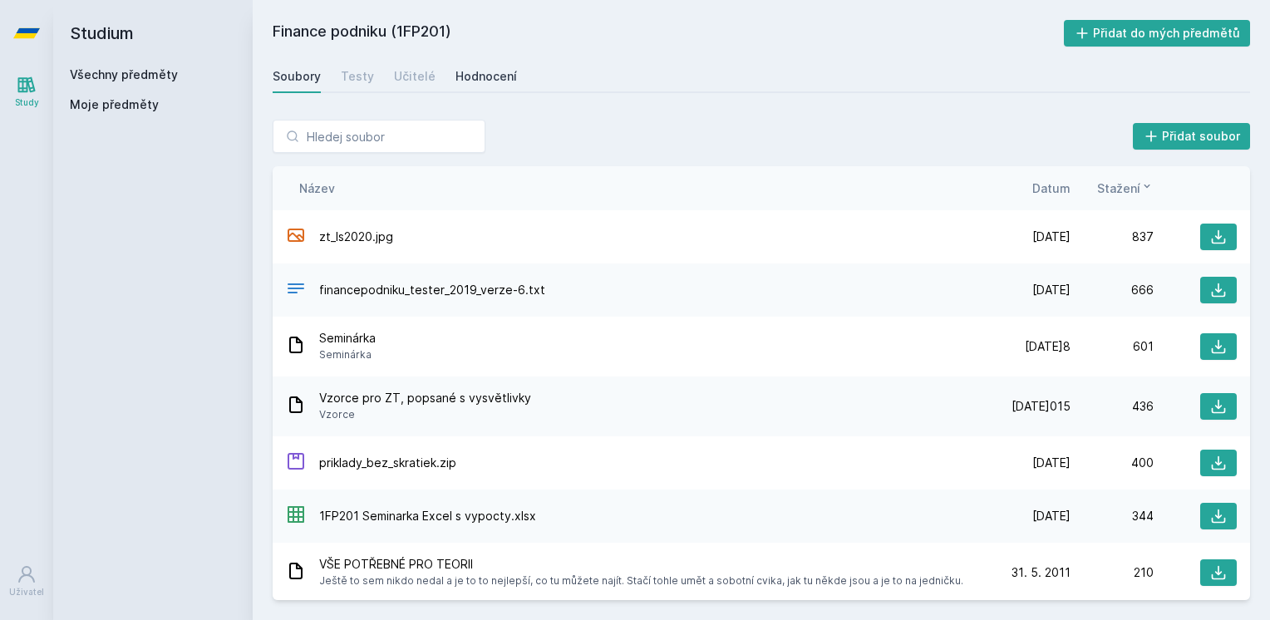
click at [470, 71] on div "Hodnocení" at bounding box center [486, 76] width 62 height 17
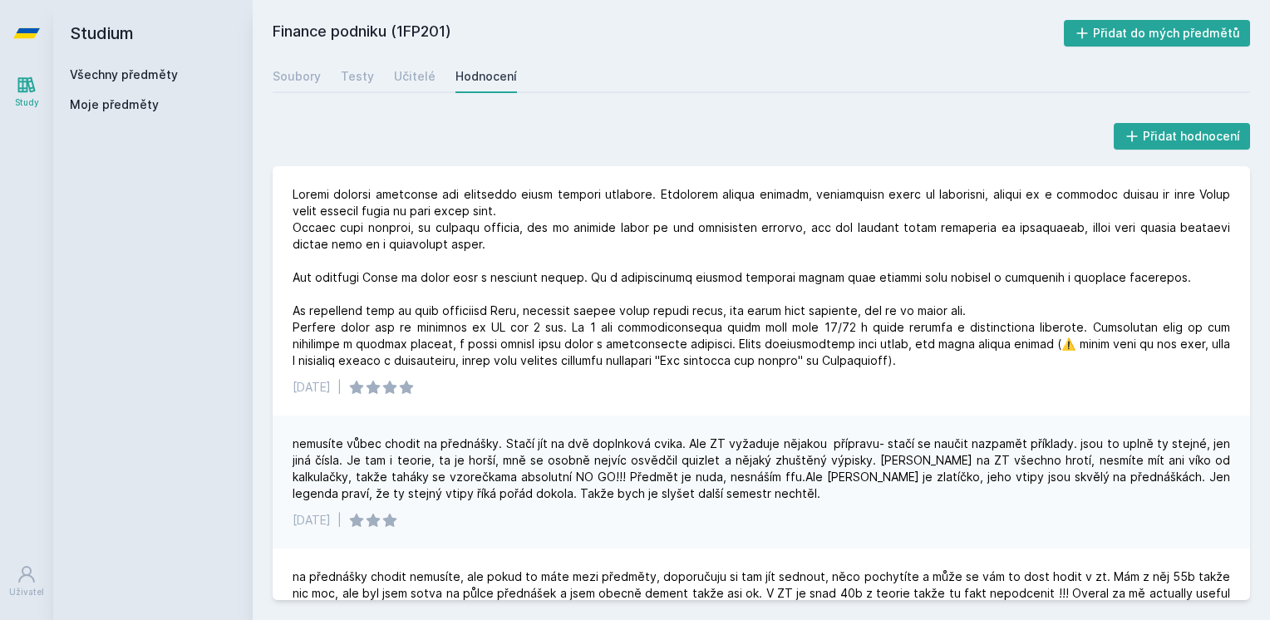
drag, startPoint x: 468, startPoint y: 85, endPoint x: 485, endPoint y: 86, distance: 17.5
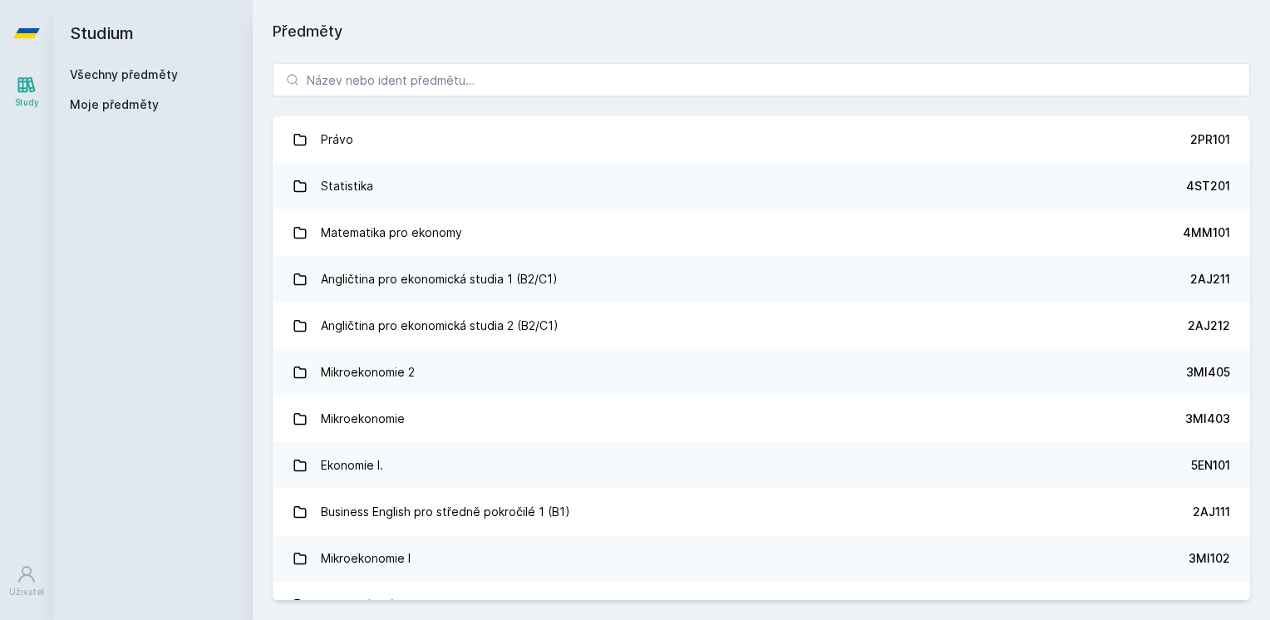
click at [503, 62] on div "Právo 2PR101 Statistika 4ST201 Matematika pro ekonomy 4MM101 Angličtina pro eko…" at bounding box center [761, 331] width 1017 height 577
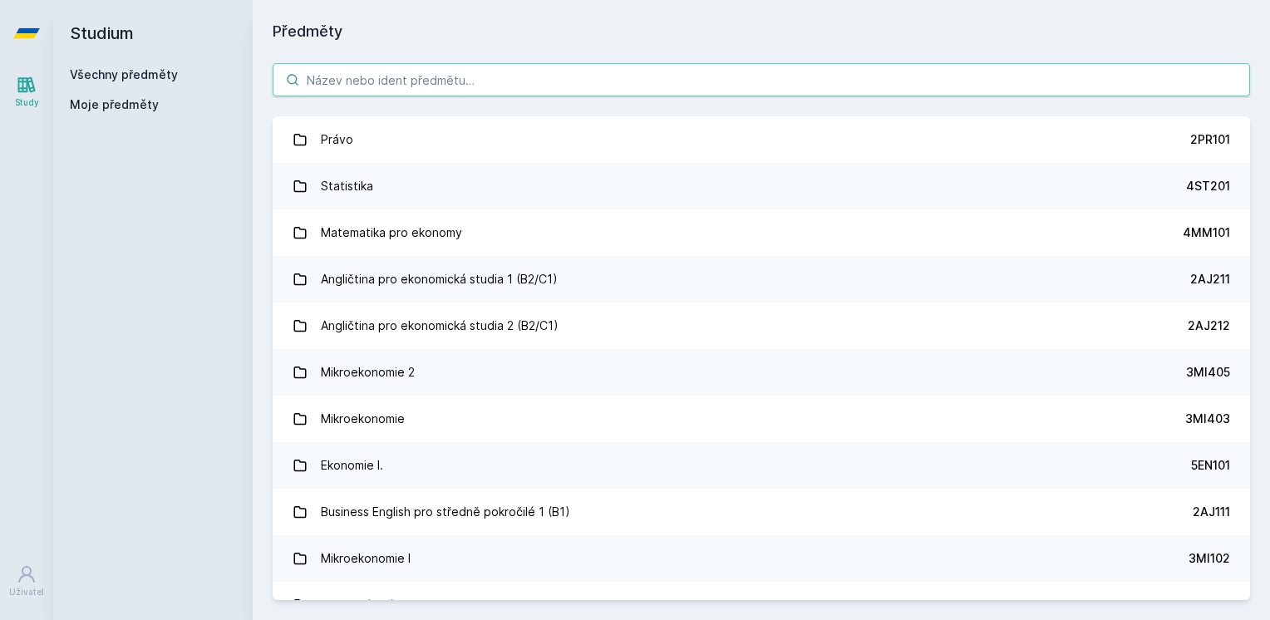
click at [524, 88] on input "search" at bounding box center [761, 79] width 977 height 33
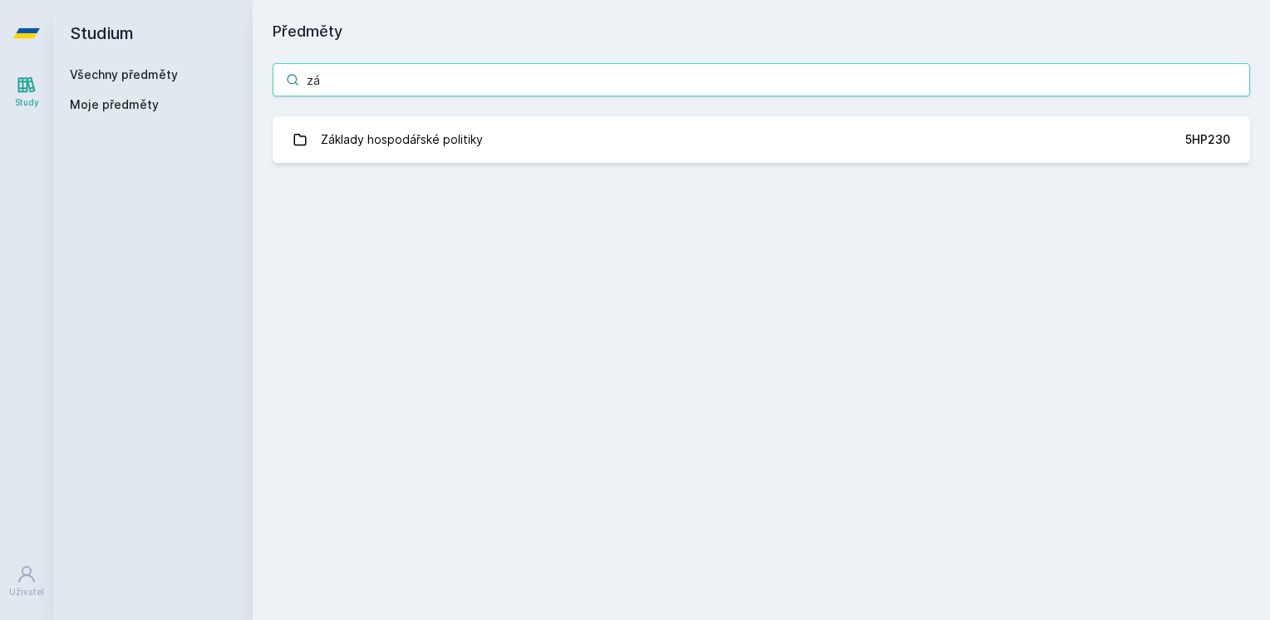
type input "z"
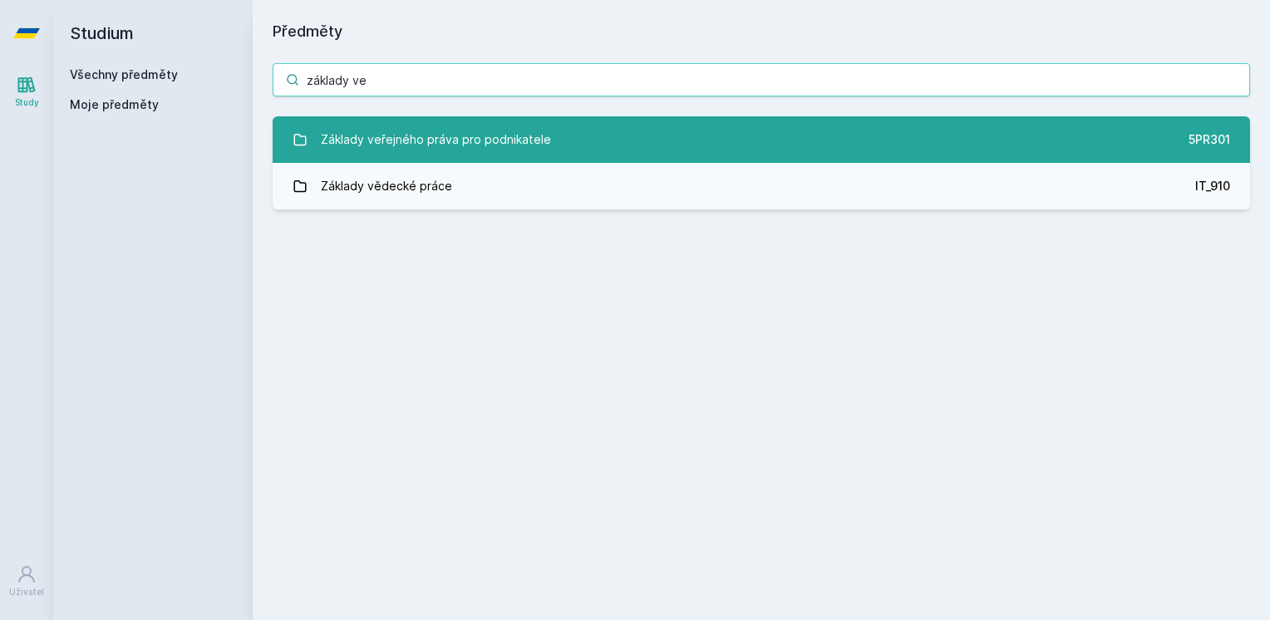
type input "základy ve"
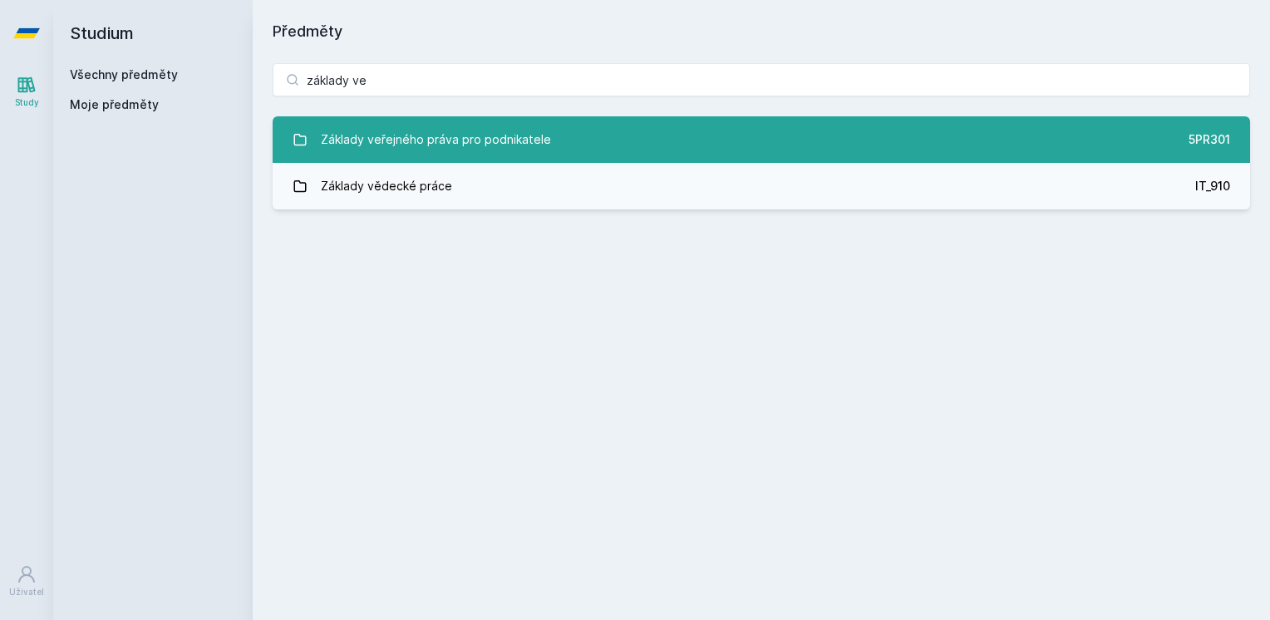
click at [680, 138] on link "Základy veřejného práva pro podnikatele 5PR301" at bounding box center [761, 139] width 977 height 47
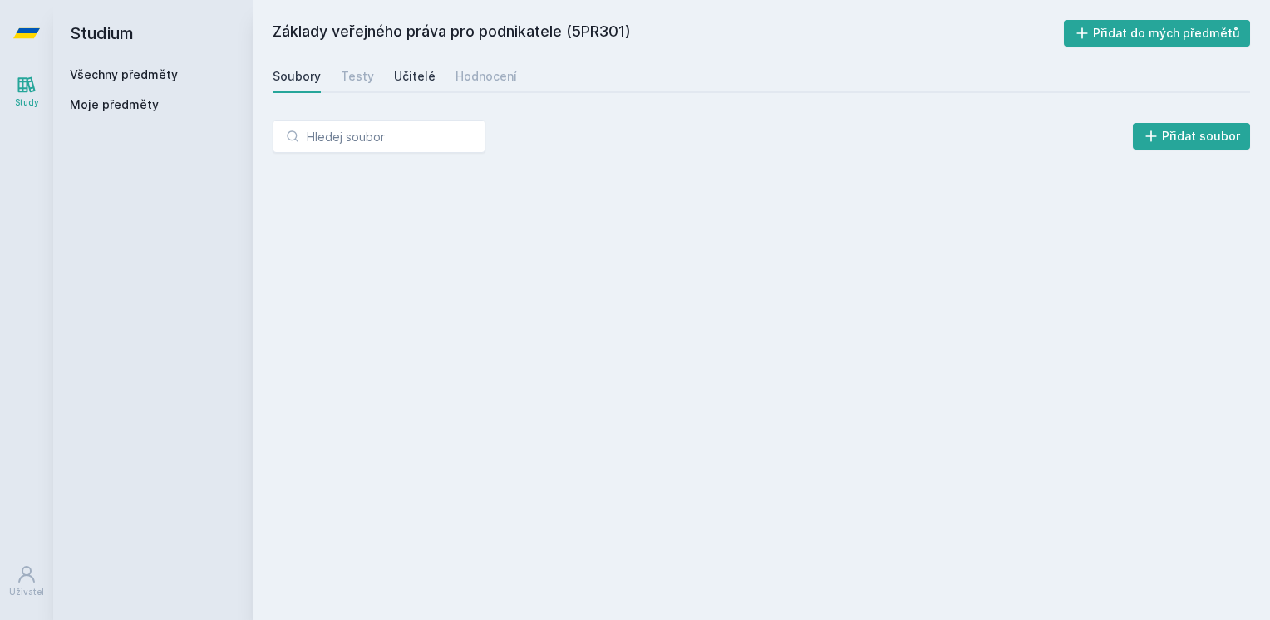
click at [394, 77] on div "Učitelé" at bounding box center [415, 76] width 42 height 17
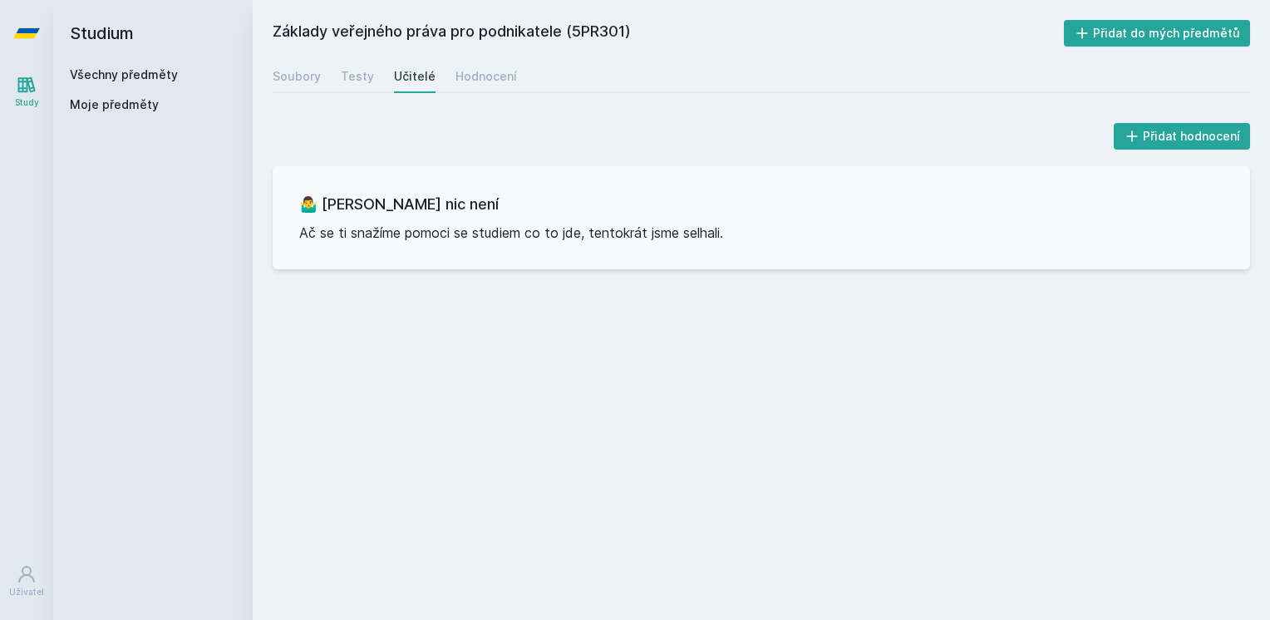
click at [524, 67] on div "Soubory Testy Učitelé Hodnocení" at bounding box center [761, 76] width 977 height 33
click at [485, 75] on div "Hodnocení" at bounding box center [486, 76] width 62 height 17
